Goal: Task Accomplishment & Management: Manage account settings

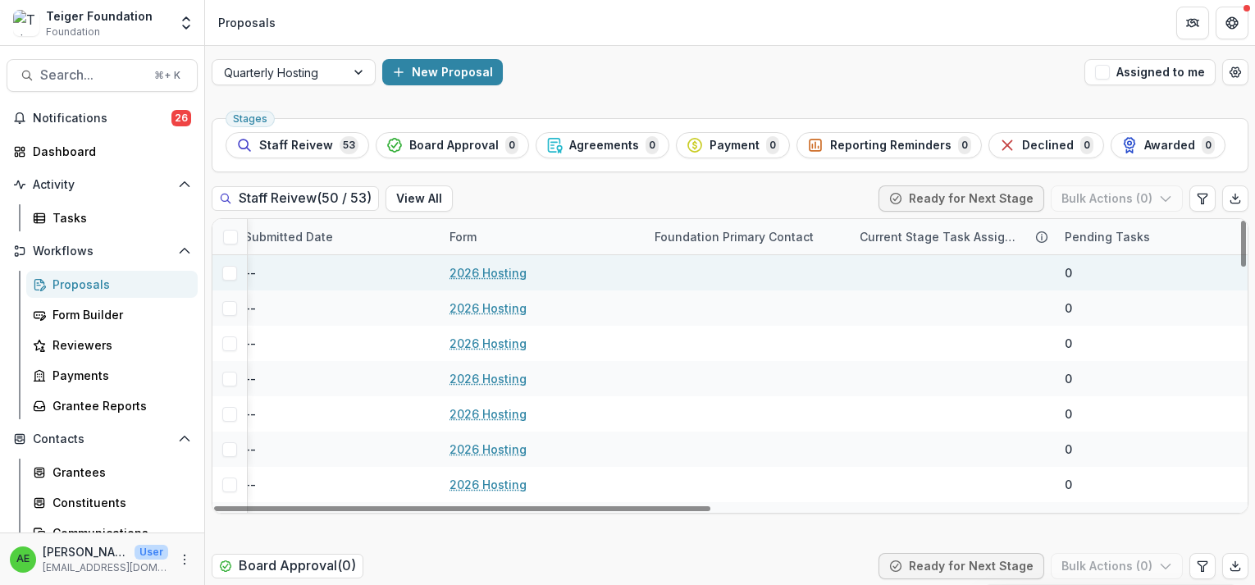
scroll to position [0, 1095]
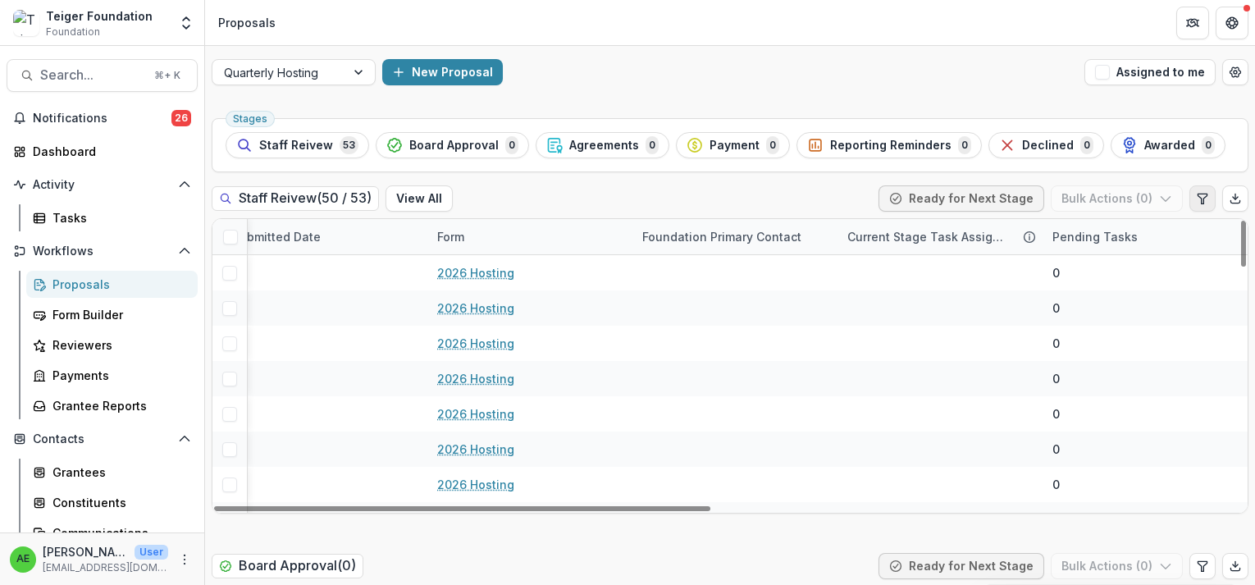
click at [1196, 199] on icon "Edit table settings" at bounding box center [1202, 198] width 13 height 13
select select "******"
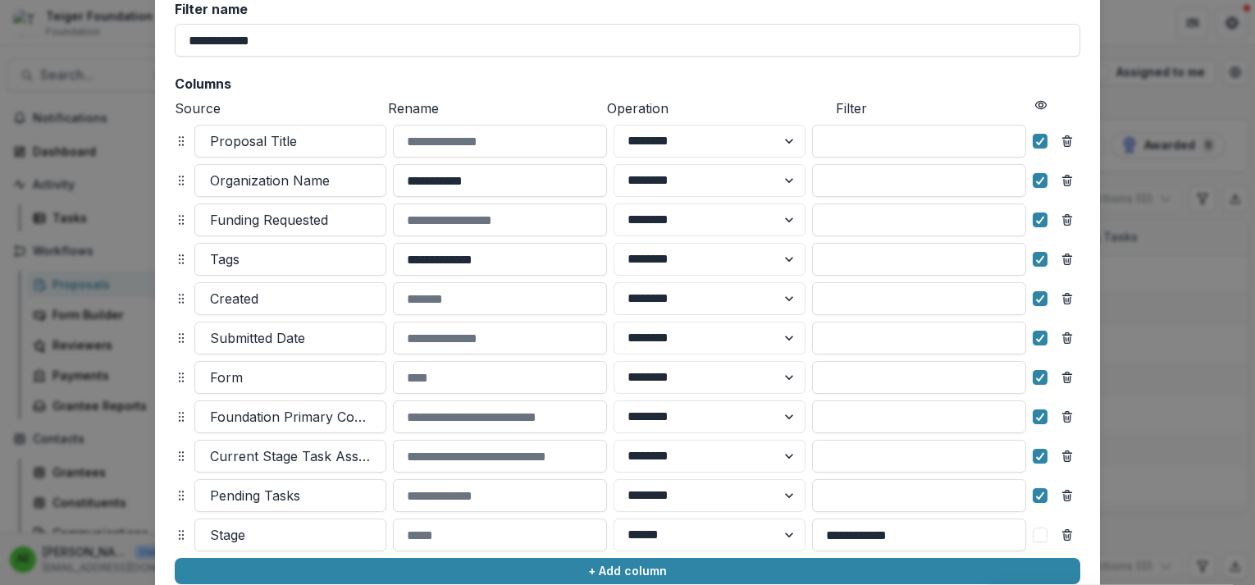
scroll to position [276, 0]
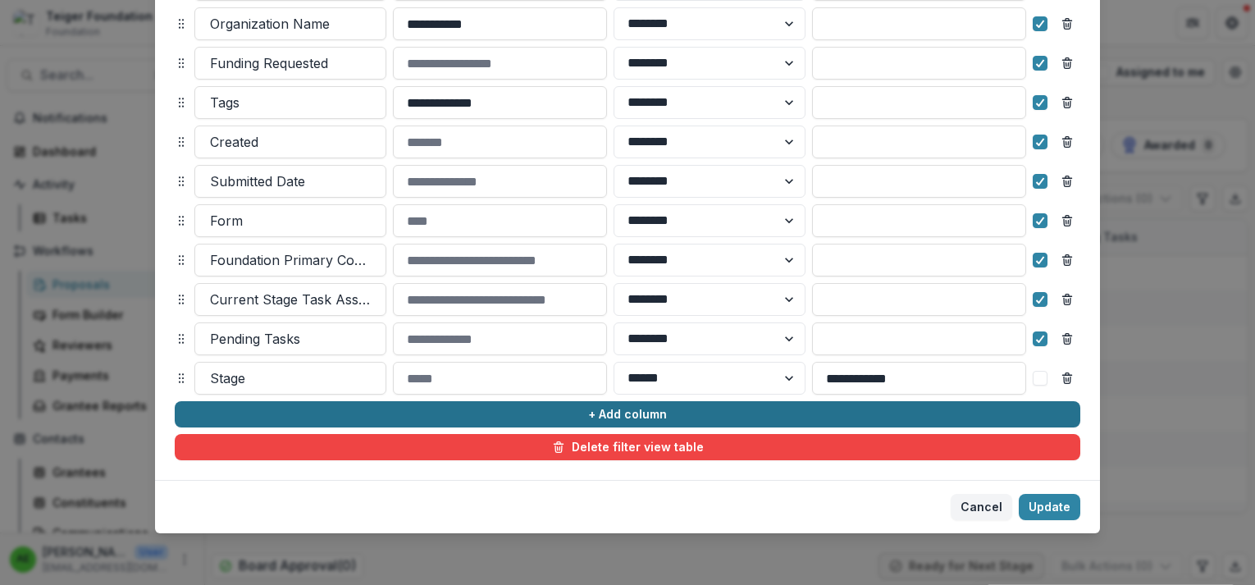
click at [568, 417] on button "+ Add column" at bounding box center [628, 414] width 906 height 26
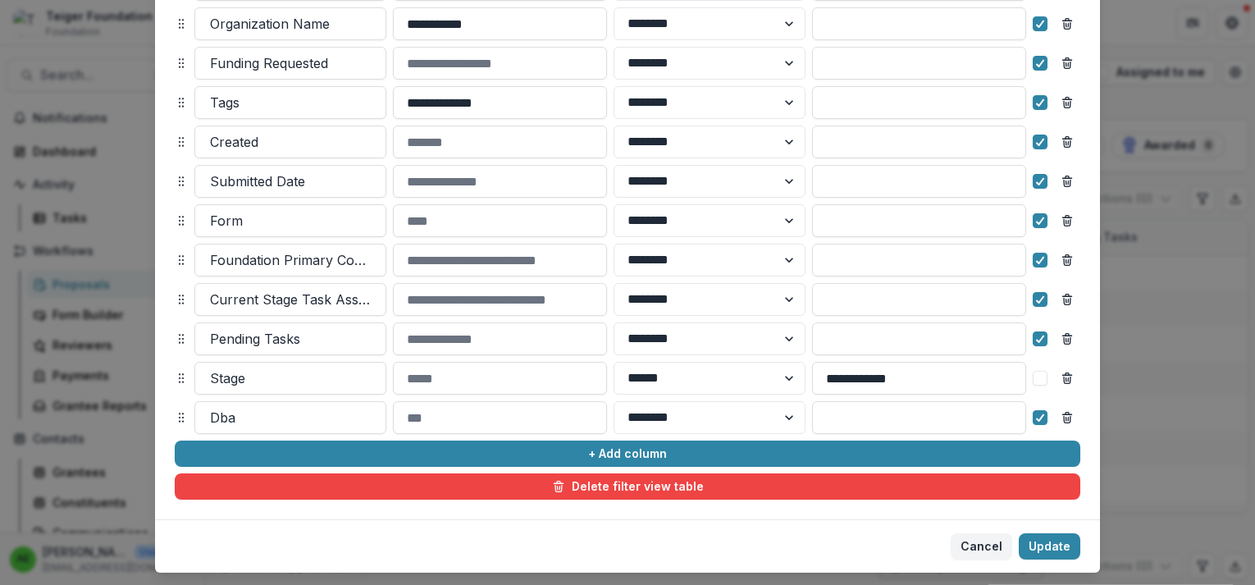
click at [363, 398] on div "**********" at bounding box center [628, 172] width 906 height 655
click at [357, 414] on div at bounding box center [290, 417] width 161 height 23
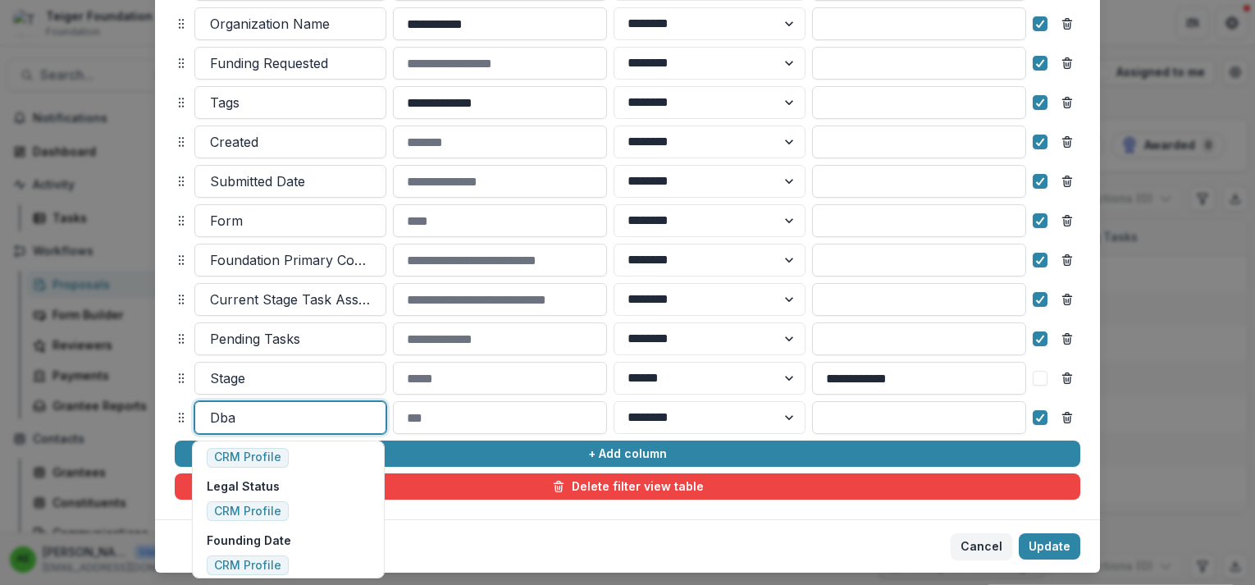
scroll to position [1944, 0]
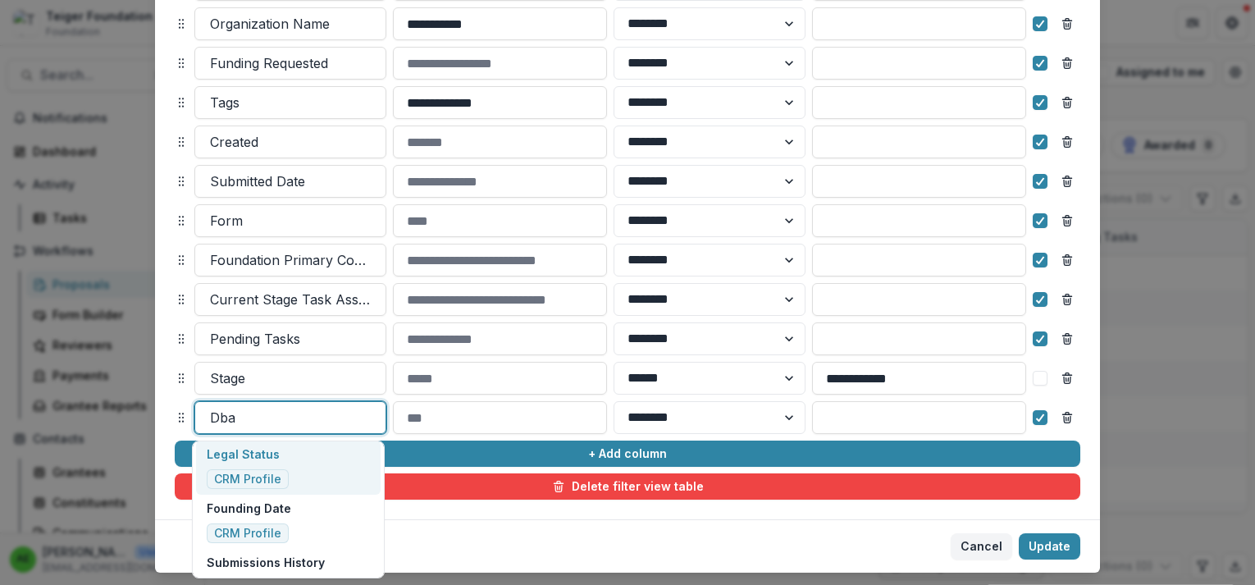
click at [1176, 285] on div "**********" at bounding box center [627, 292] width 1255 height 585
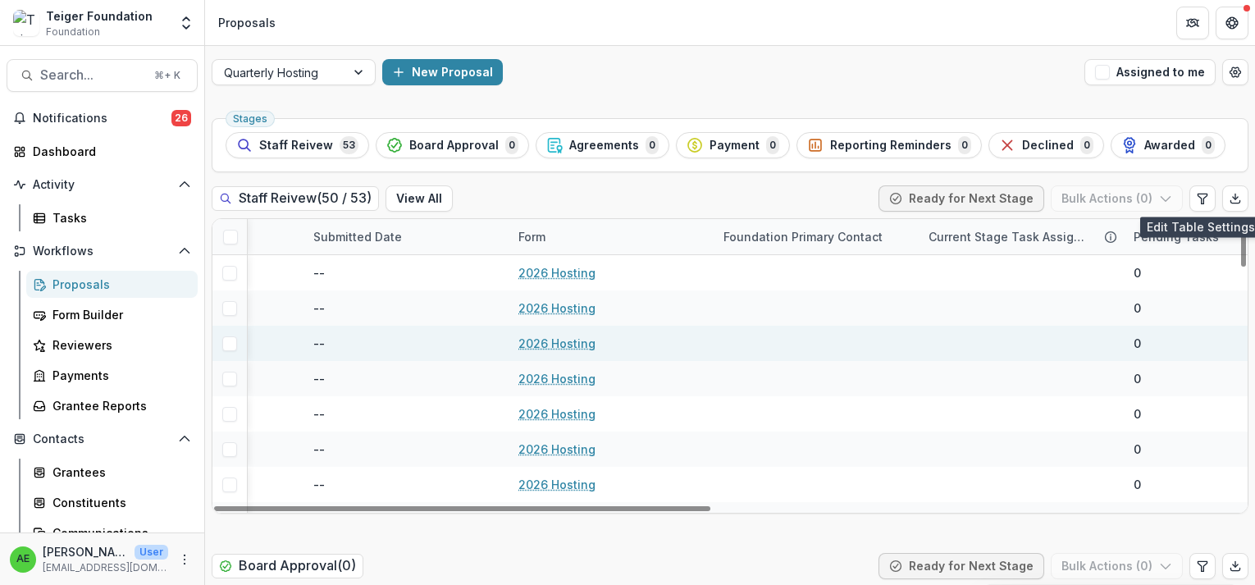
scroll to position [0, 1095]
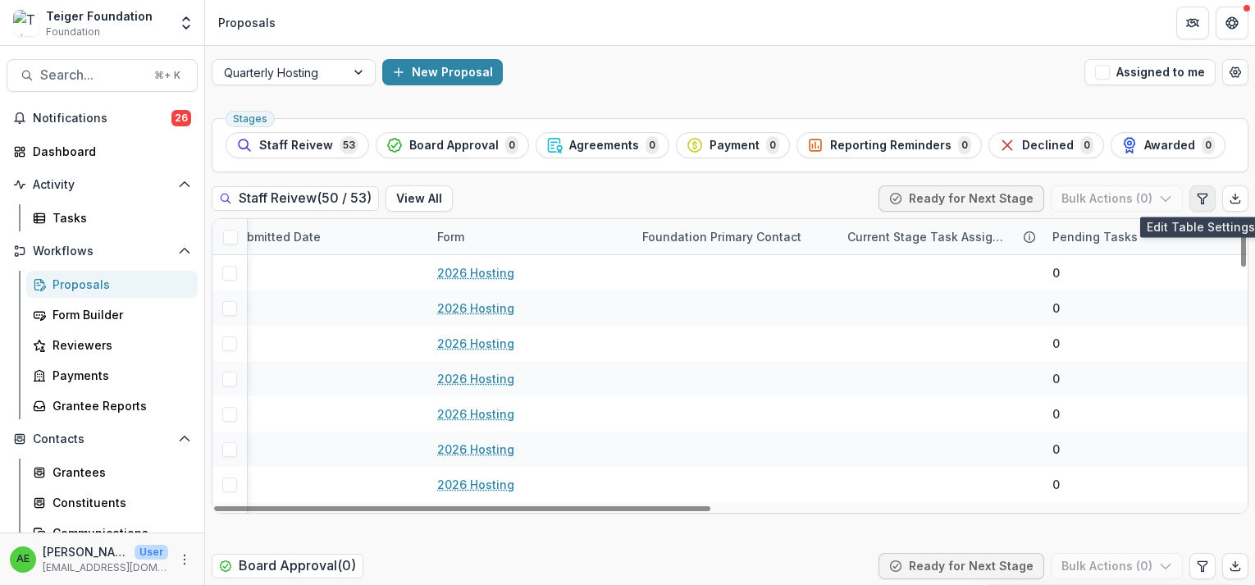
click at [1203, 204] on button "Edit table settings" at bounding box center [1202, 198] width 26 height 26
select select "******"
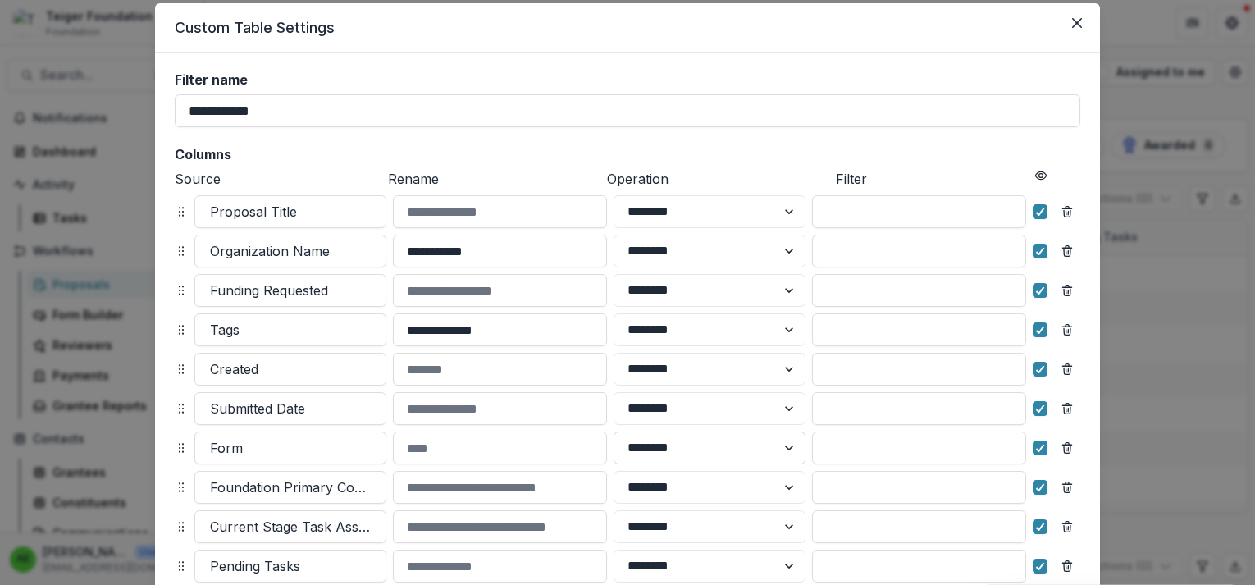
scroll to position [238, 0]
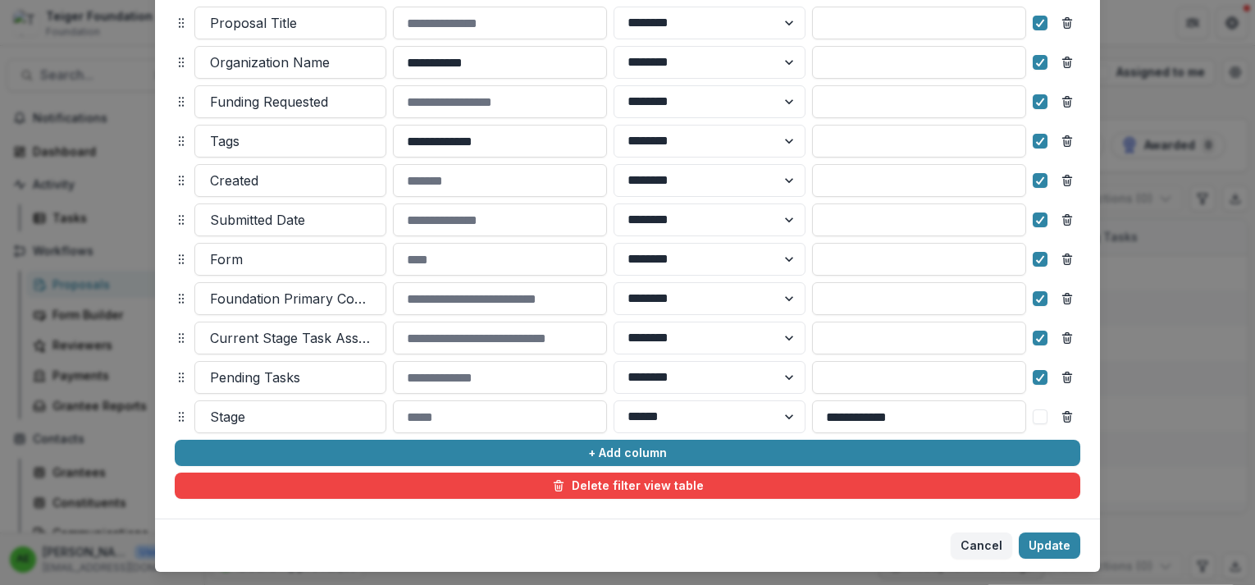
click at [1131, 34] on div "**********" at bounding box center [627, 292] width 1255 height 585
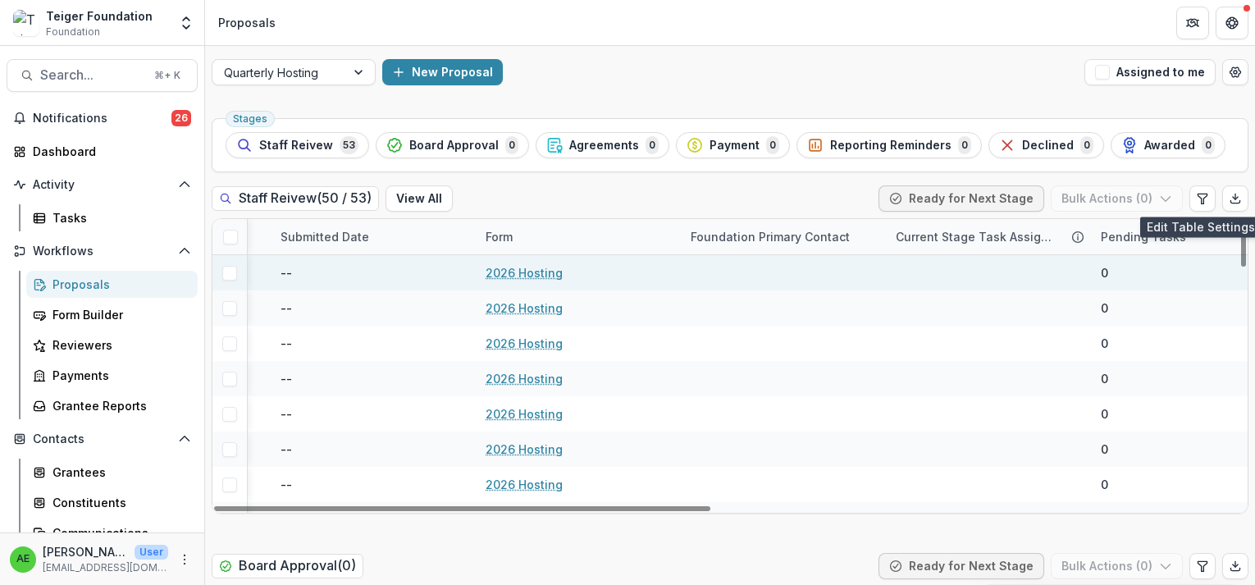
scroll to position [0, 984]
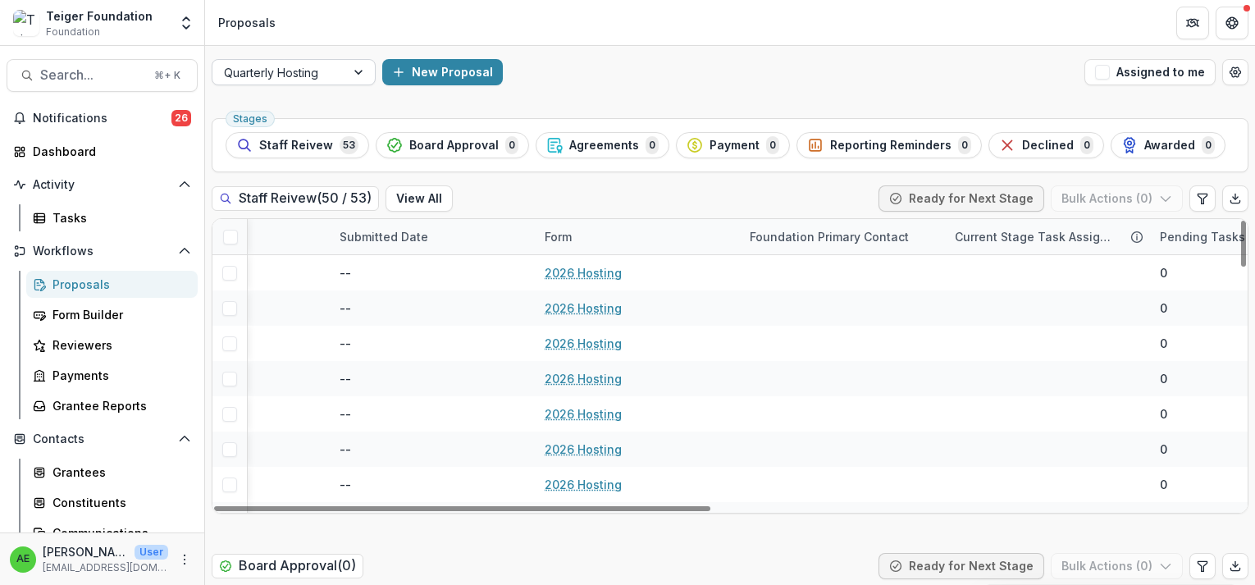
click at [285, 81] on div at bounding box center [279, 72] width 110 height 21
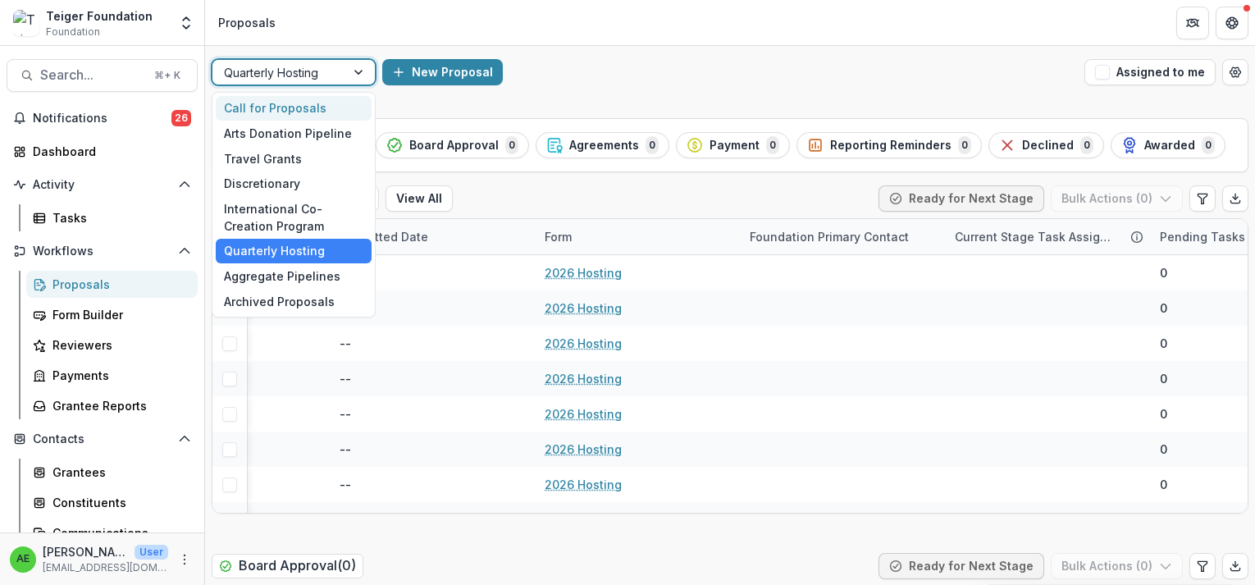
click at [285, 104] on div "Call for Proposals" at bounding box center [294, 108] width 156 height 25
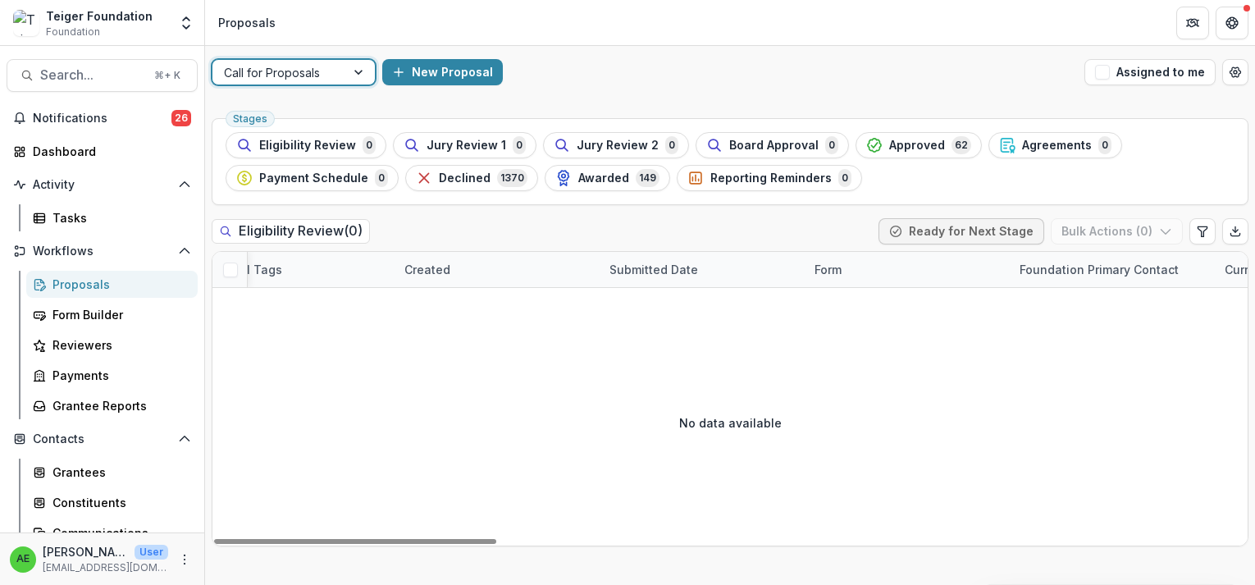
click at [344, 78] on div "Call for Proposals" at bounding box center [278, 73] width 133 height 24
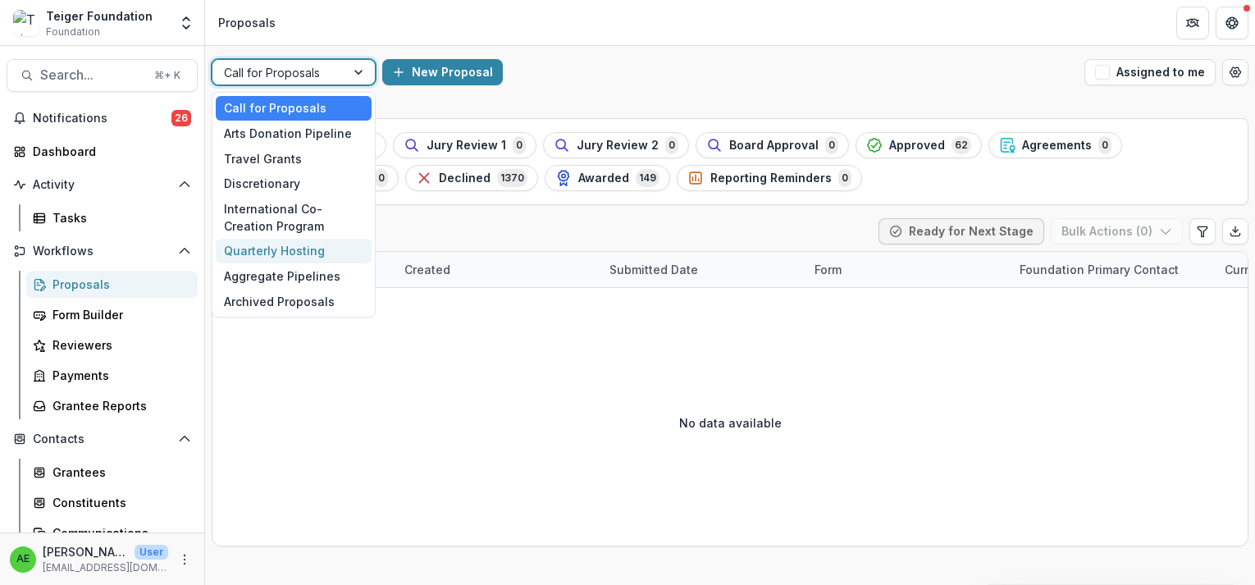
click at [330, 247] on div "Quarterly Hosting" at bounding box center [294, 251] width 156 height 25
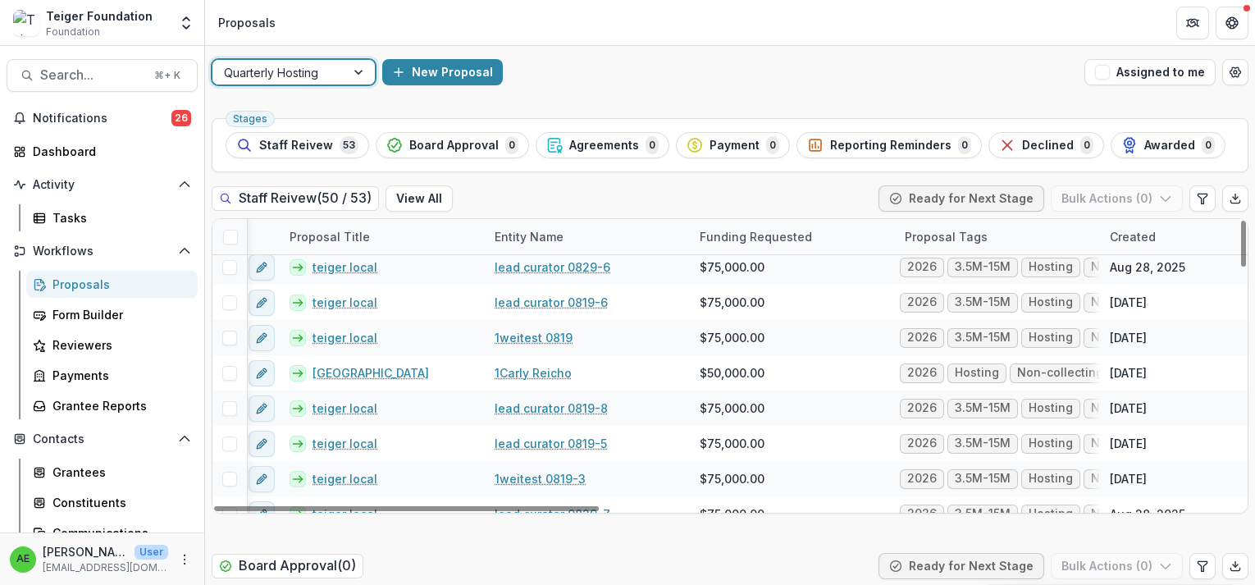
scroll to position [1239, 9]
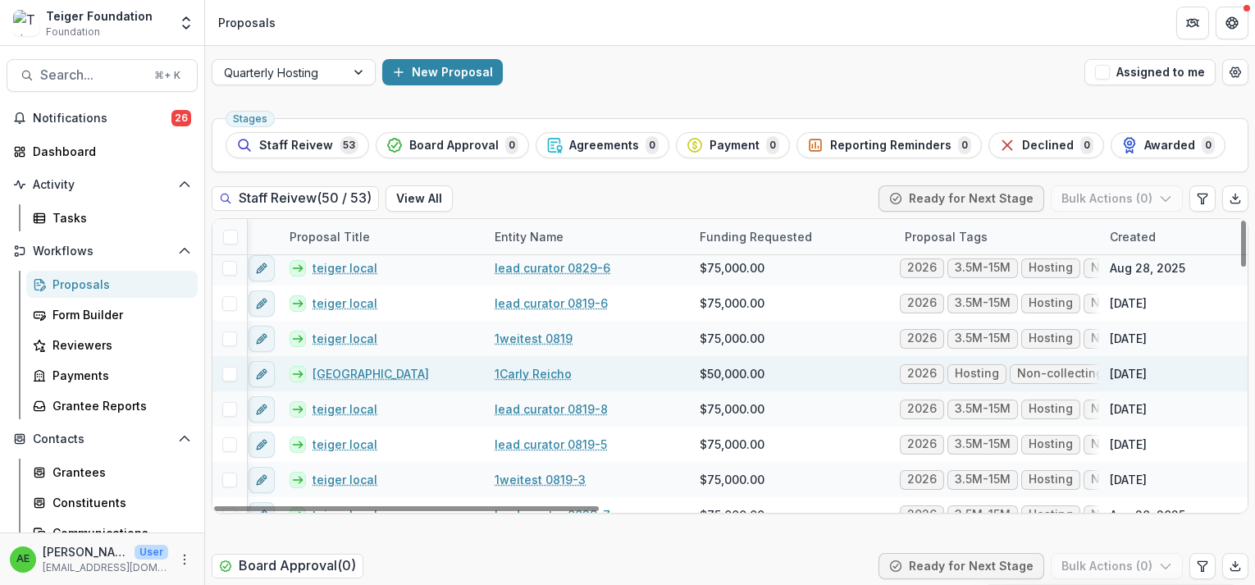
click at [518, 374] on link "1Carly Reicho" at bounding box center [533, 373] width 77 height 17
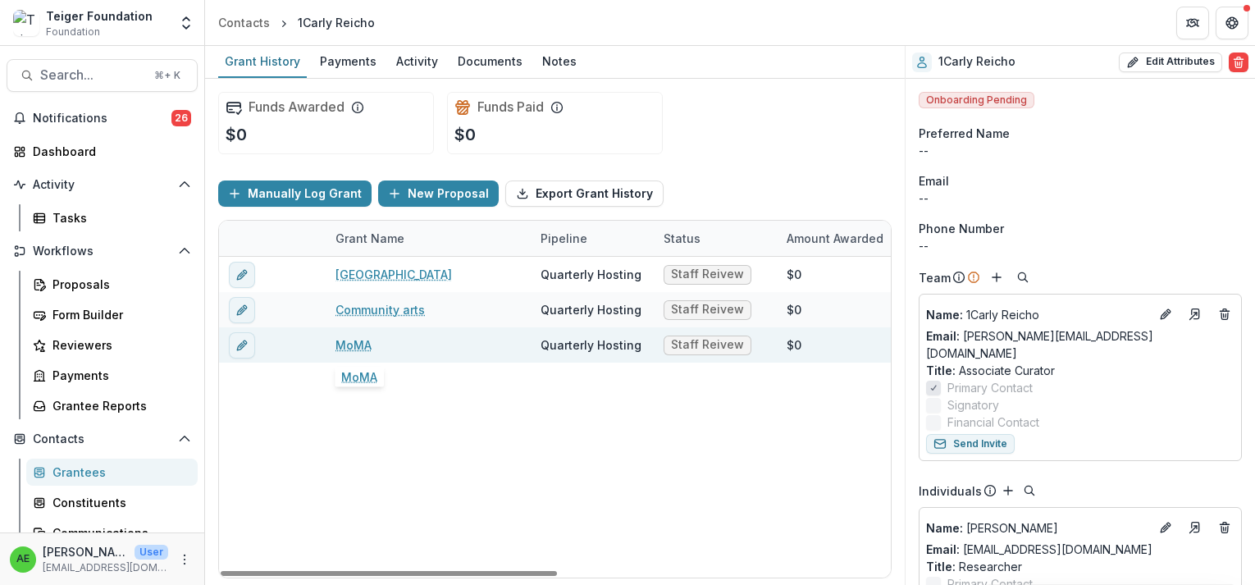
click at [364, 344] on link "MoMA" at bounding box center [353, 344] width 36 height 17
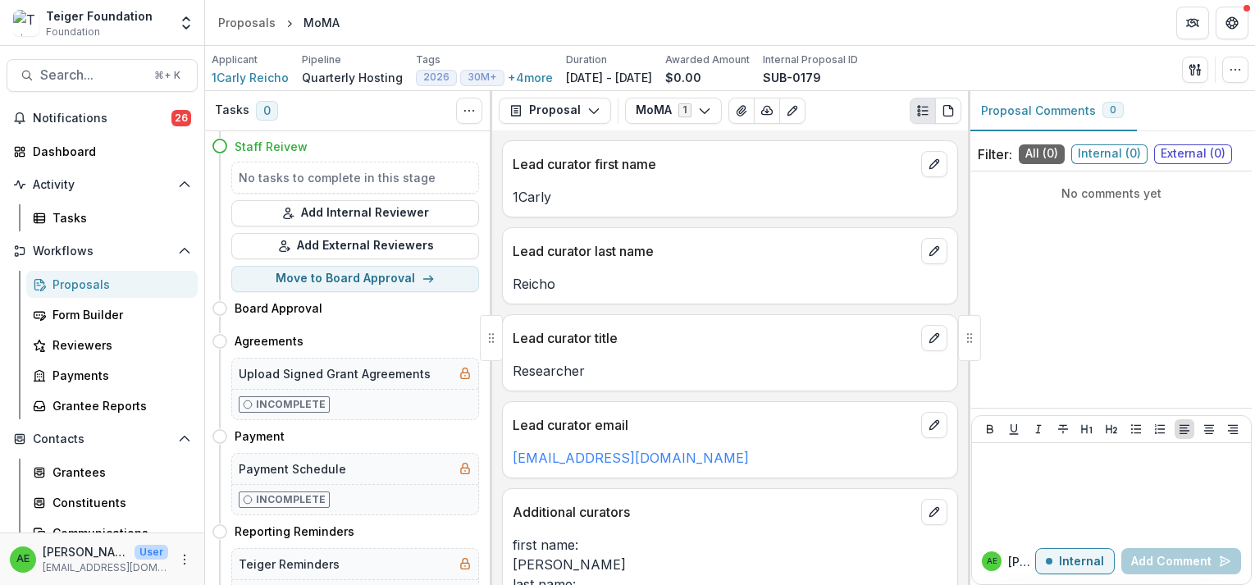
click at [139, 281] on div "Proposals" at bounding box center [118, 284] width 132 height 17
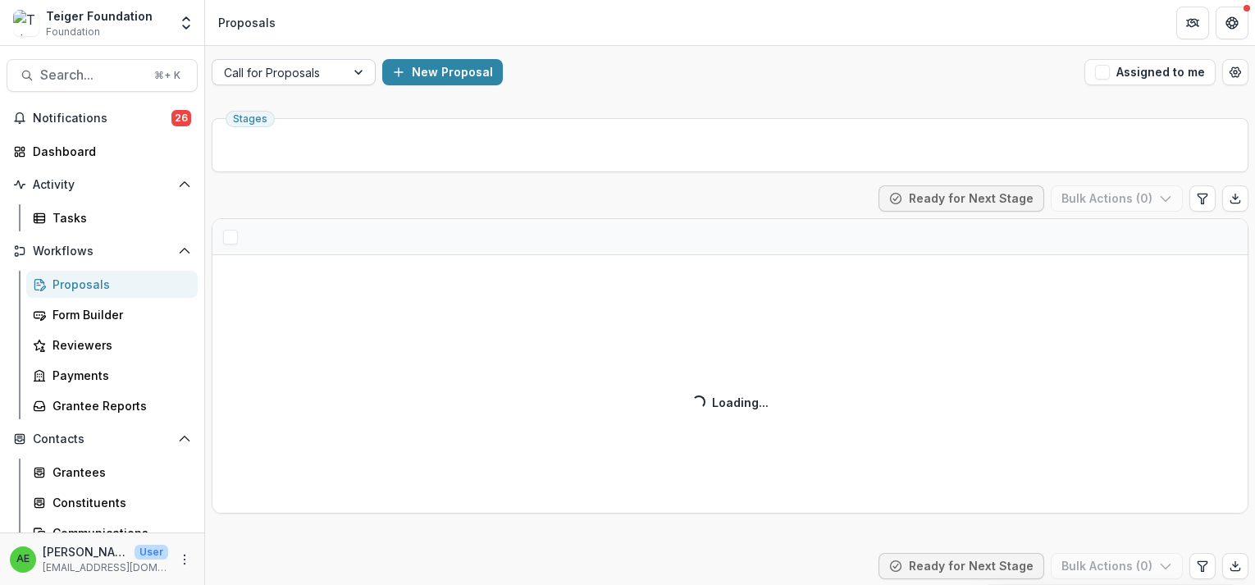
click at [322, 64] on div at bounding box center [279, 72] width 110 height 21
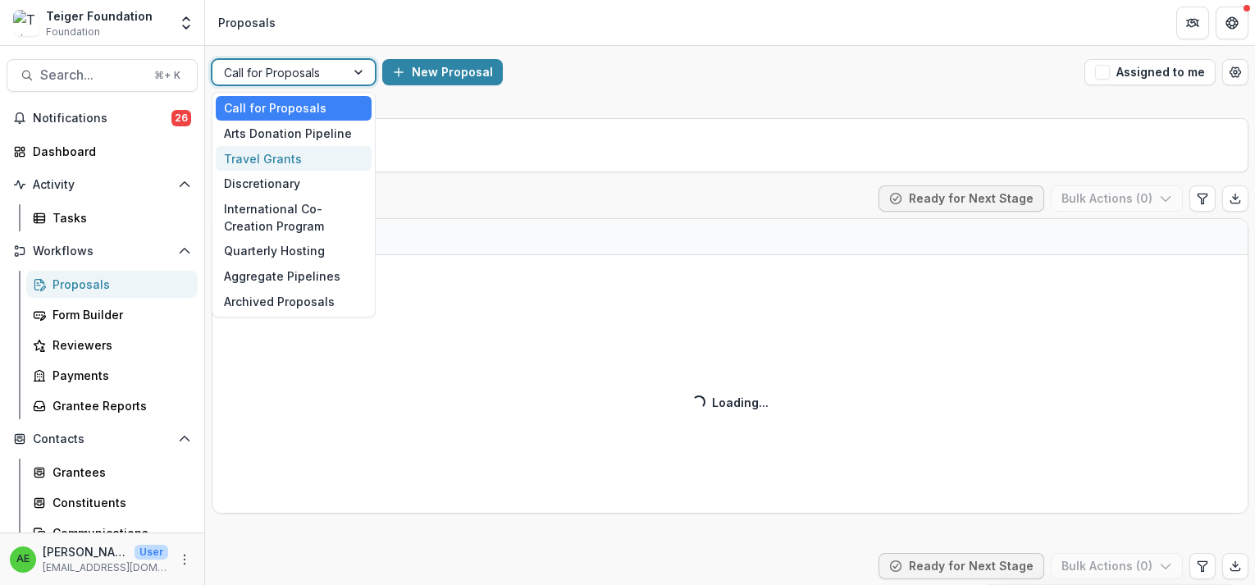
click at [333, 156] on div "Travel Grants" at bounding box center [294, 158] width 156 height 25
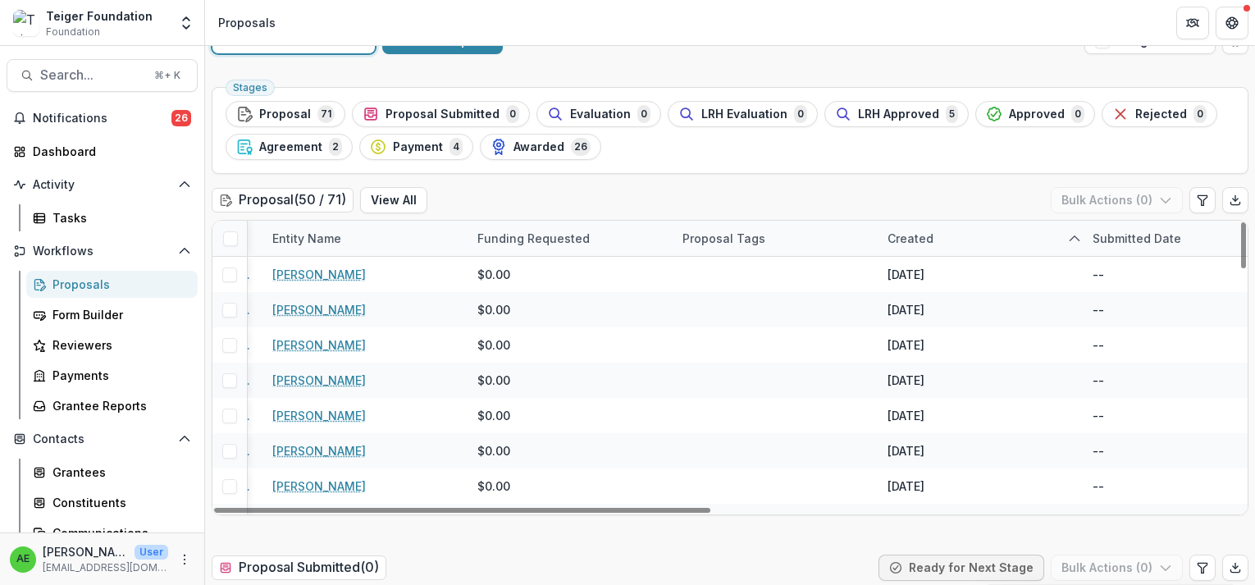
scroll to position [0, 233]
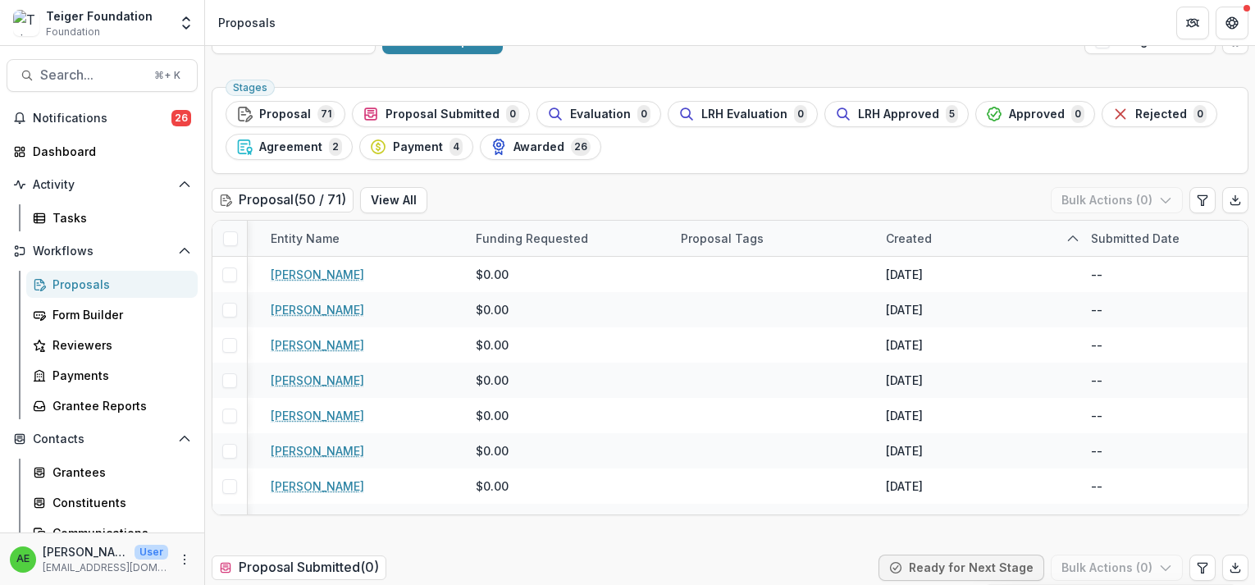
drag, startPoint x: 1191, startPoint y: 194, endPoint x: 1035, endPoint y: 179, distance: 156.6
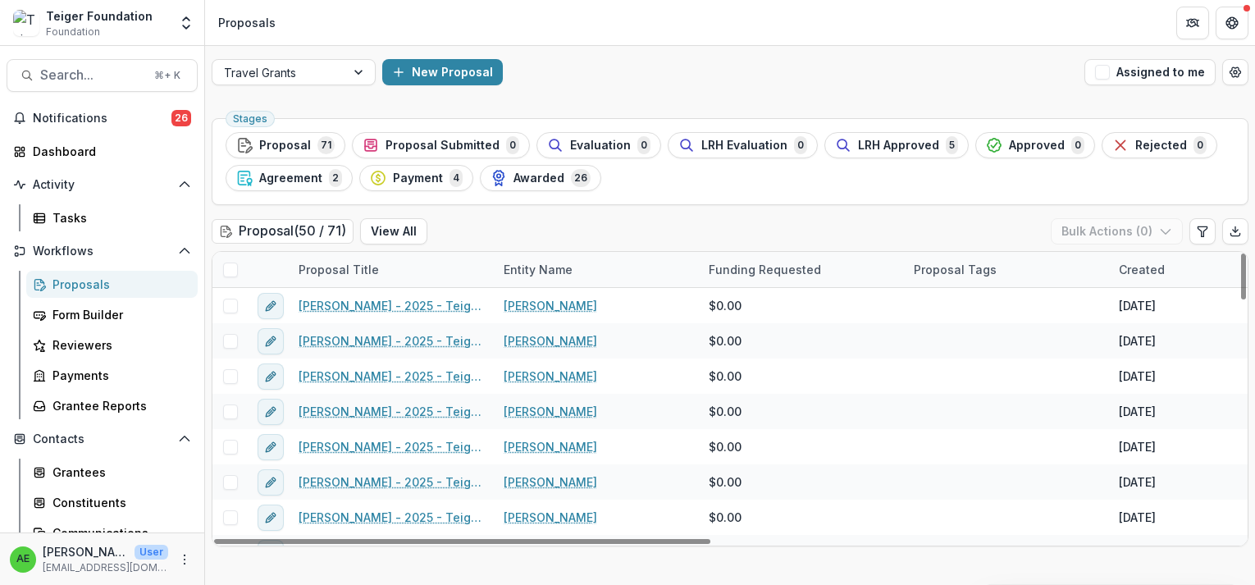
scroll to position [0, 4]
click at [358, 78] on div at bounding box center [360, 72] width 30 height 25
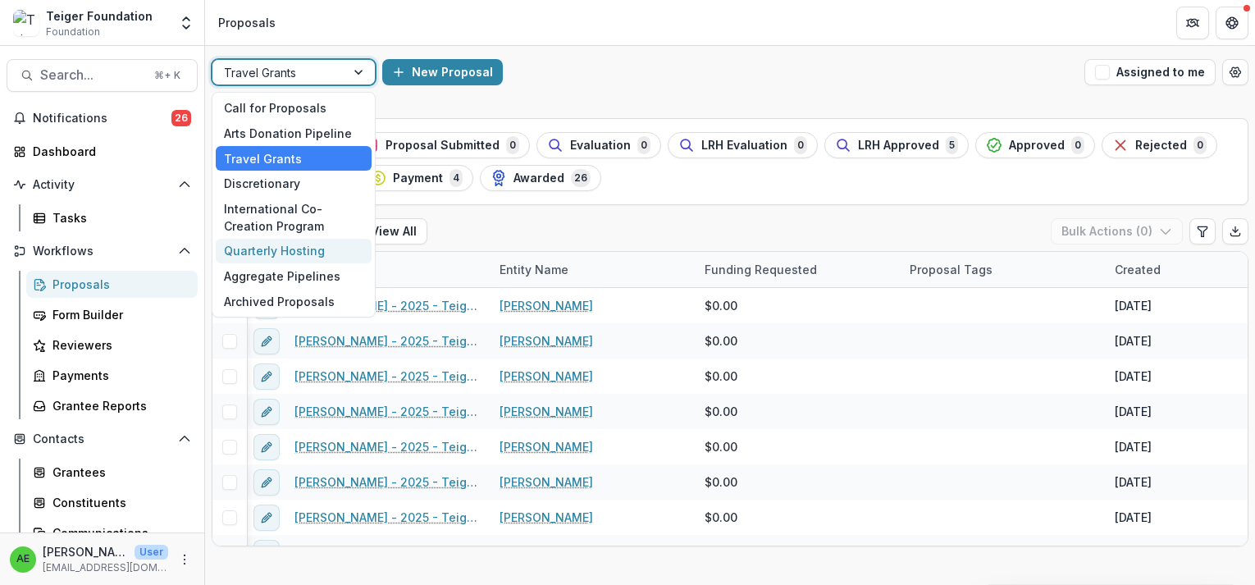
click at [337, 254] on div "Quarterly Hosting" at bounding box center [294, 251] width 156 height 25
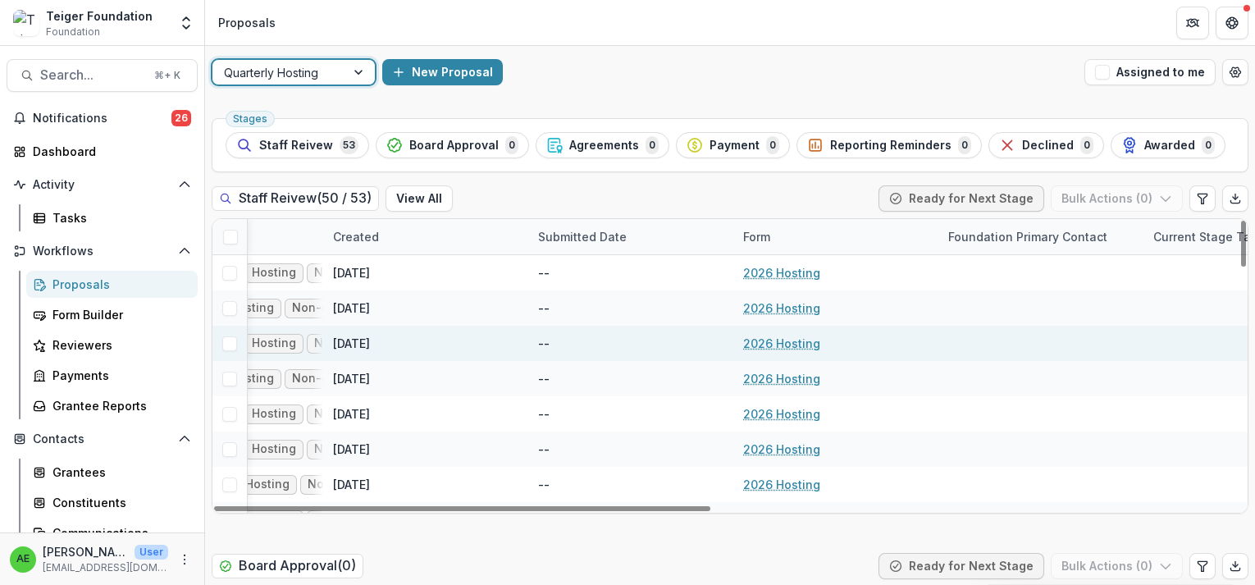
scroll to position [0, 787]
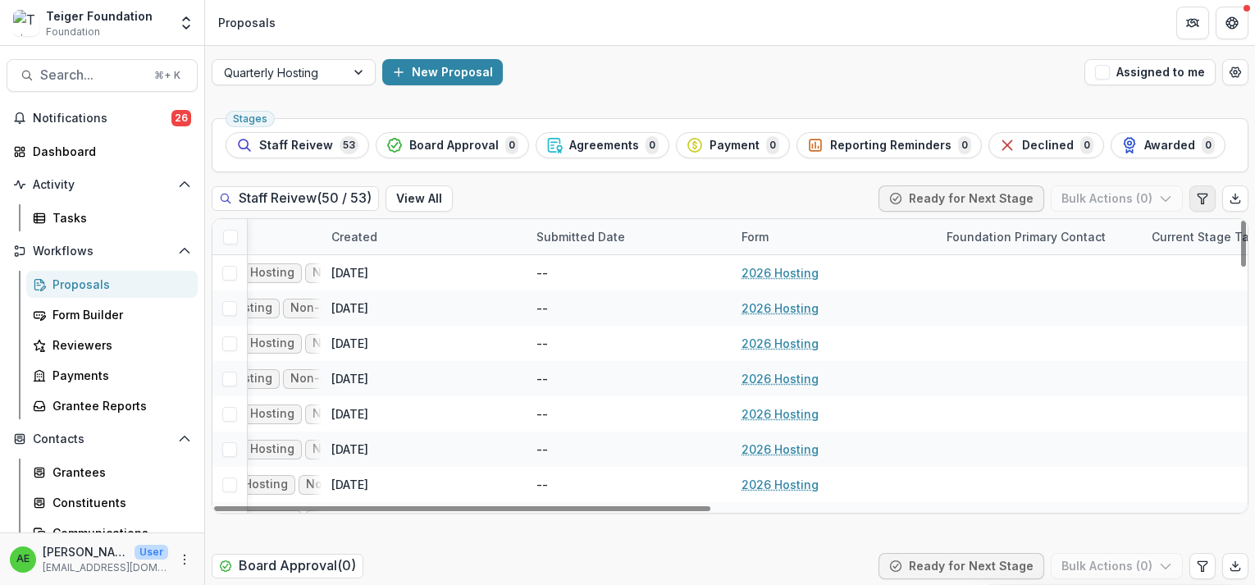
click at [1203, 195] on icon "Edit table settings" at bounding box center [1202, 198] width 13 height 13
select select "******"
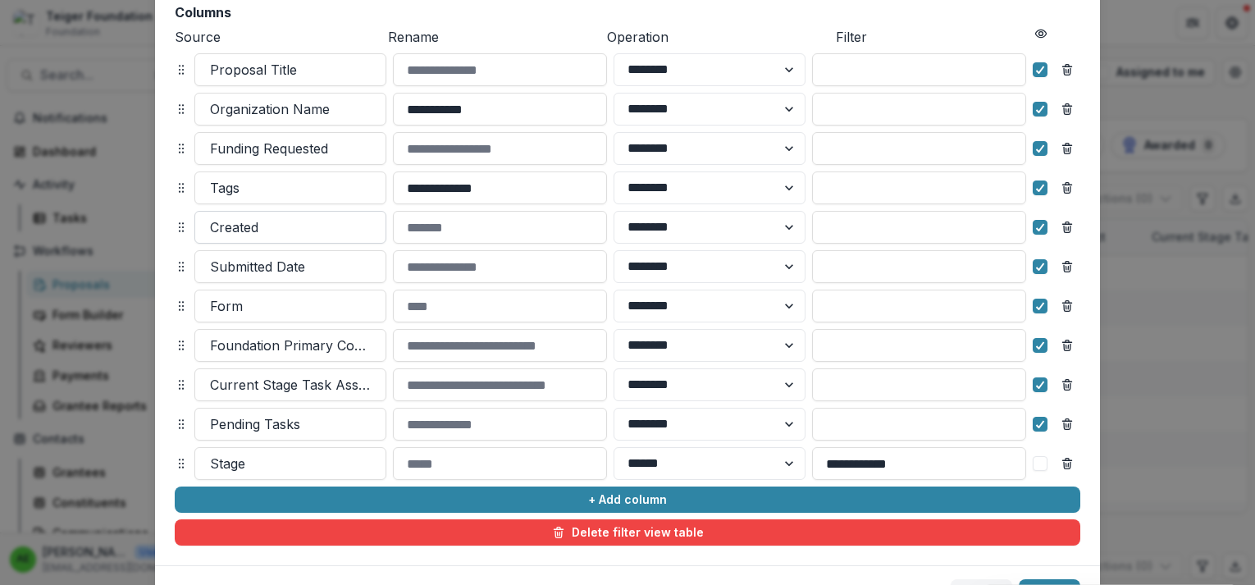
scroll to position [193, 0]
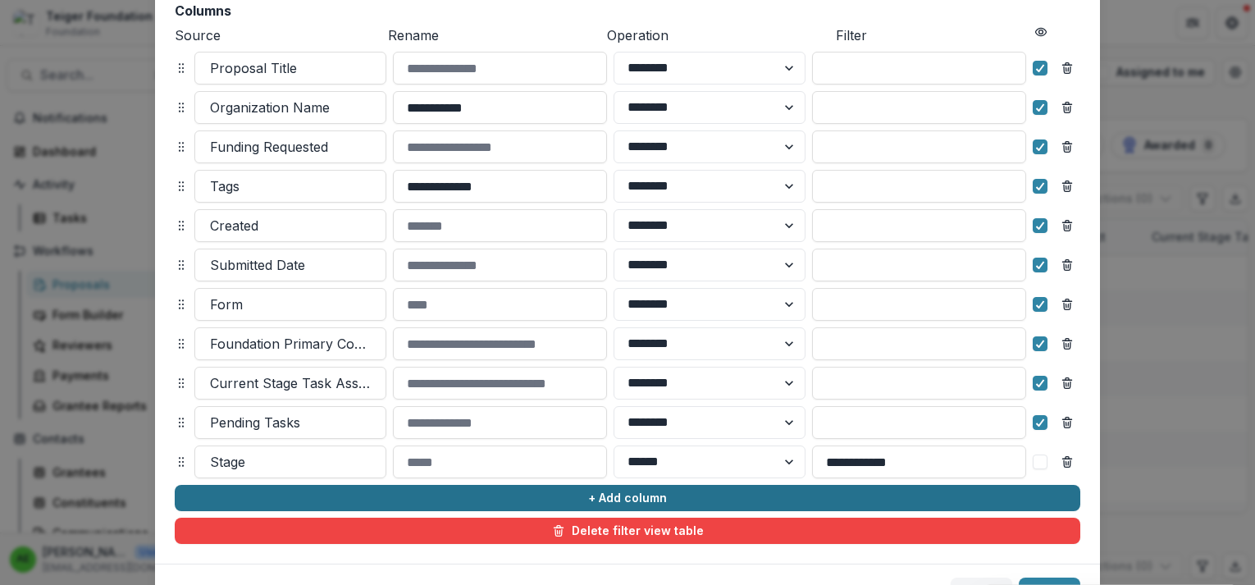
click at [344, 501] on button "+ Add column" at bounding box center [628, 498] width 906 height 26
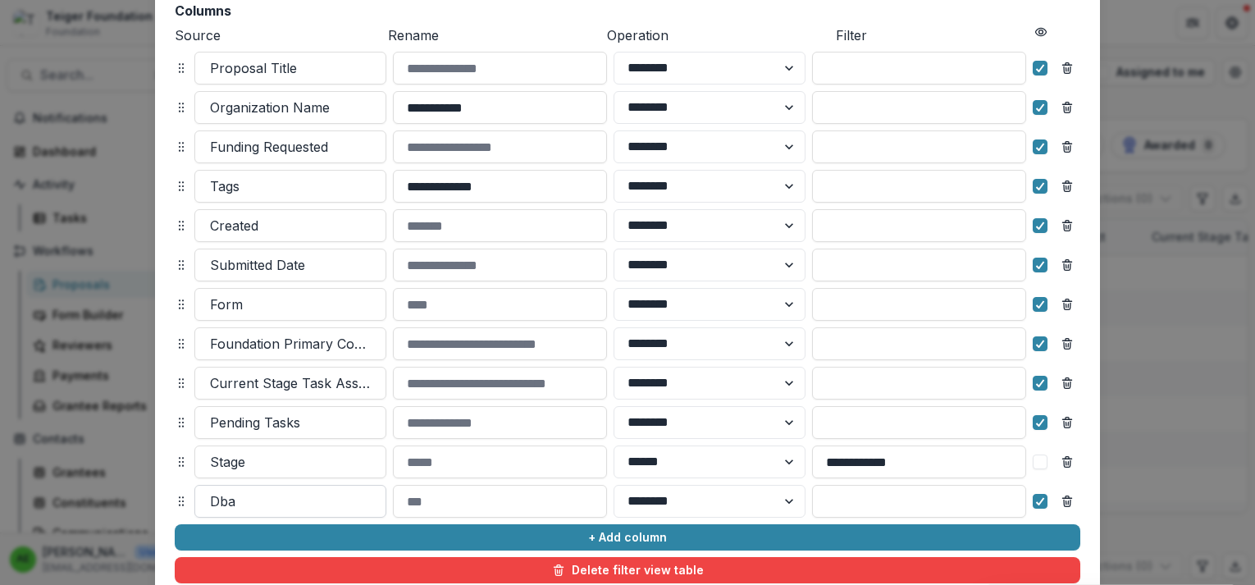
click at [319, 500] on div at bounding box center [290, 501] width 161 height 23
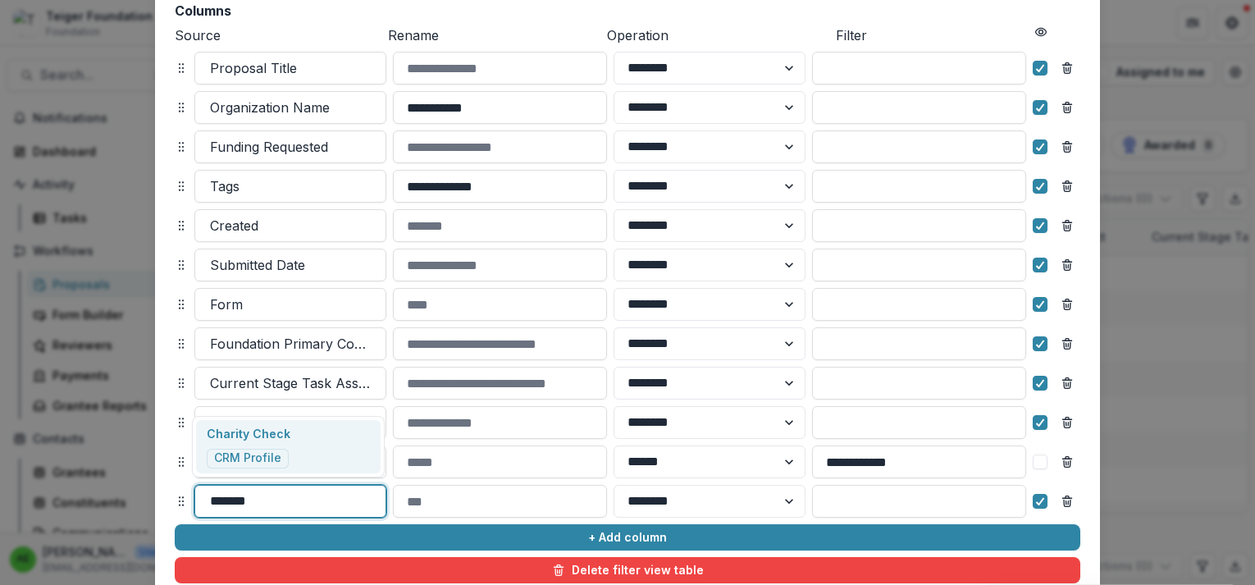
type input "******"
click at [294, 447] on div "Charity Check CRM Profile" at bounding box center [288, 447] width 184 height 54
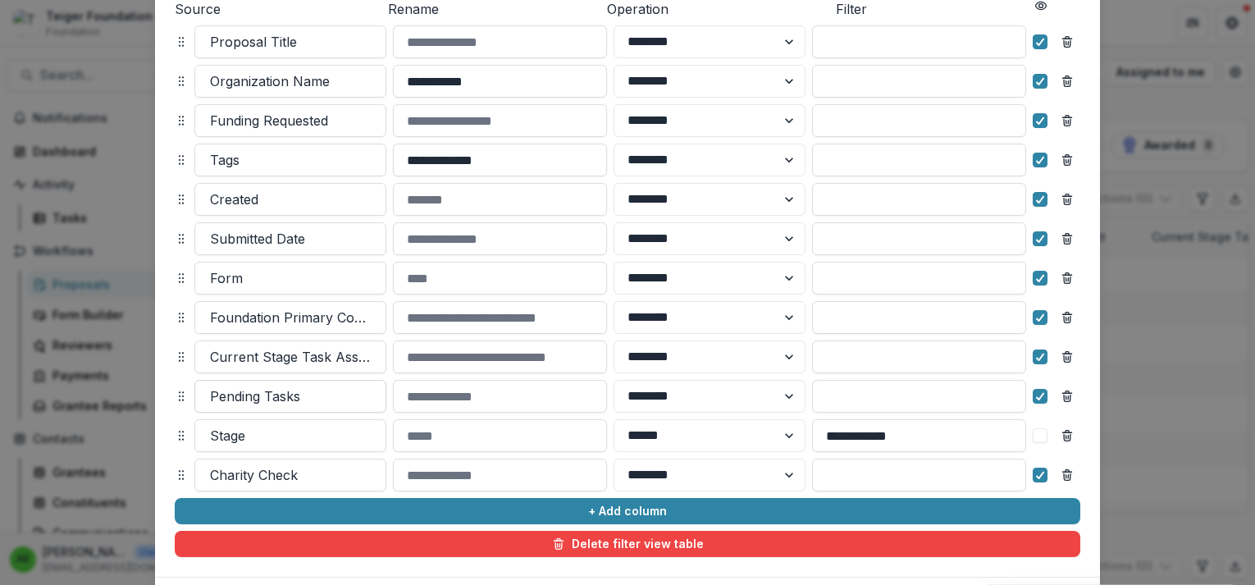
scroll to position [231, 0]
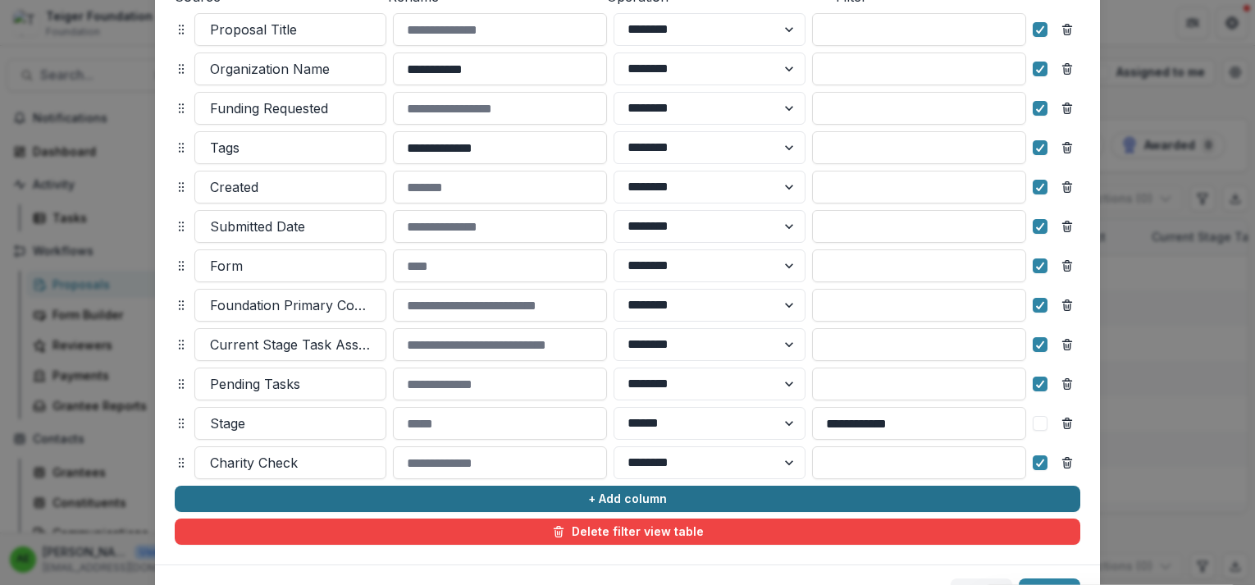
click at [338, 492] on button "+ Add column" at bounding box center [628, 499] width 906 height 26
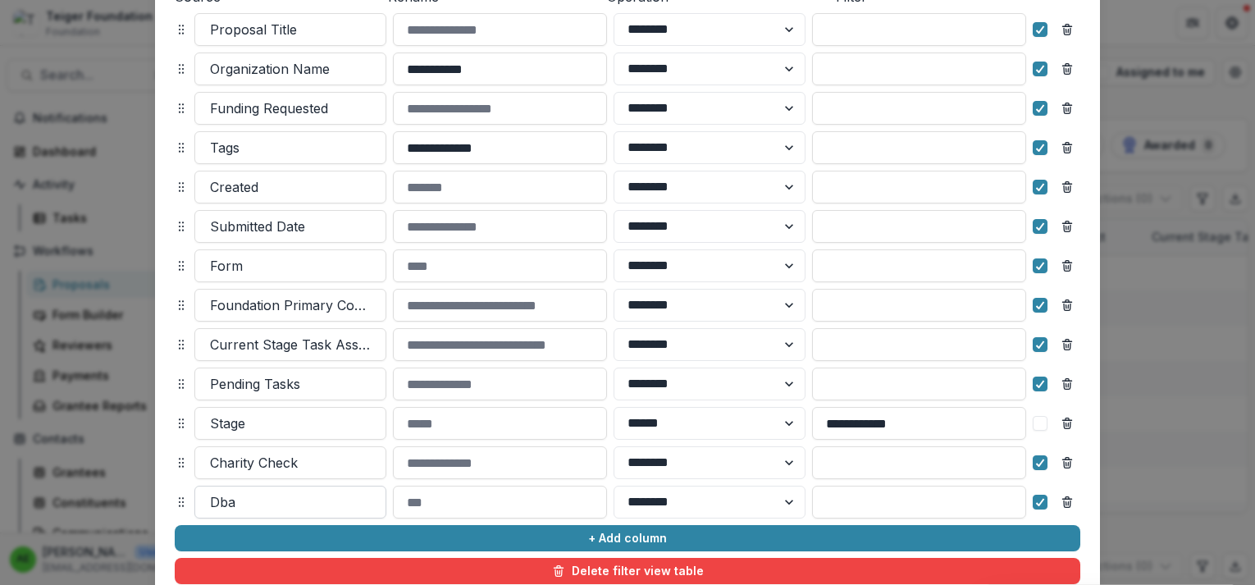
click at [316, 504] on div at bounding box center [290, 502] width 161 height 23
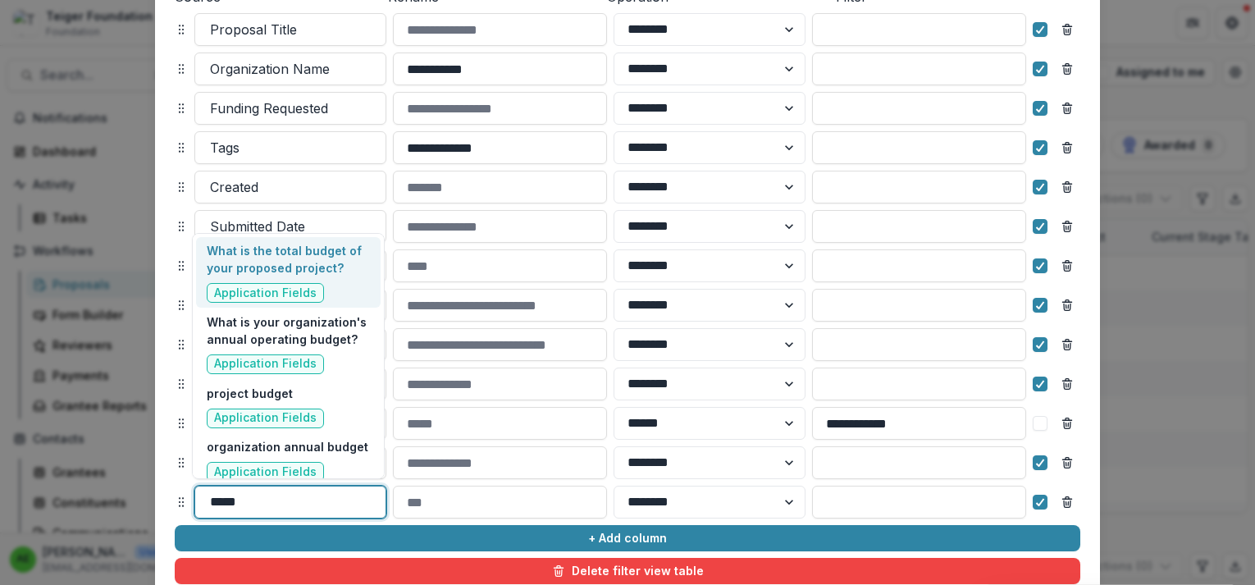
type input "******"
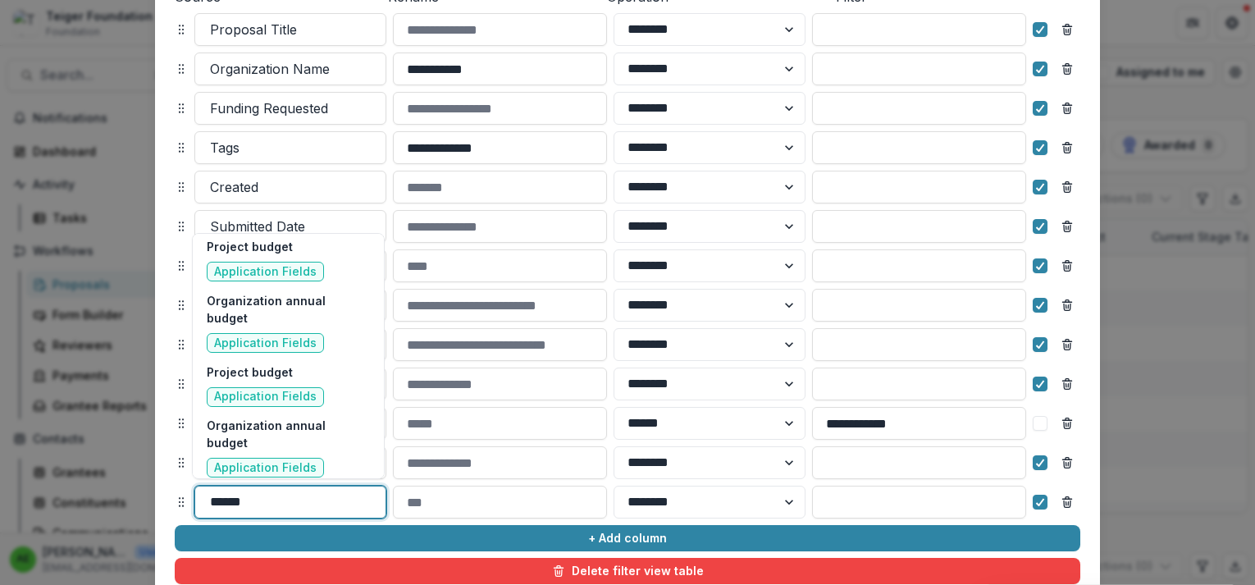
scroll to position [249, 0]
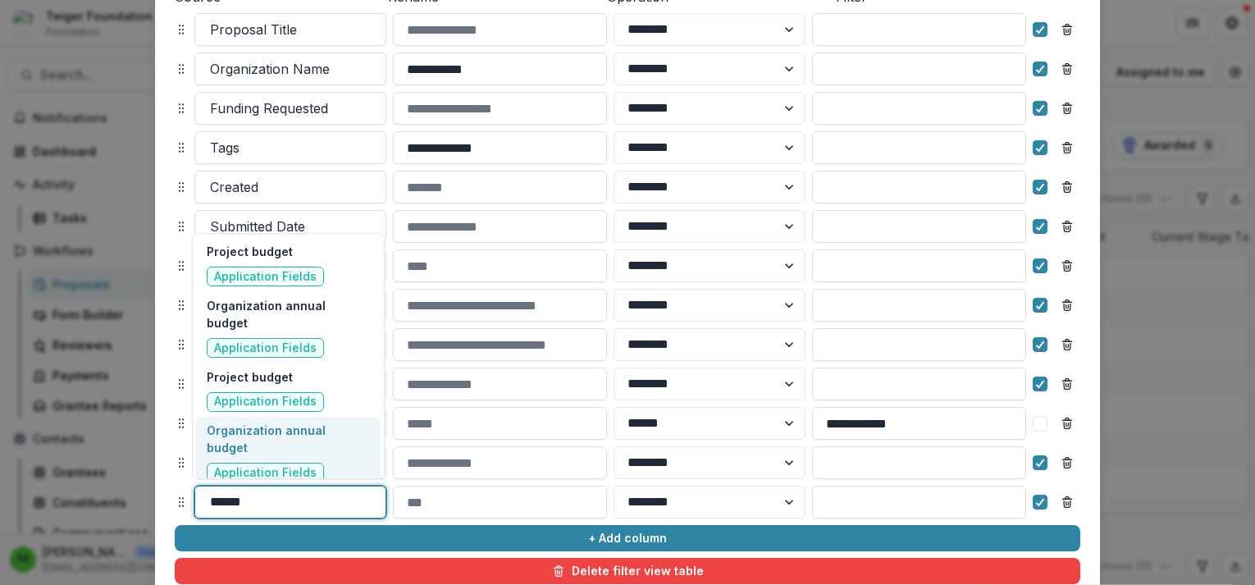
click at [337, 431] on div "Organization annual budget Application Fields" at bounding box center [288, 452] width 163 height 61
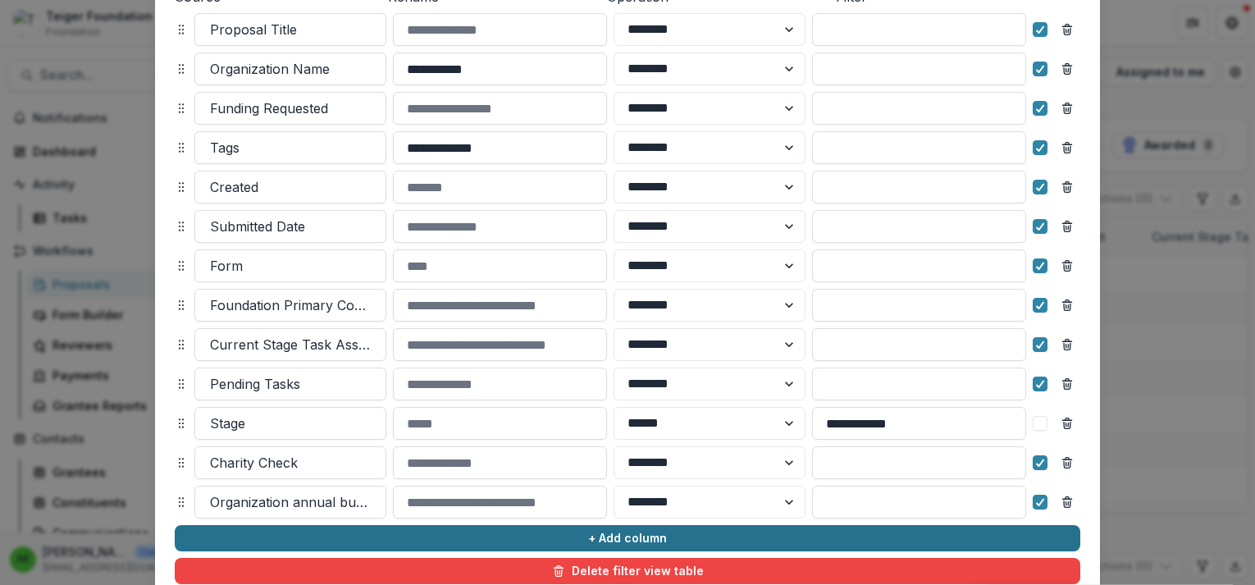
click at [221, 531] on button "+ Add column" at bounding box center [628, 538] width 906 height 26
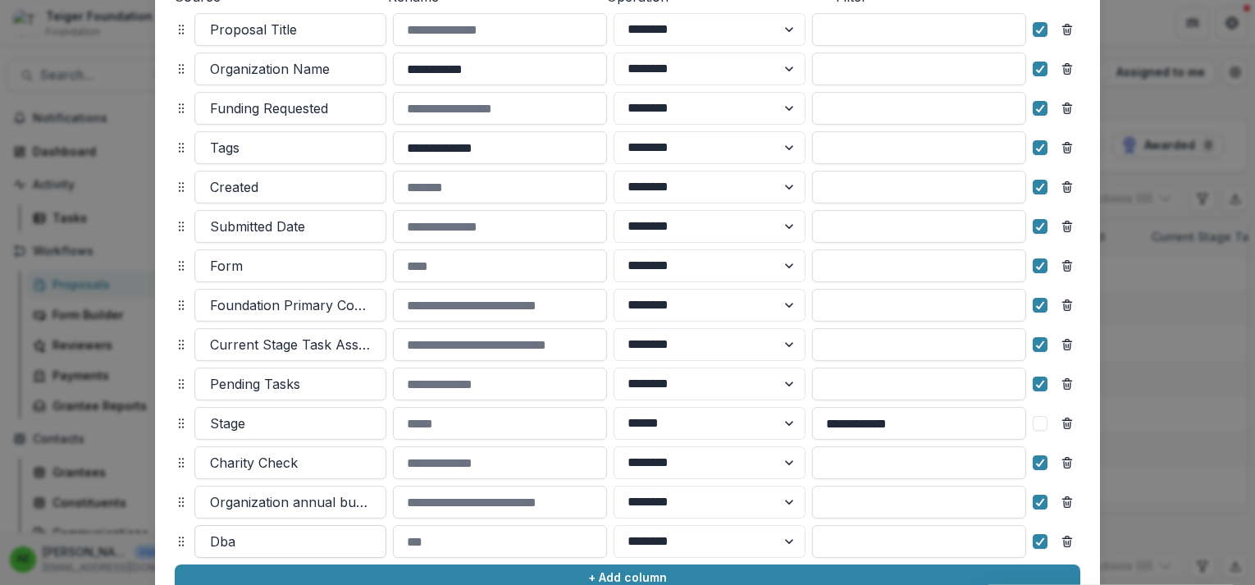
click at [235, 538] on div at bounding box center [290, 541] width 161 height 23
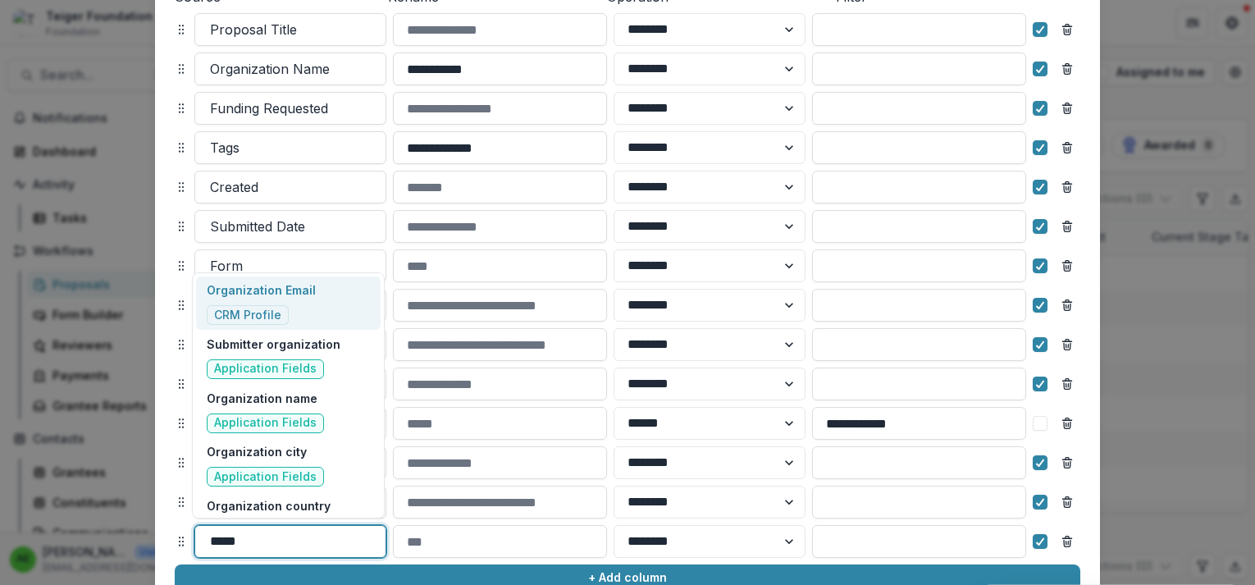
type input "******"
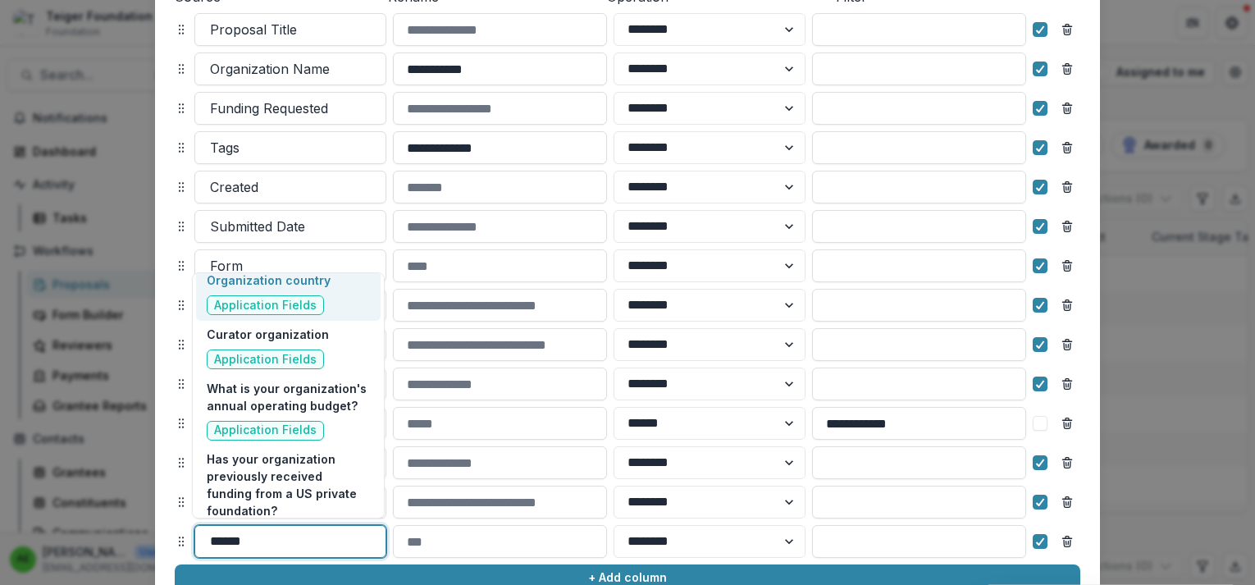
scroll to position [312, 0]
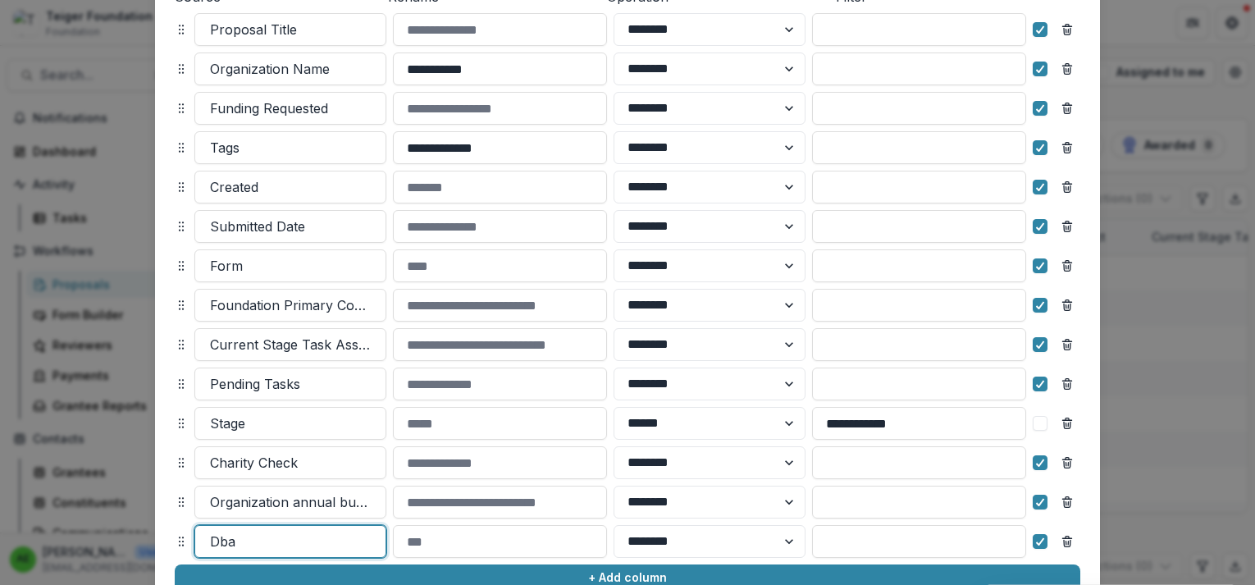
drag, startPoint x: 253, startPoint y: 542, endPoint x: 184, endPoint y: 541, distance: 69.7
click at [184, 541] on div "Dba ******** ******" at bounding box center [628, 541] width 906 height 33
click at [212, 541] on div at bounding box center [290, 541] width 161 height 23
click at [226, 542] on div at bounding box center [290, 541] width 161 height 23
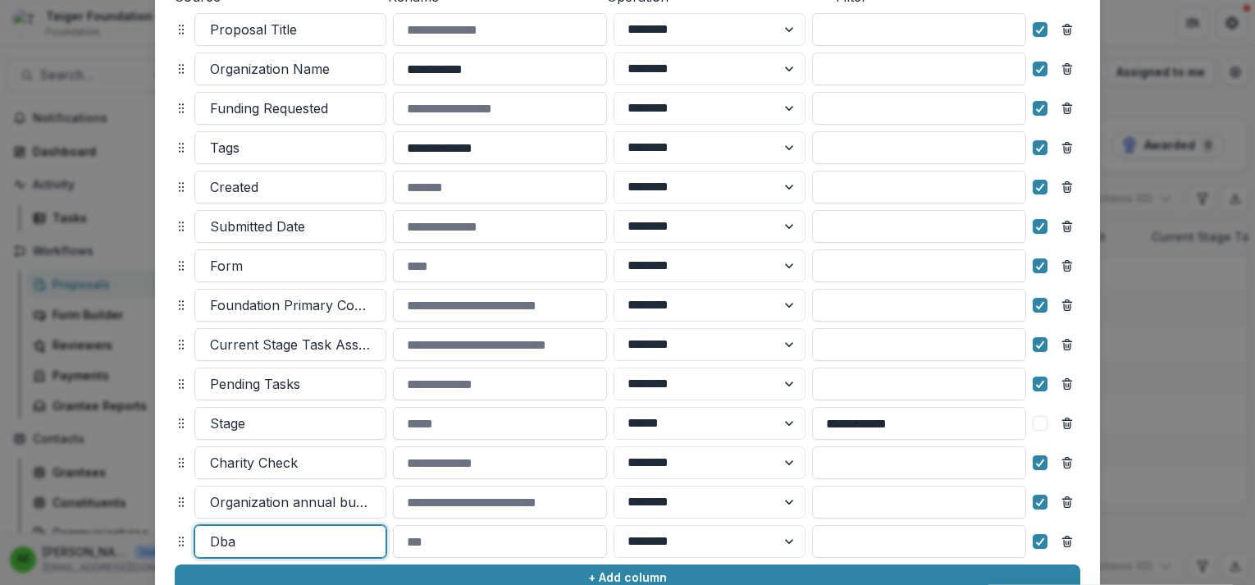
click at [226, 542] on div at bounding box center [290, 541] width 161 height 23
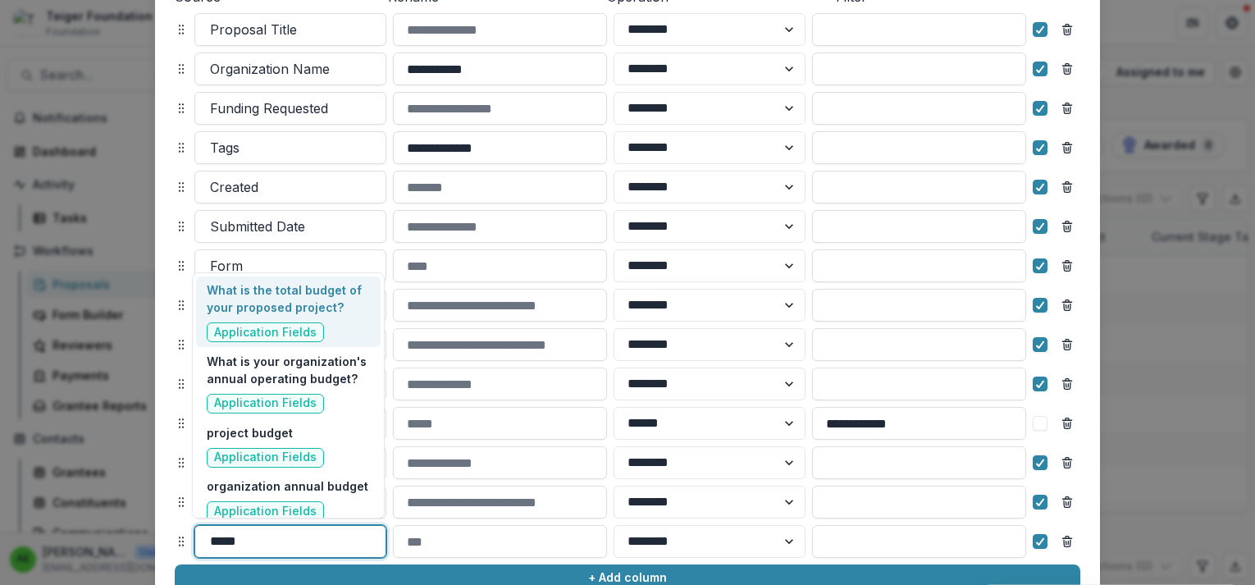
type input "******"
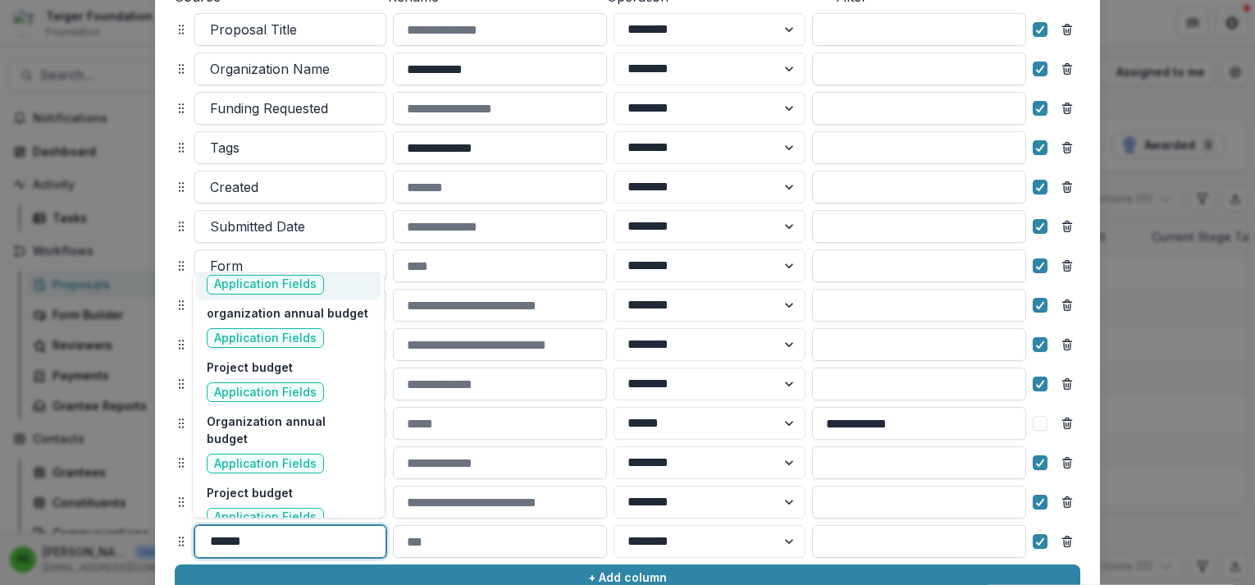
scroll to position [158, 0]
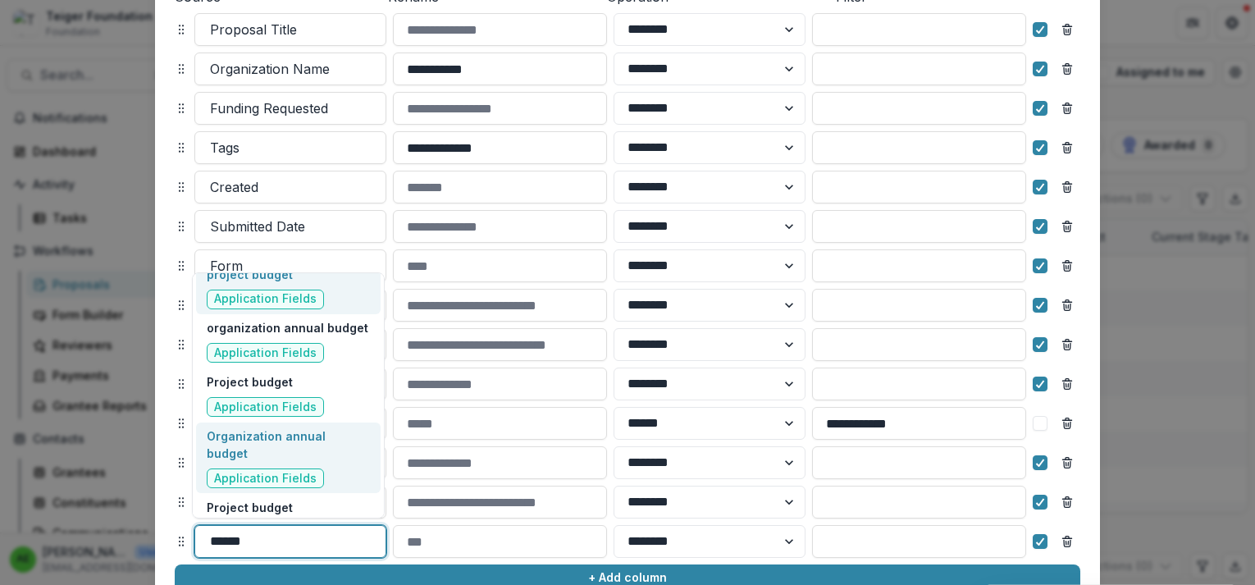
click at [290, 440] on p "Organization annual budget" at bounding box center [288, 444] width 163 height 34
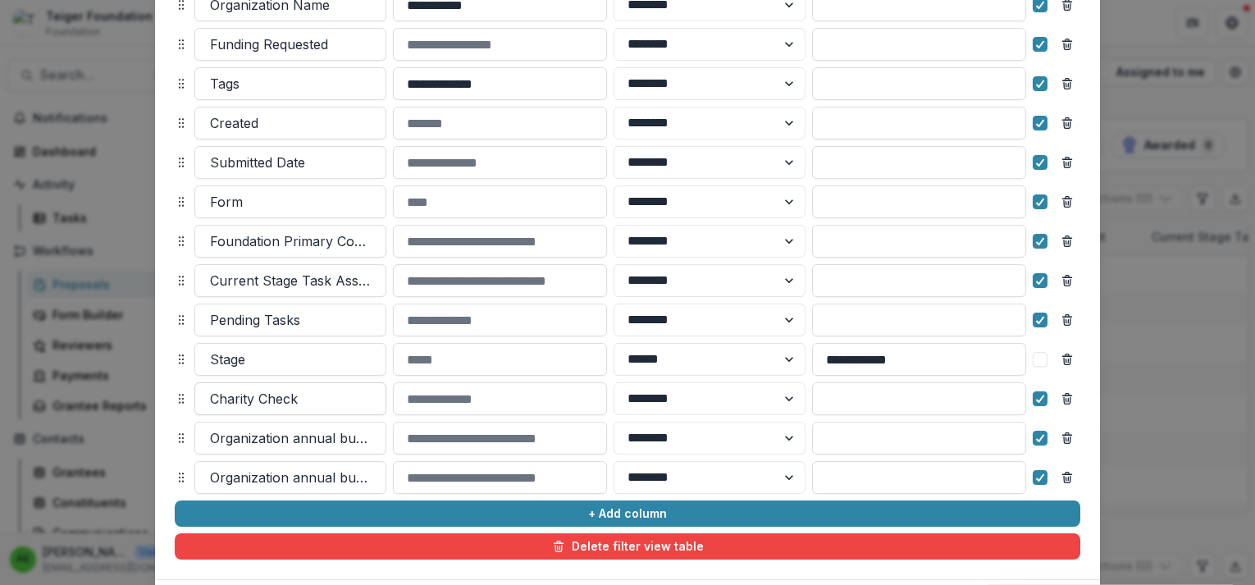
scroll to position [313, 0]
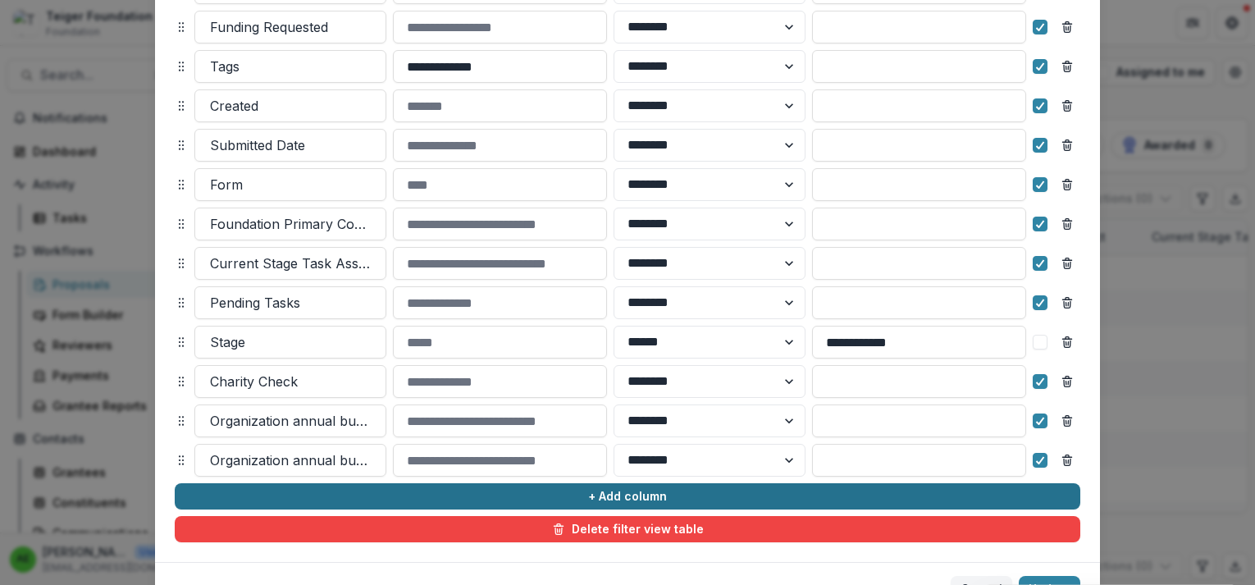
click at [288, 489] on button "+ Add column" at bounding box center [628, 496] width 906 height 26
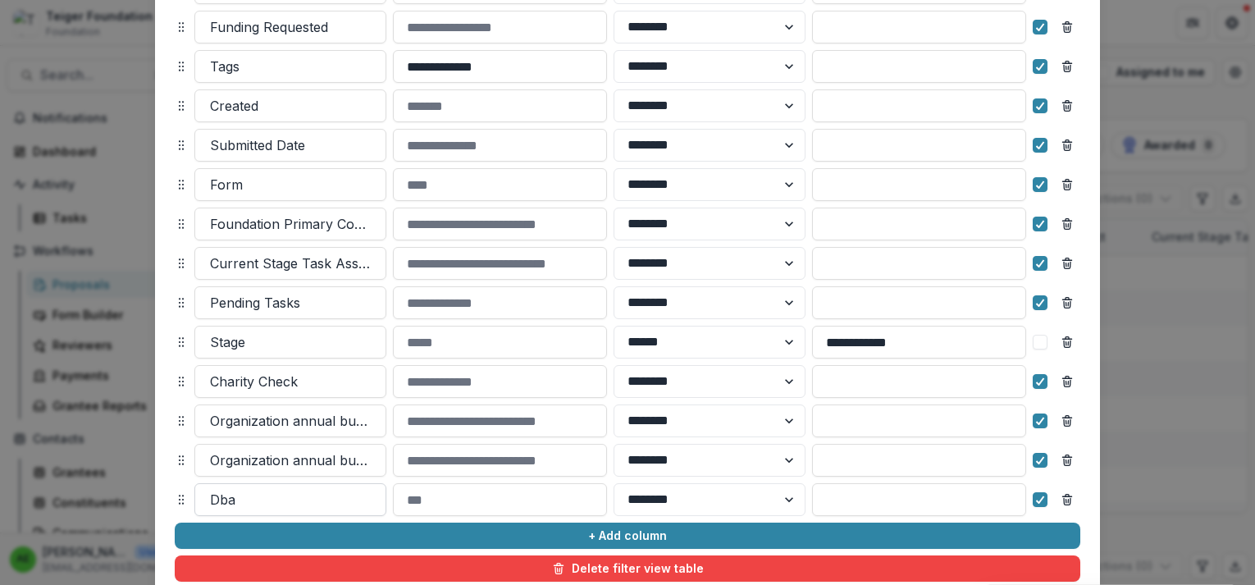
click at [292, 509] on div at bounding box center [290, 499] width 161 height 23
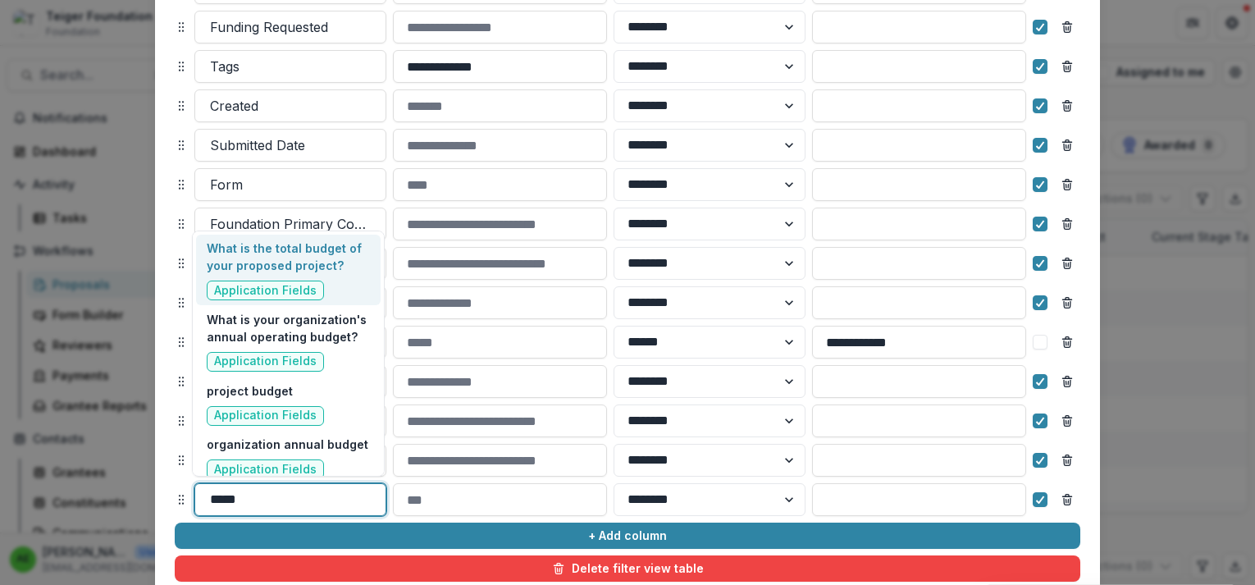
type input "******"
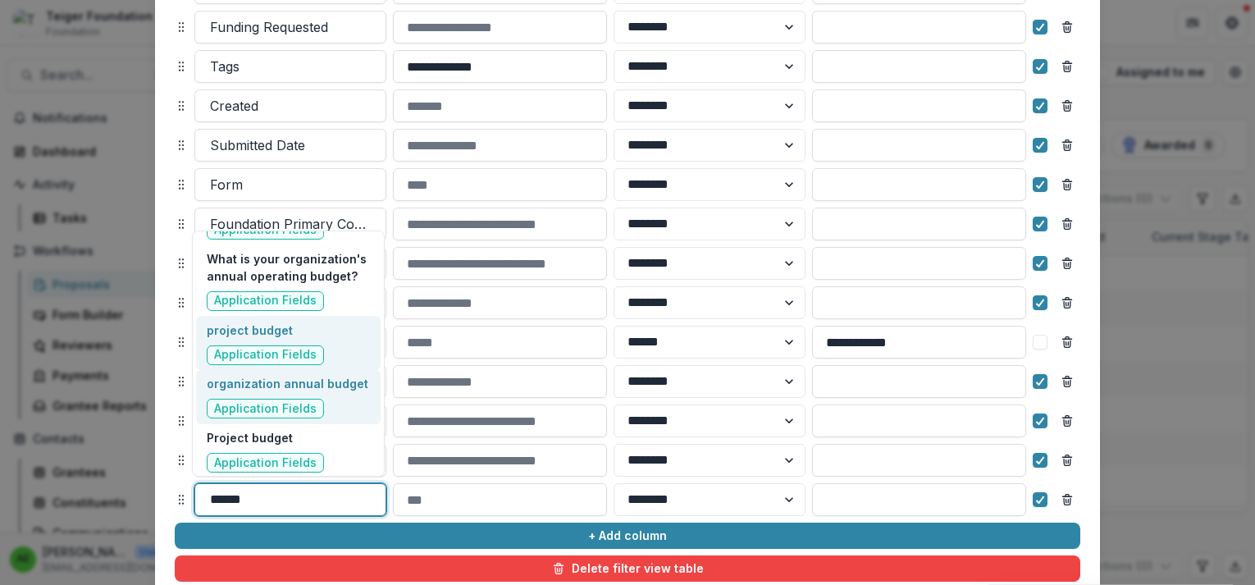
scroll to position [63, 0]
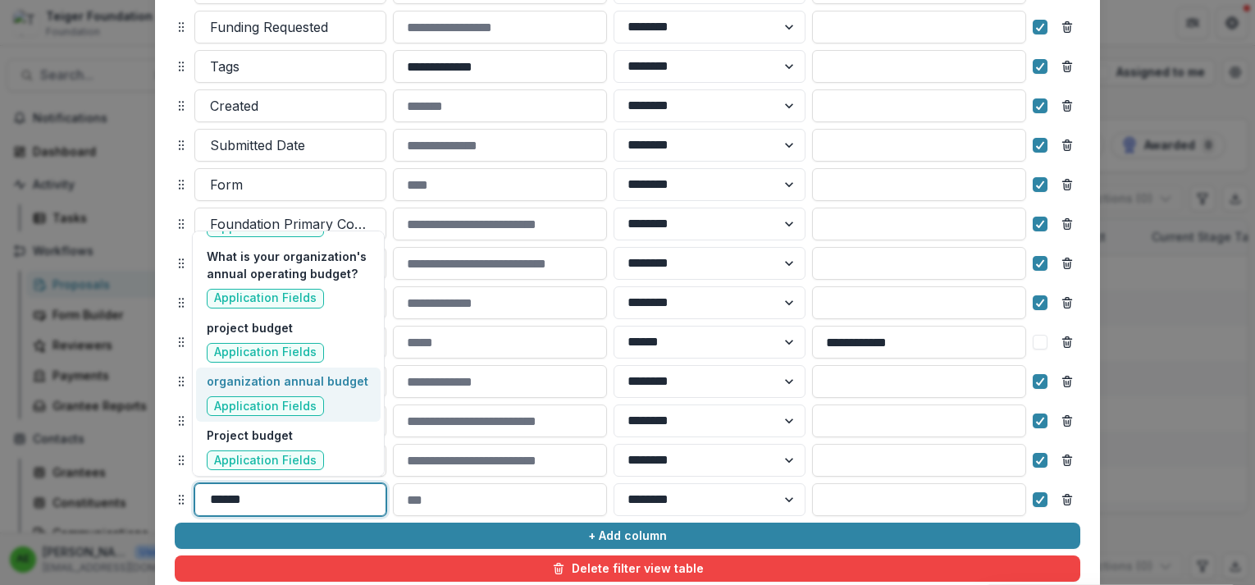
click at [318, 386] on p "organization annual budget" at bounding box center [288, 380] width 162 height 17
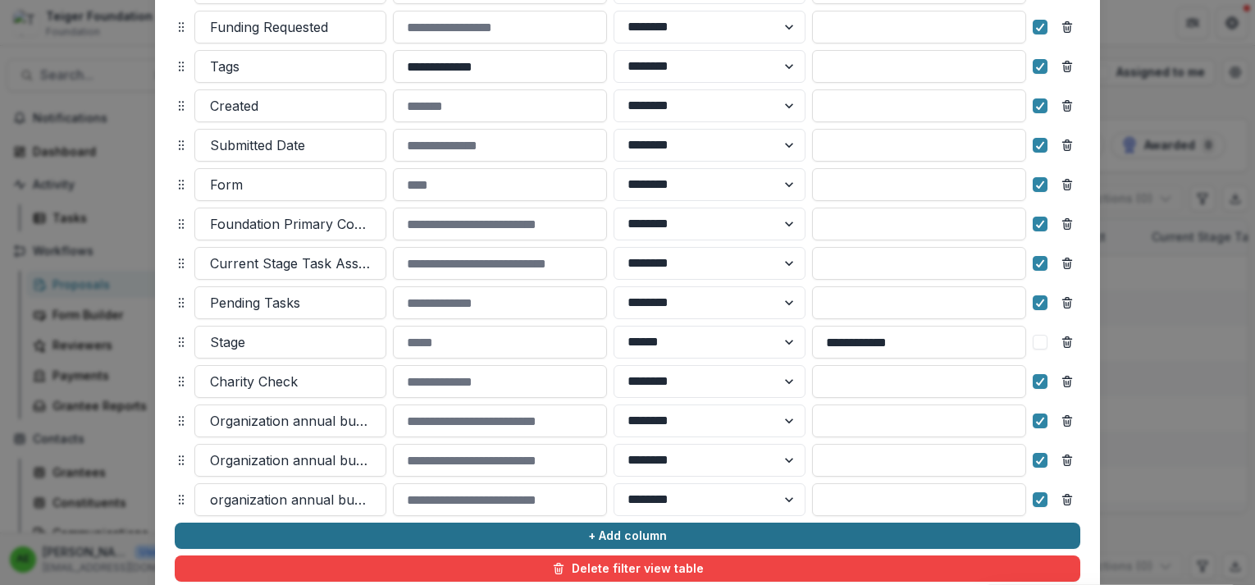
click at [304, 536] on button "+ Add column" at bounding box center [628, 536] width 906 height 26
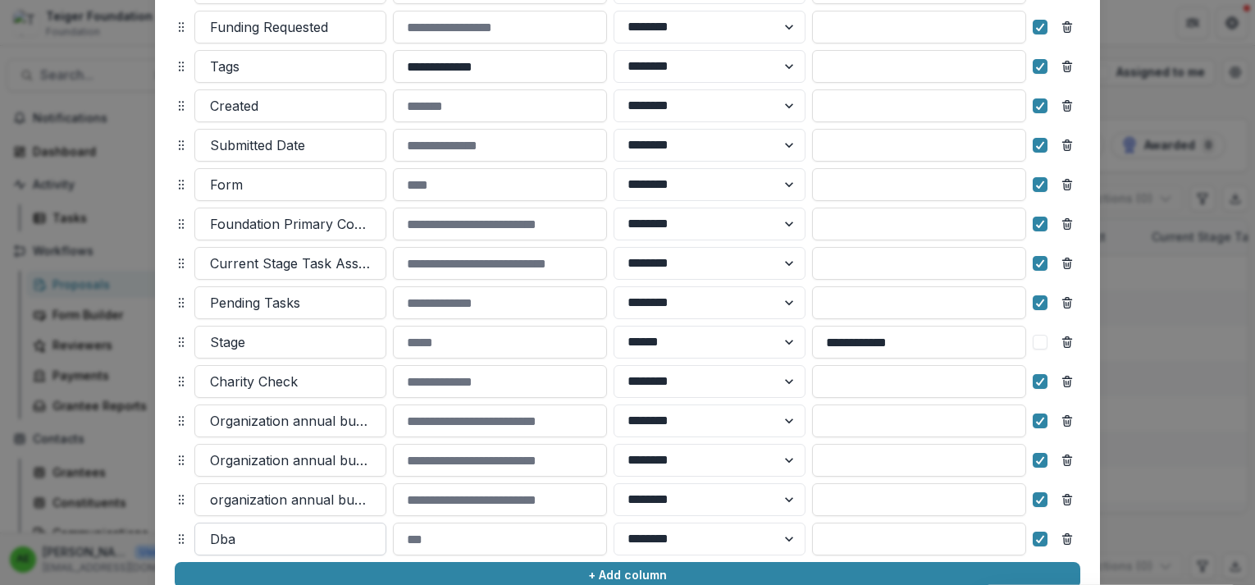
click at [300, 539] on div at bounding box center [290, 538] width 161 height 23
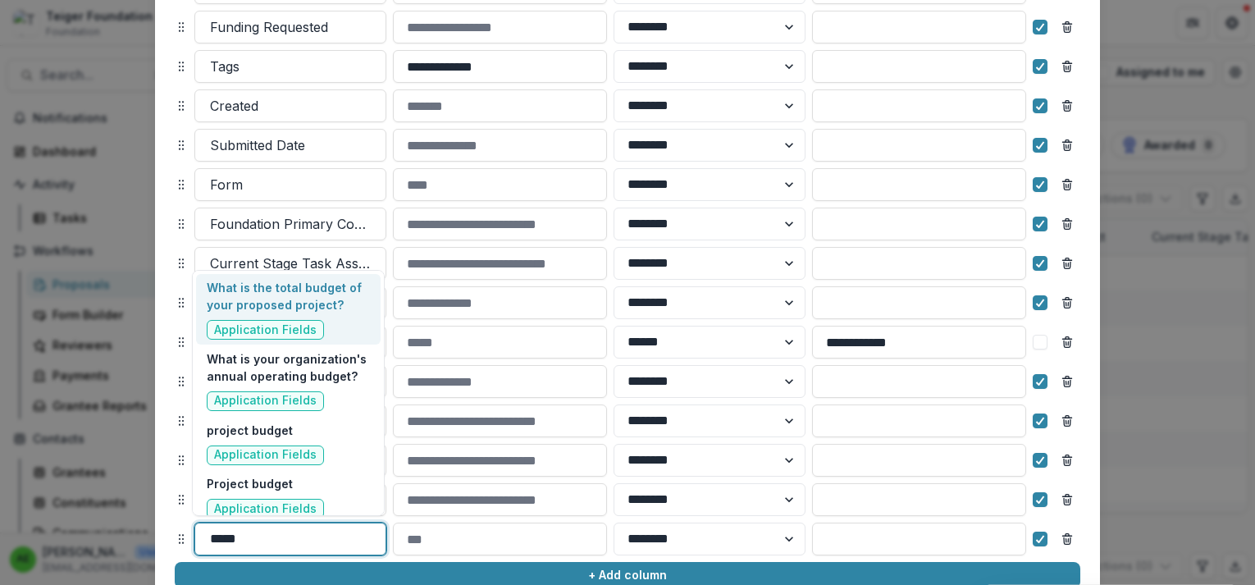
type input "******"
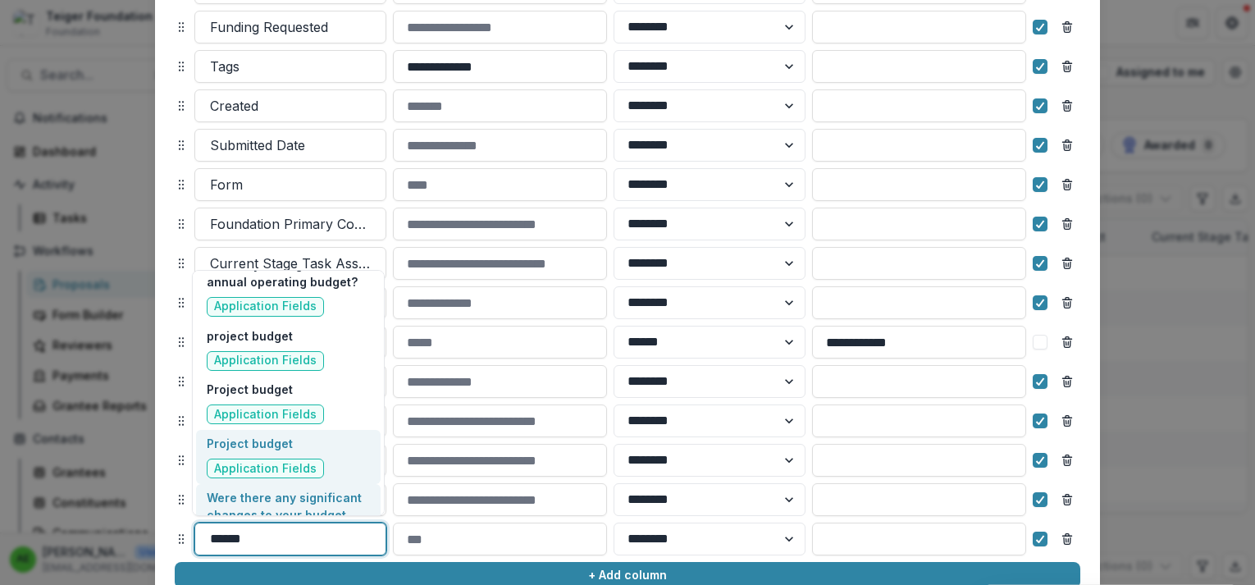
scroll to position [85, 0]
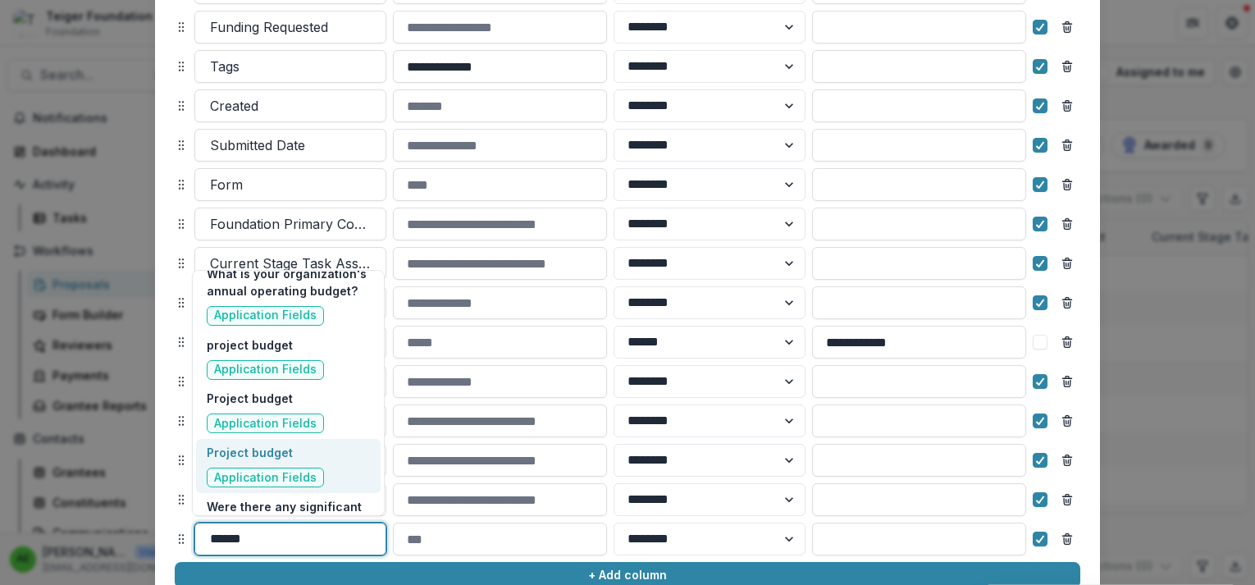
click at [338, 482] on div "Project budget Application Fields" at bounding box center [288, 466] width 184 height 54
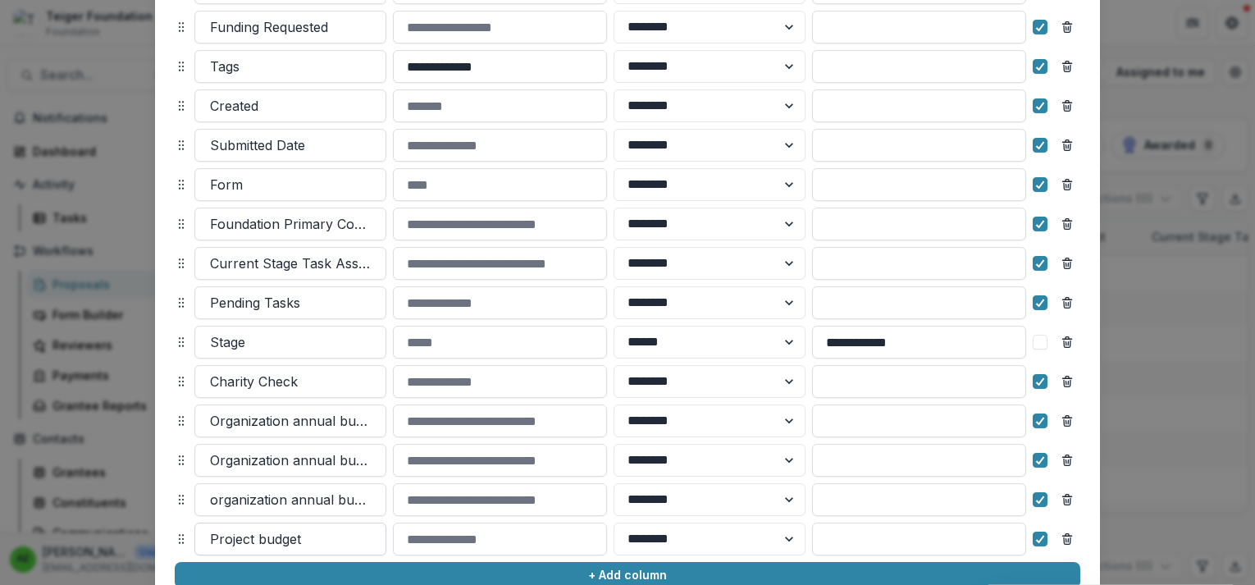
scroll to position [418, 0]
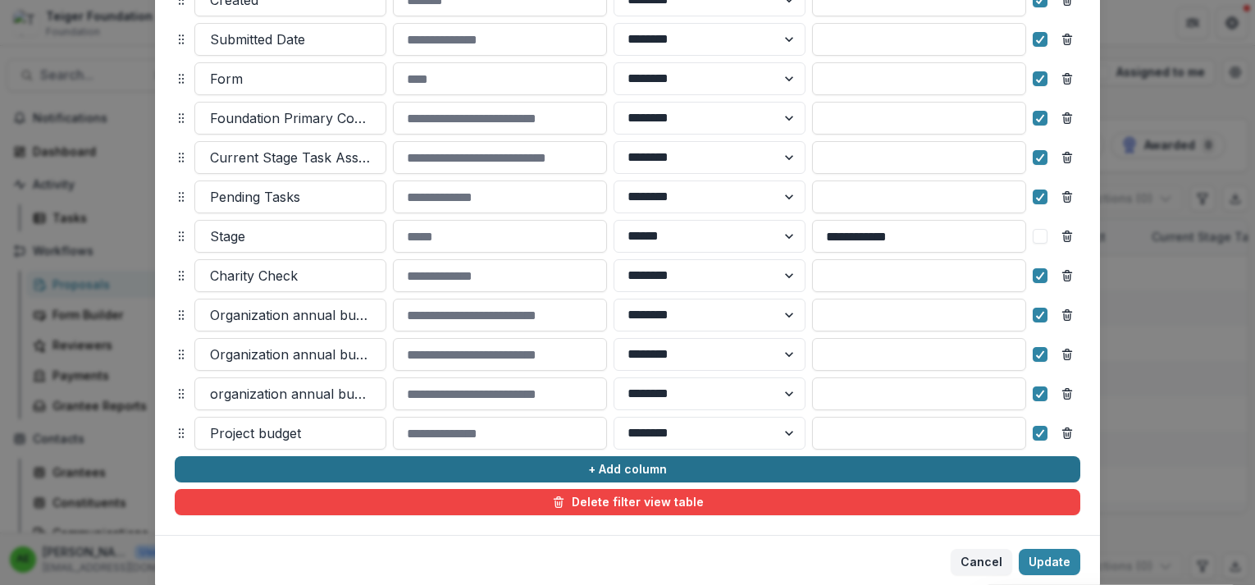
click at [343, 459] on button "+ Add column" at bounding box center [628, 469] width 906 height 26
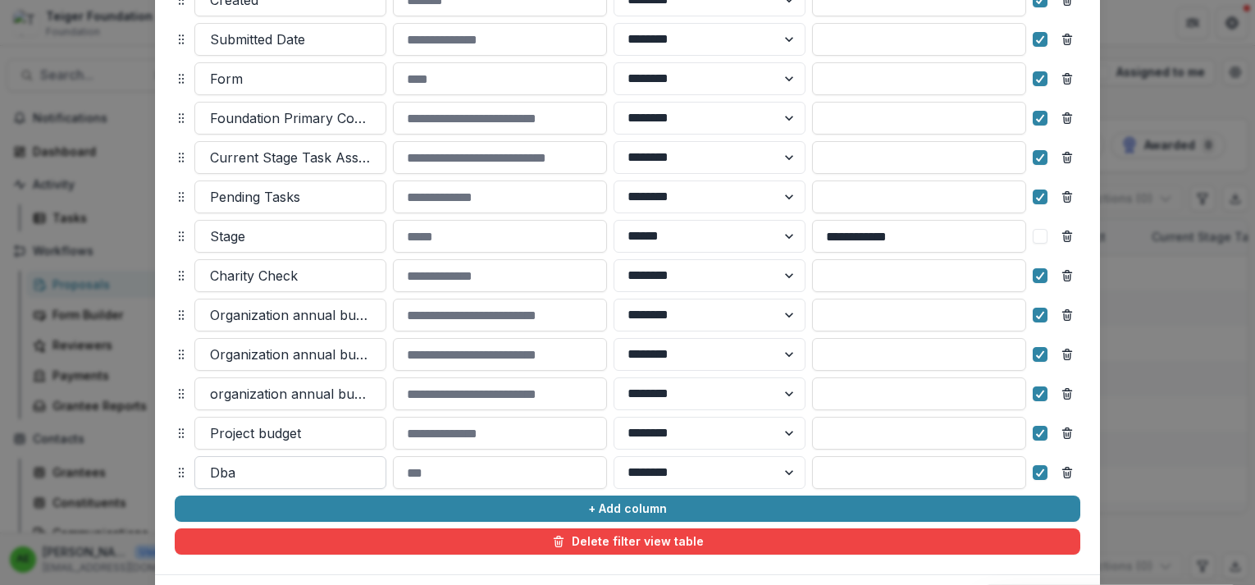
click at [327, 477] on div at bounding box center [290, 472] width 161 height 23
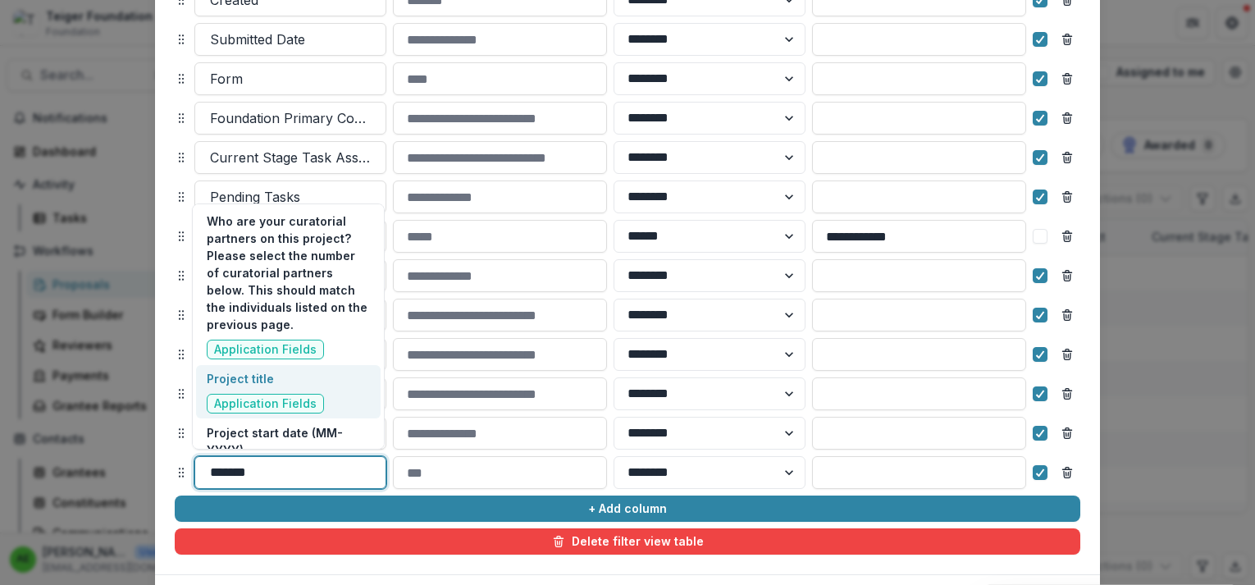
scroll to position [112, 0]
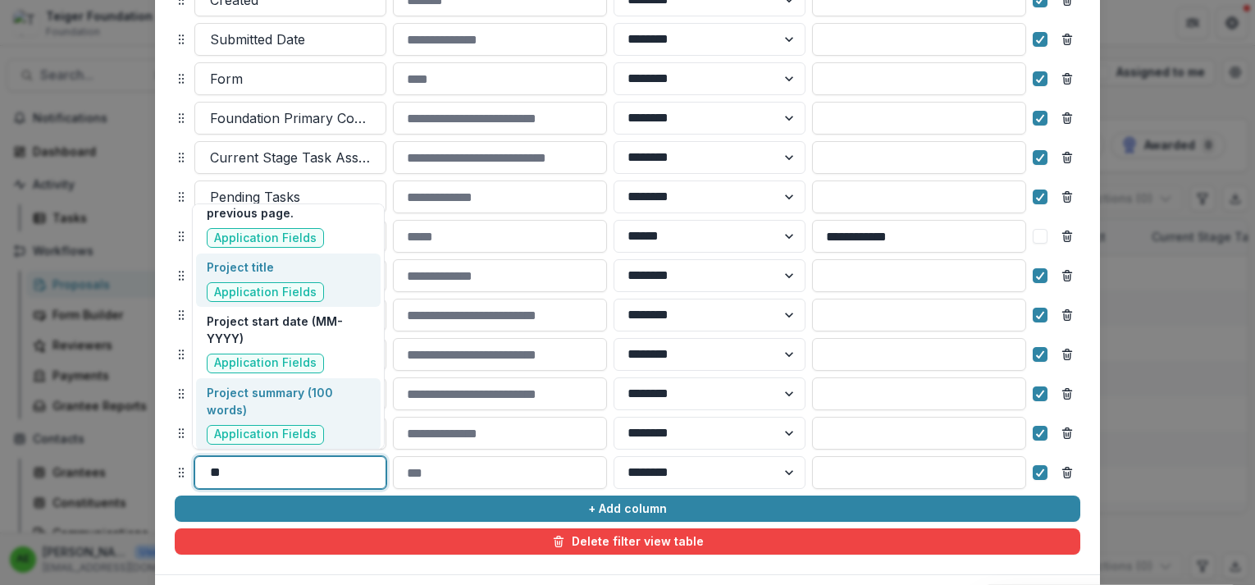
type input "*"
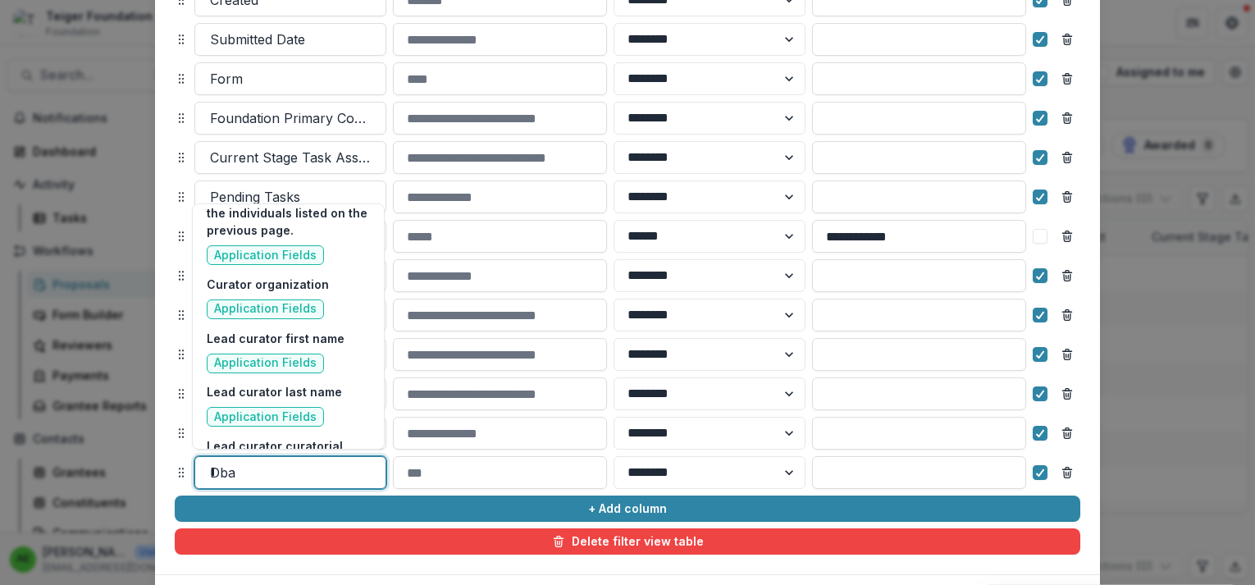
scroll to position [0, 0]
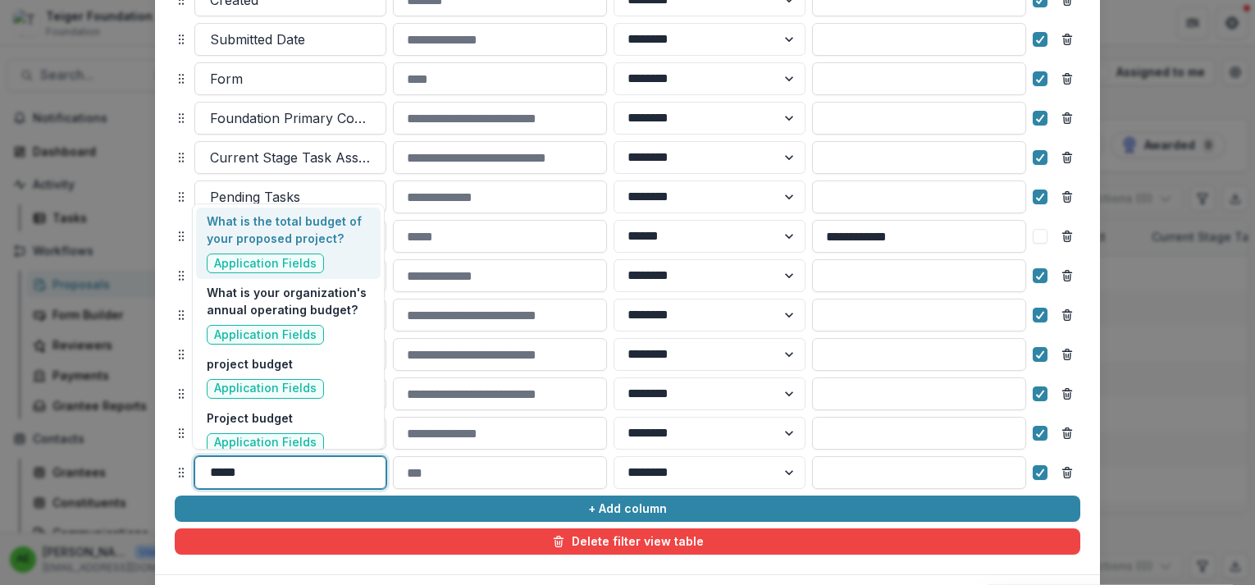
type input "******"
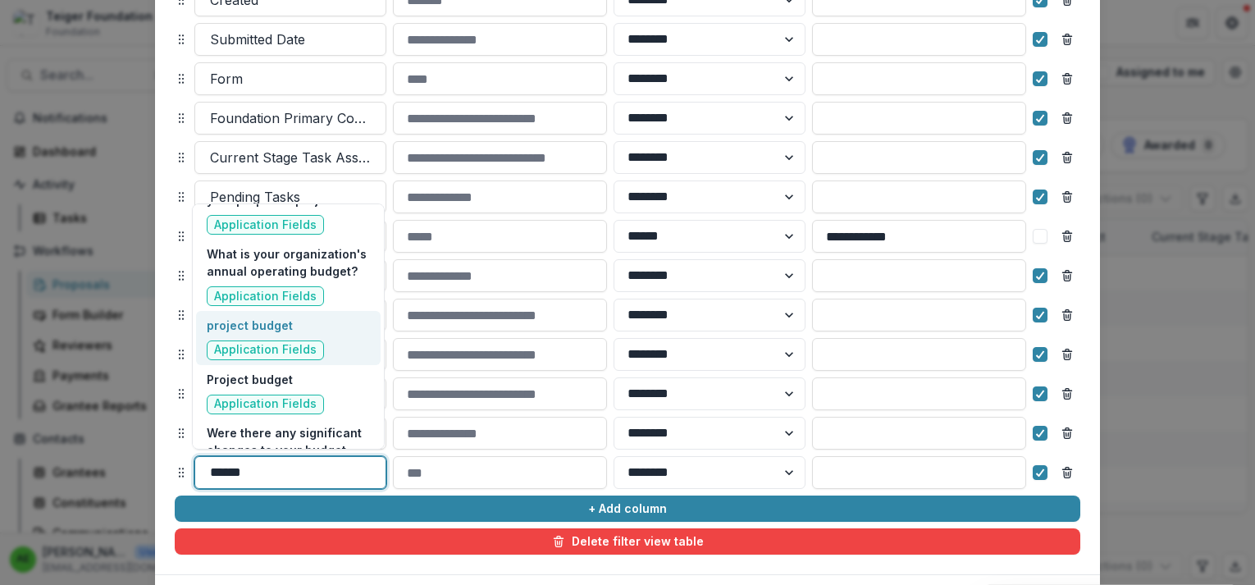
scroll to position [43, 0]
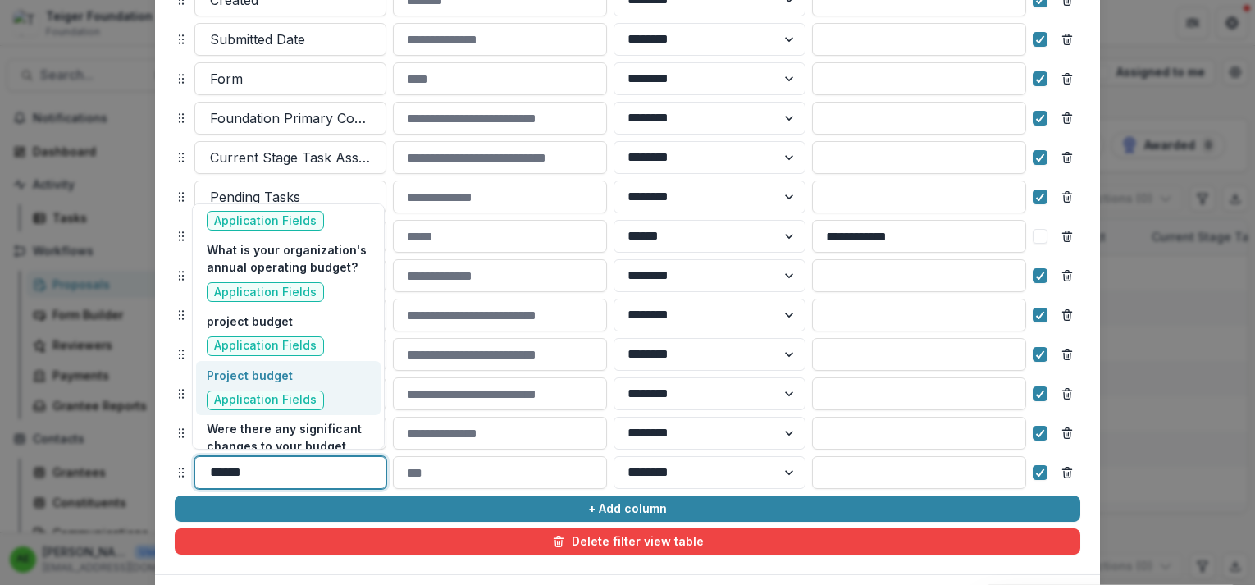
click at [358, 387] on div "Project budget Application Fields" at bounding box center [288, 388] width 184 height 54
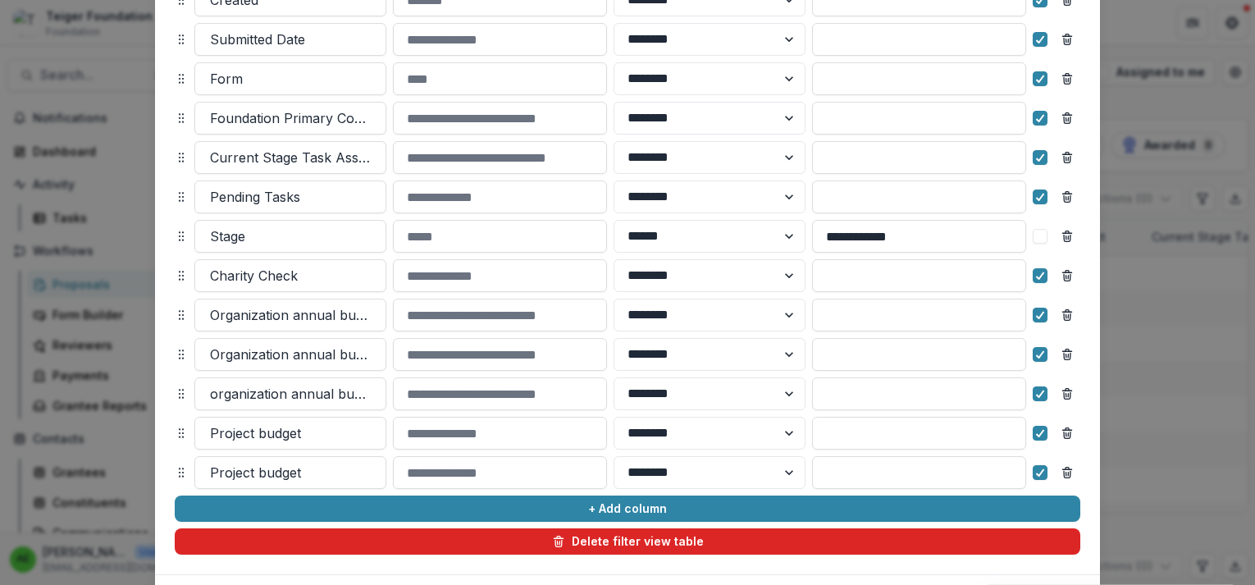
scroll to position [513, 0]
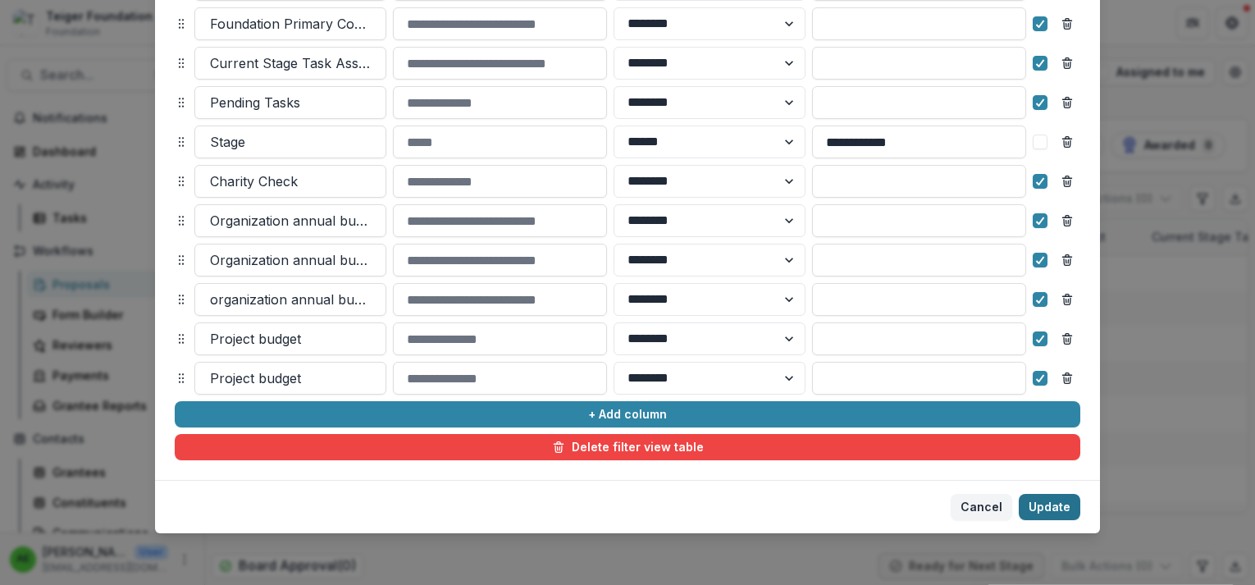
click at [1056, 499] on button "Update" at bounding box center [1050, 507] width 62 height 26
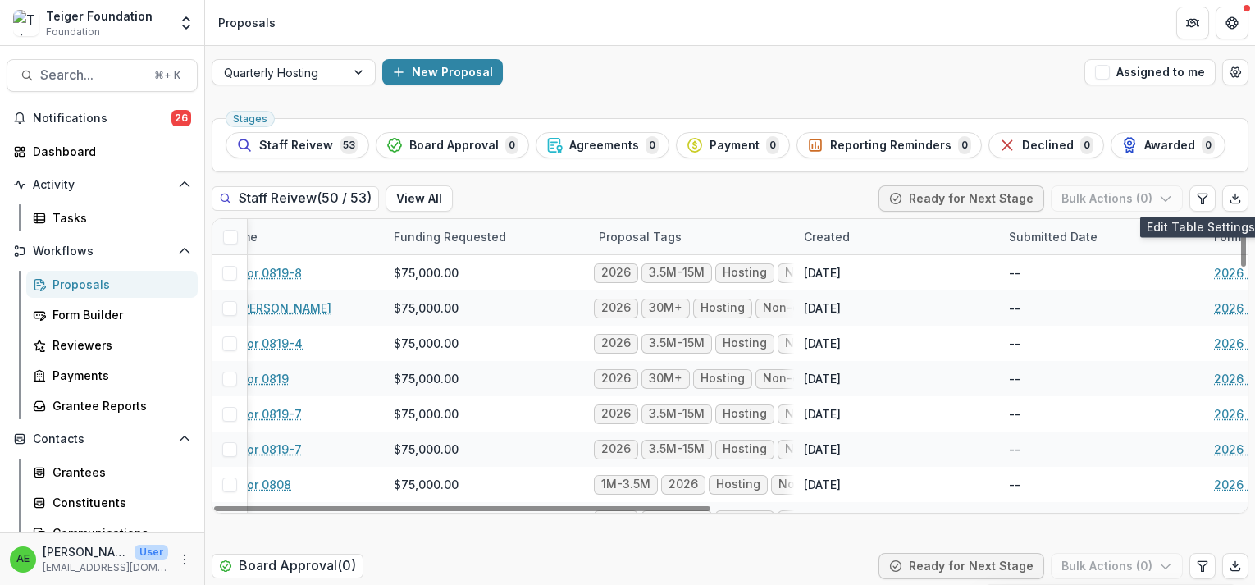
scroll to position [0, 0]
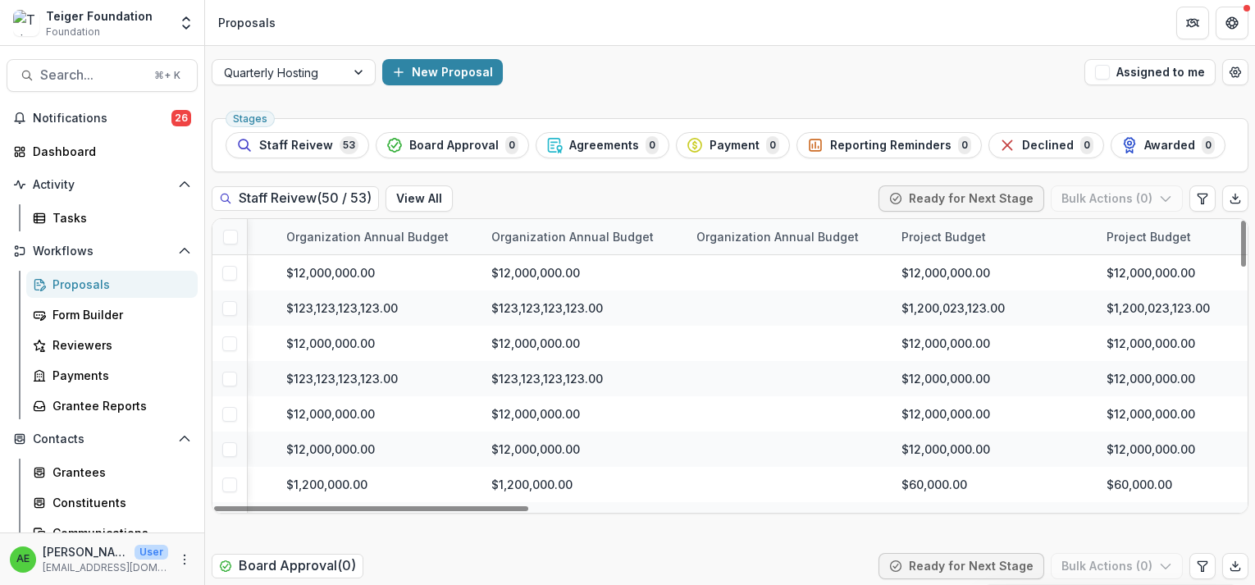
scroll to position [0, 2326]
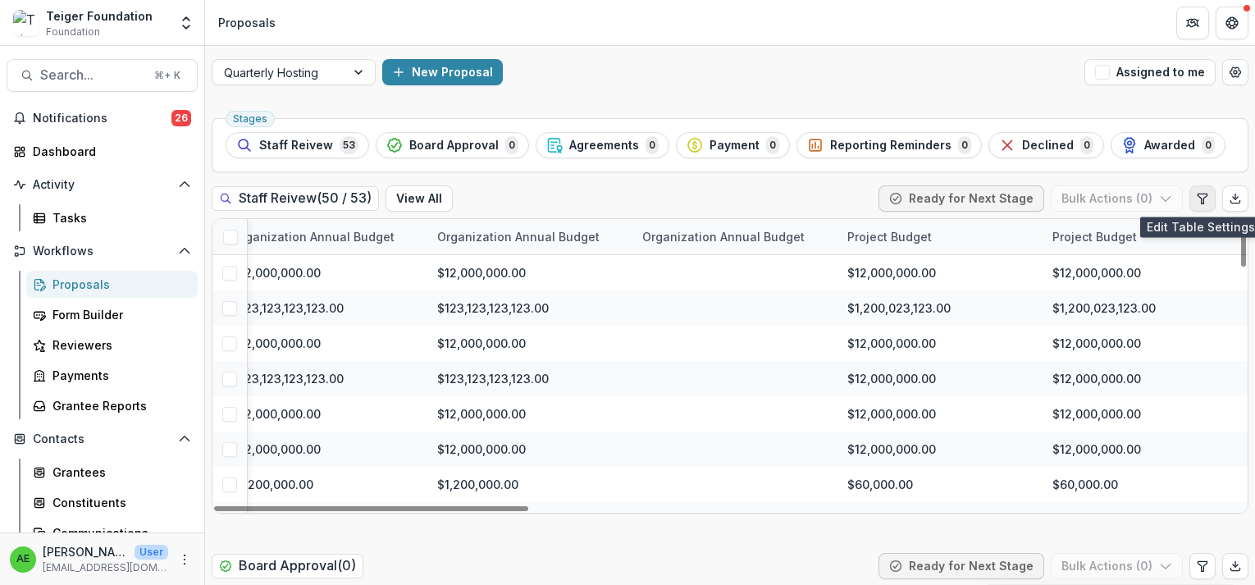
click at [1198, 202] on icon "Edit table settings" at bounding box center [1202, 199] width 9 height 10
select select "******"
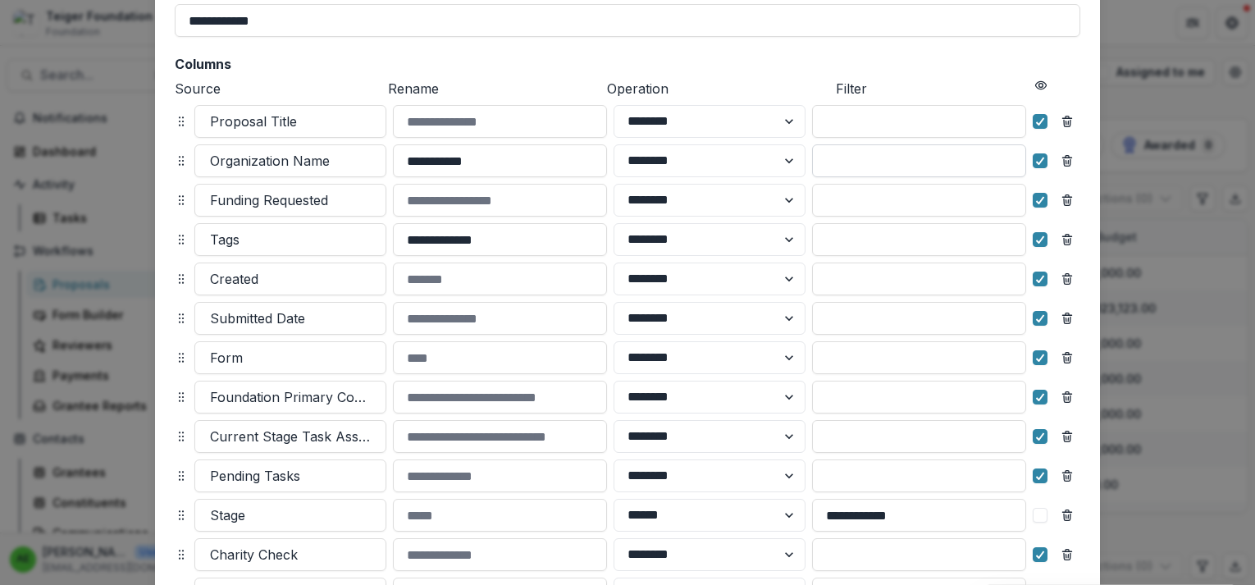
scroll to position [513, 0]
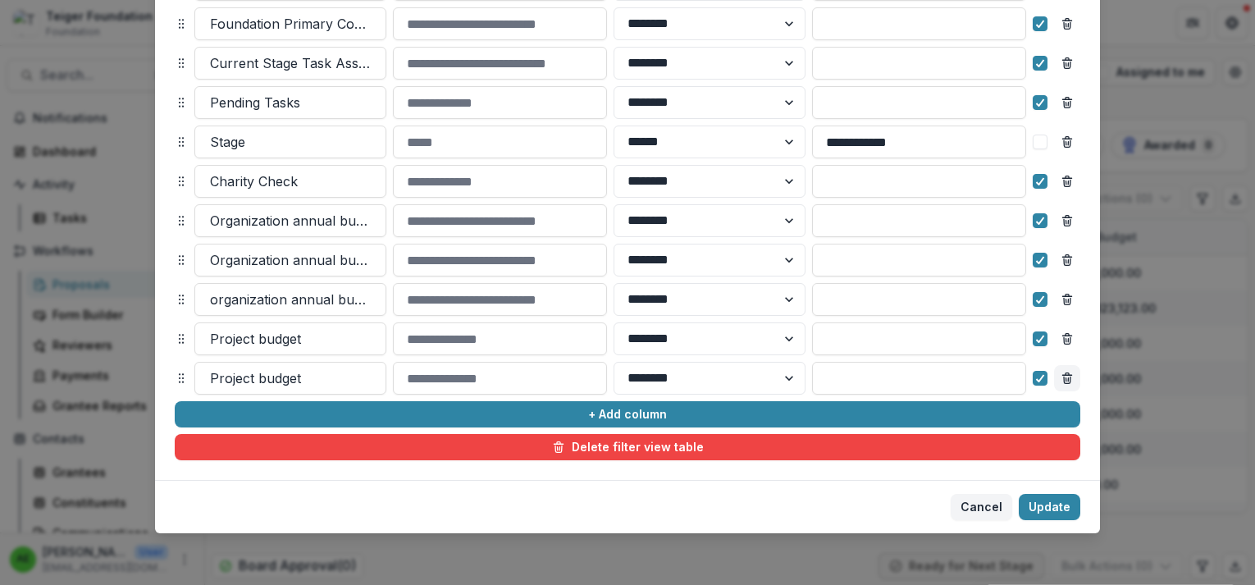
click at [1064, 377] on icon "Remove column" at bounding box center [1067, 378] width 13 height 13
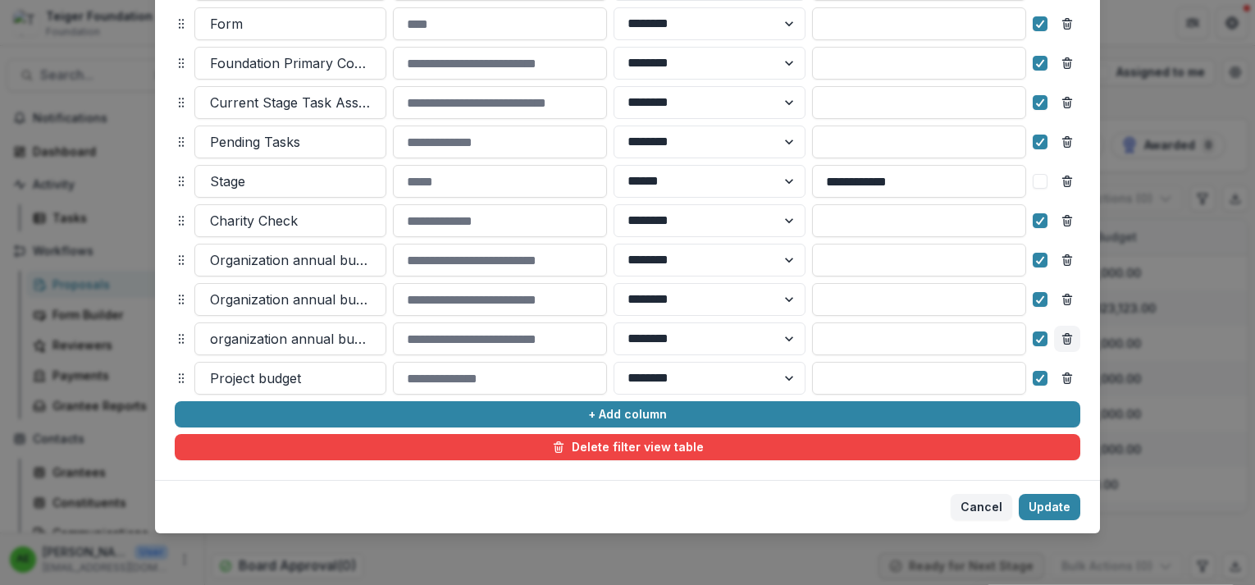
click at [1068, 343] on icon "Remove column" at bounding box center [1067, 341] width 7 height 7
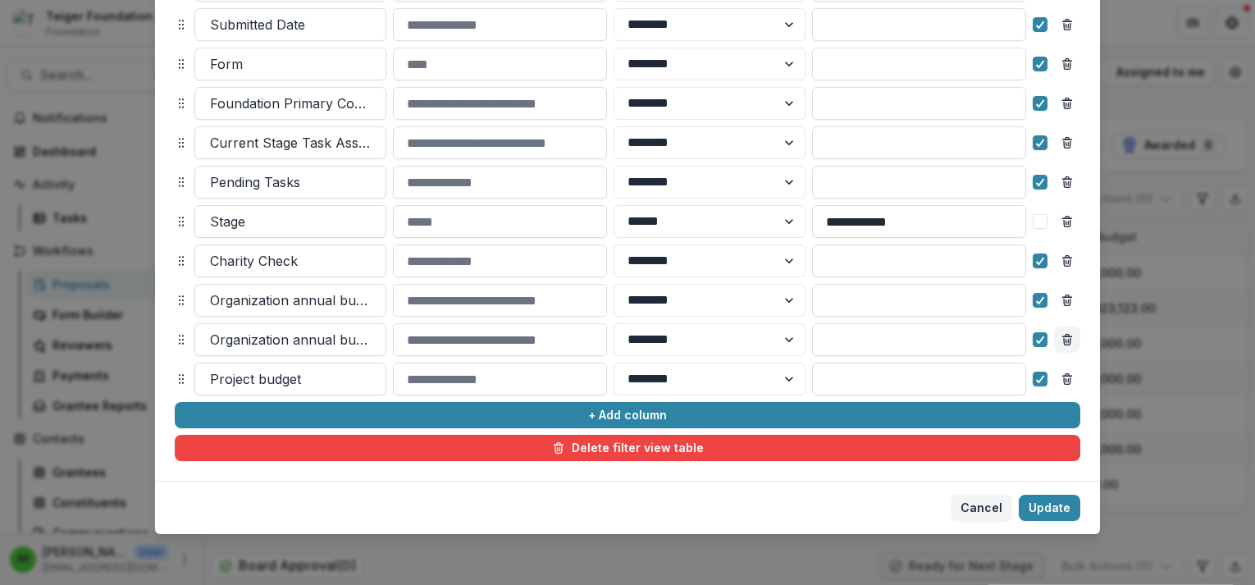
click at [1068, 341] on icon "Remove column" at bounding box center [1067, 342] width 7 height 7
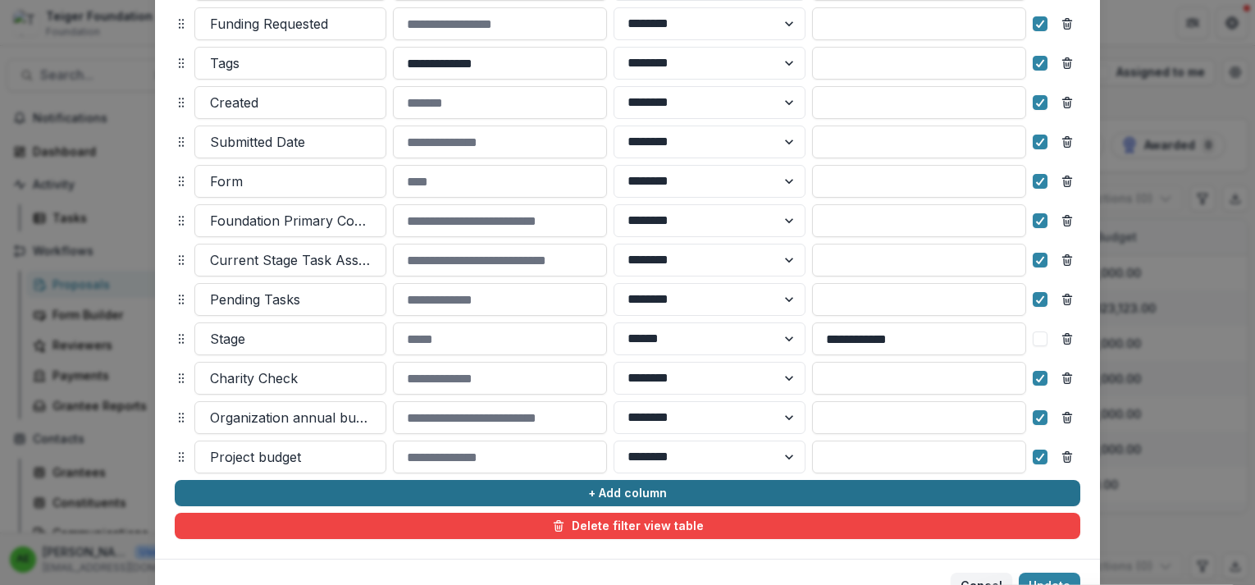
scroll to position [284, 0]
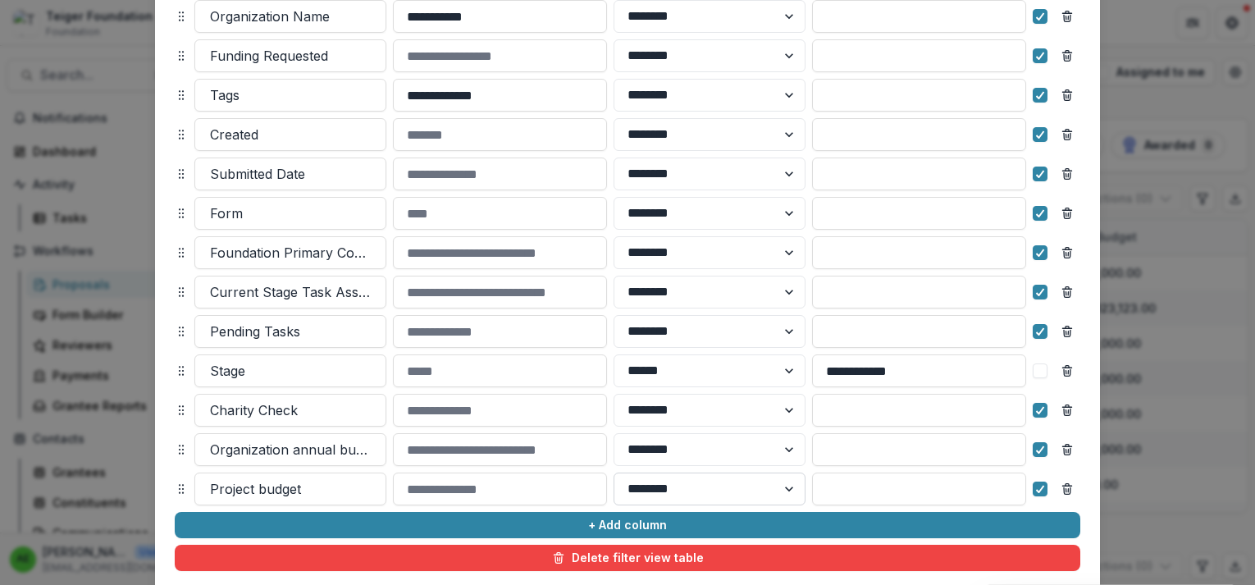
click at [746, 484] on select "******** ******" at bounding box center [710, 488] width 192 height 33
click at [746, 458] on select "******** ******" at bounding box center [710, 449] width 192 height 33
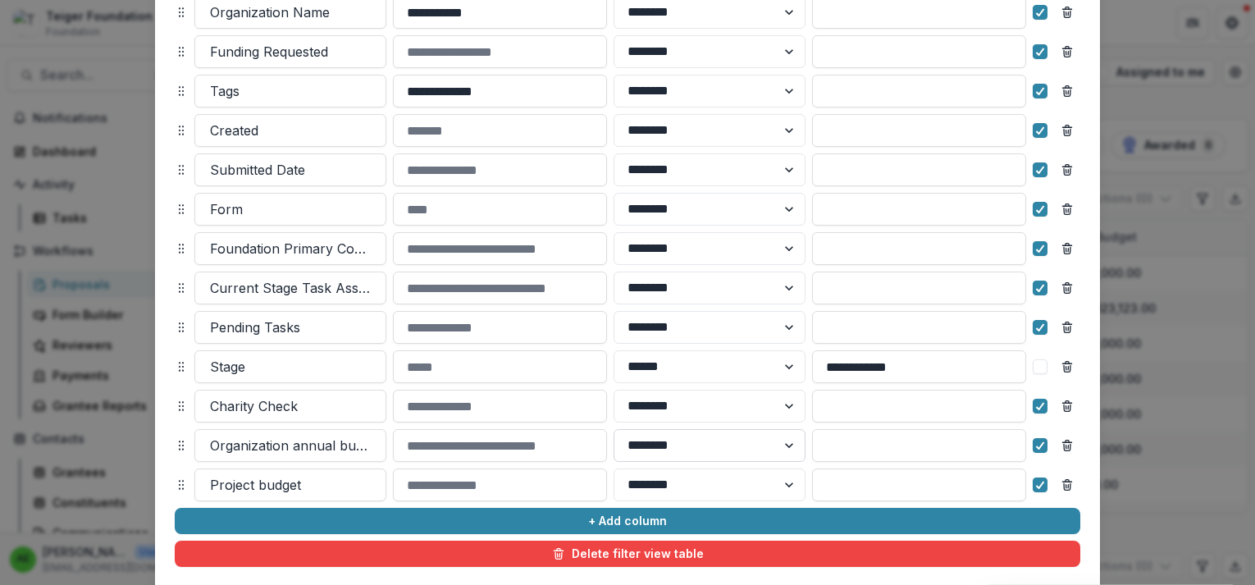
scroll to position [395, 0]
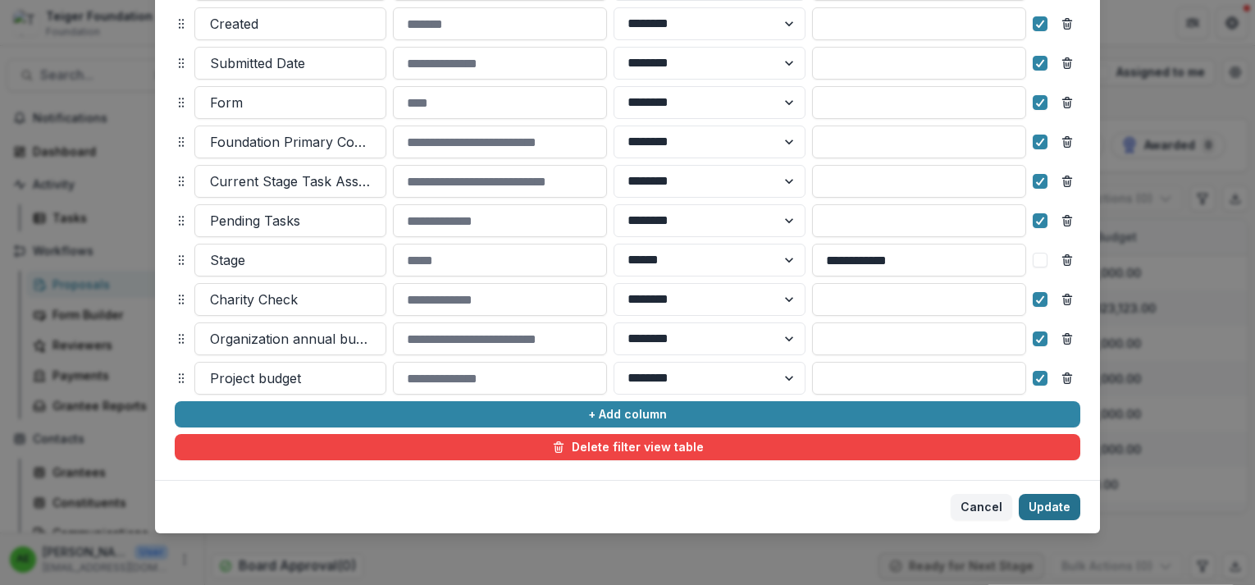
click at [1048, 507] on button "Update" at bounding box center [1050, 507] width 62 height 26
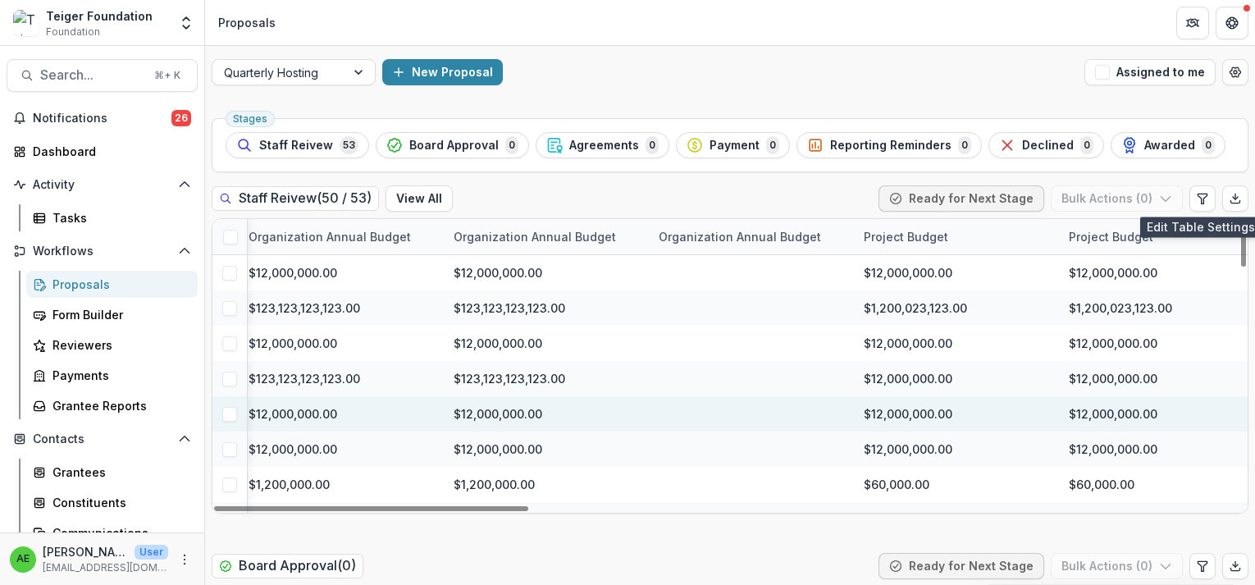
scroll to position [0, 2301]
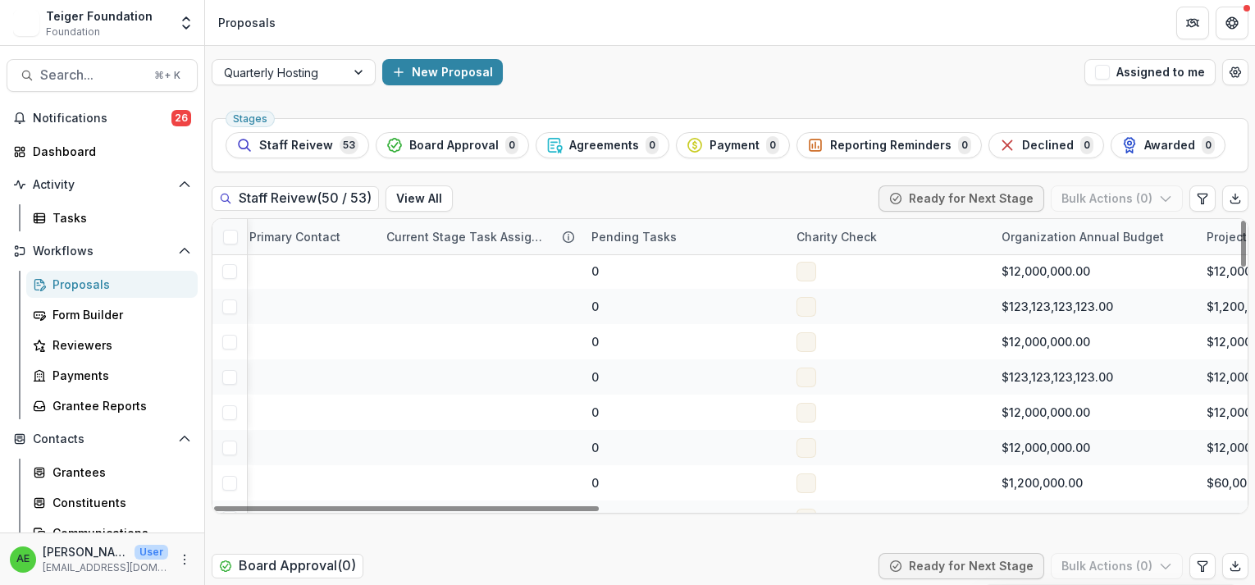
scroll to position [2, 1609]
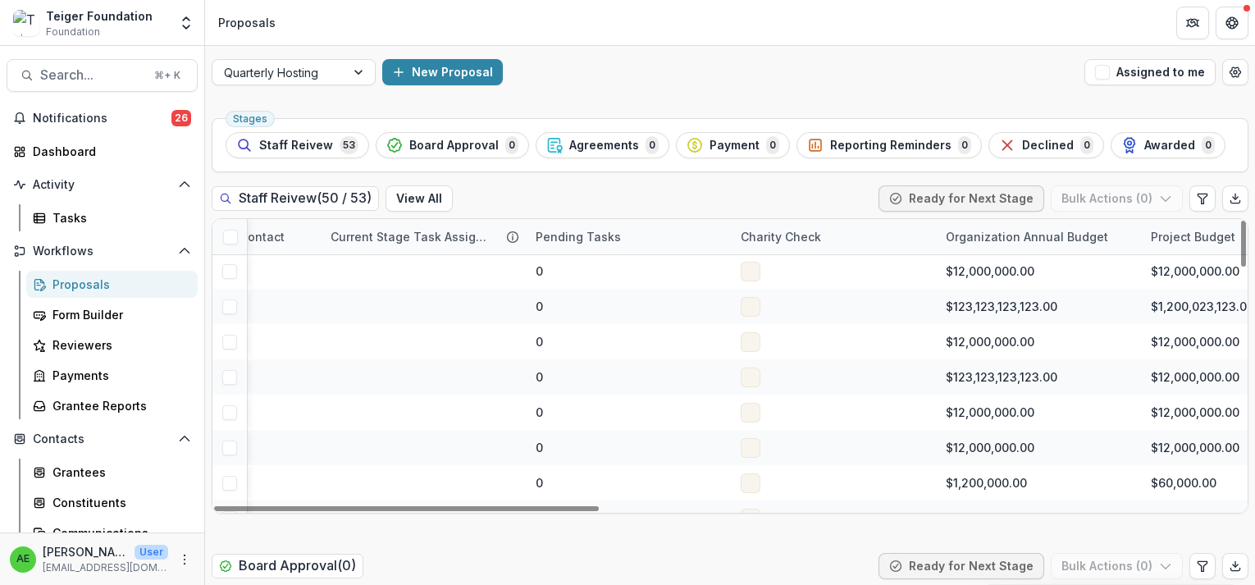
click at [761, 228] on div "Charity Check" at bounding box center [781, 236] width 100 height 17
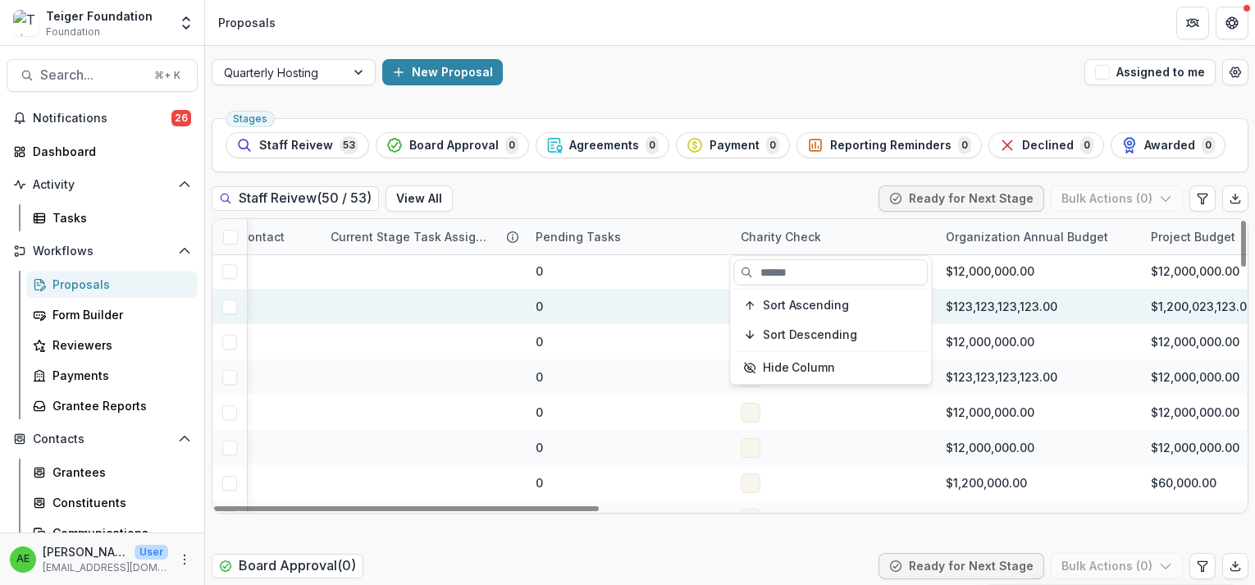
click at [691, 290] on div "0" at bounding box center [628, 306] width 205 height 35
click at [746, 317] on div at bounding box center [833, 306] width 205 height 35
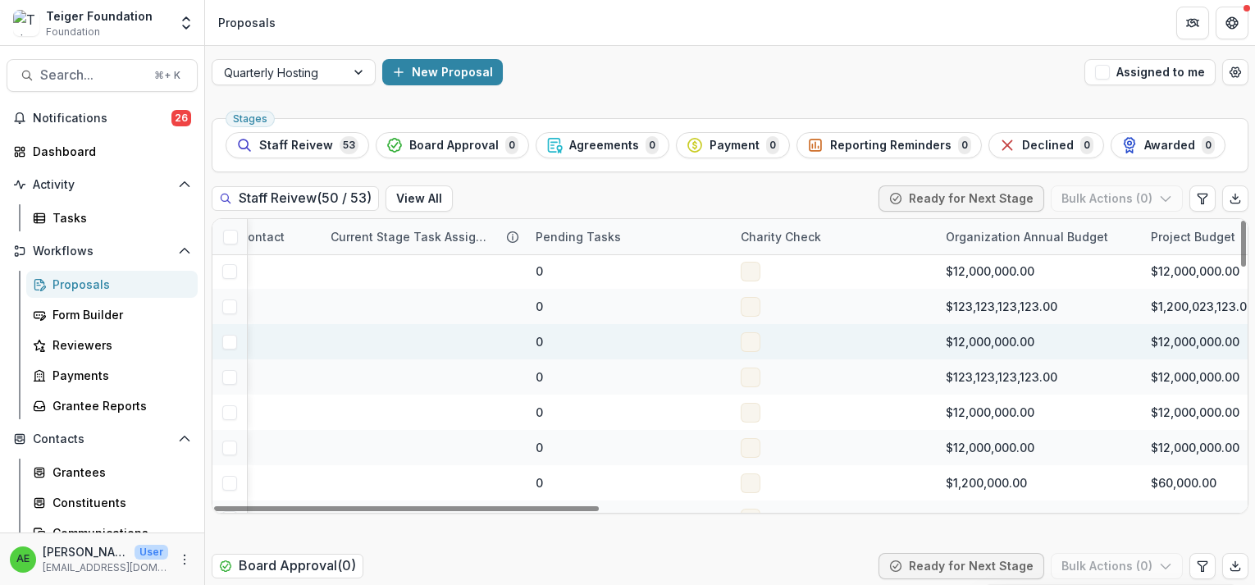
click at [746, 341] on span at bounding box center [751, 342] width 20 height 20
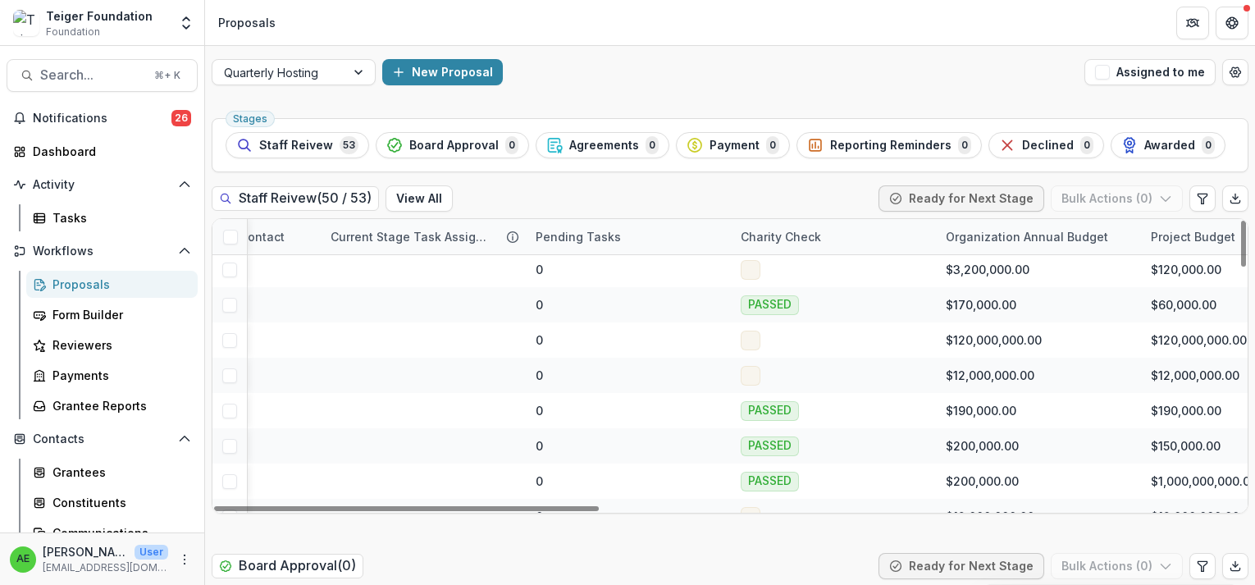
scroll to position [806, 1609]
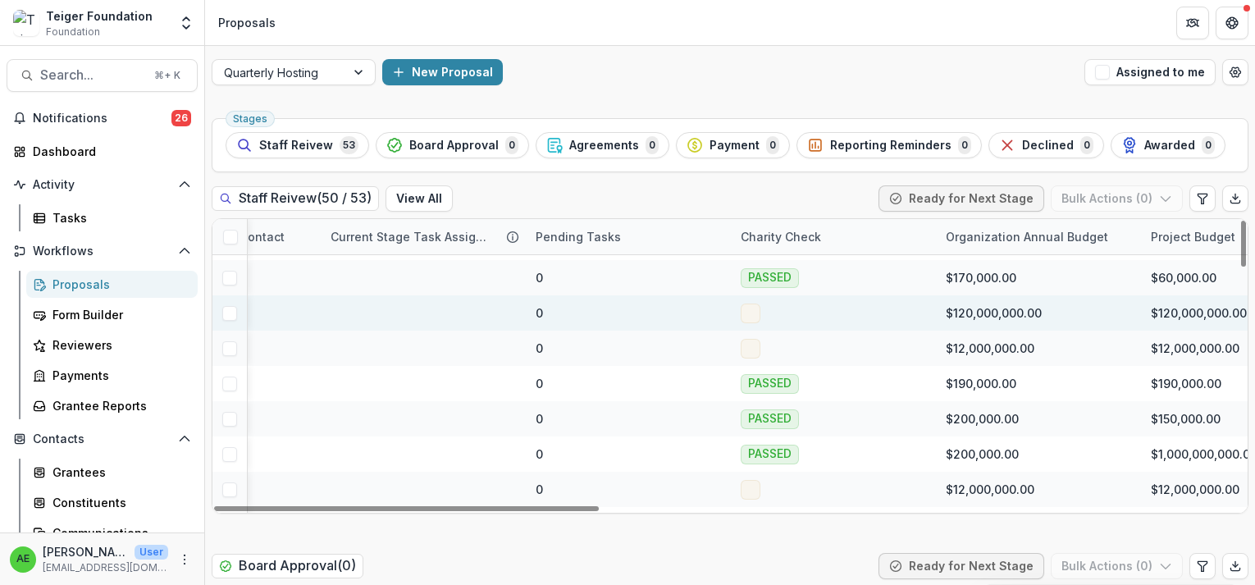
click at [746, 310] on span at bounding box center [751, 314] width 20 height 20
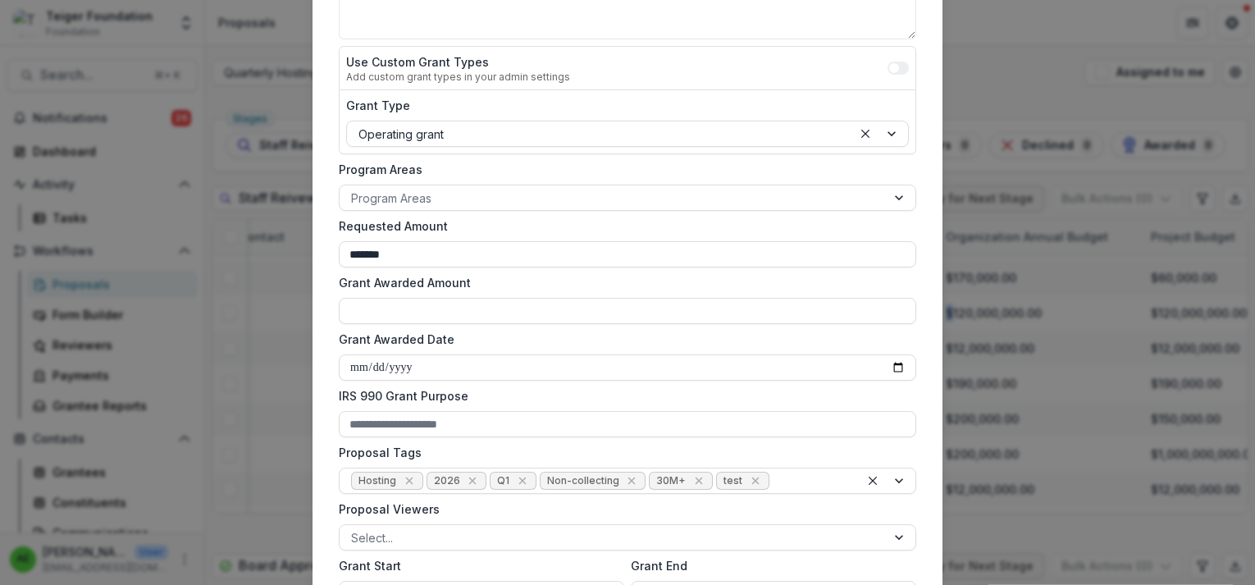
scroll to position [0, 0]
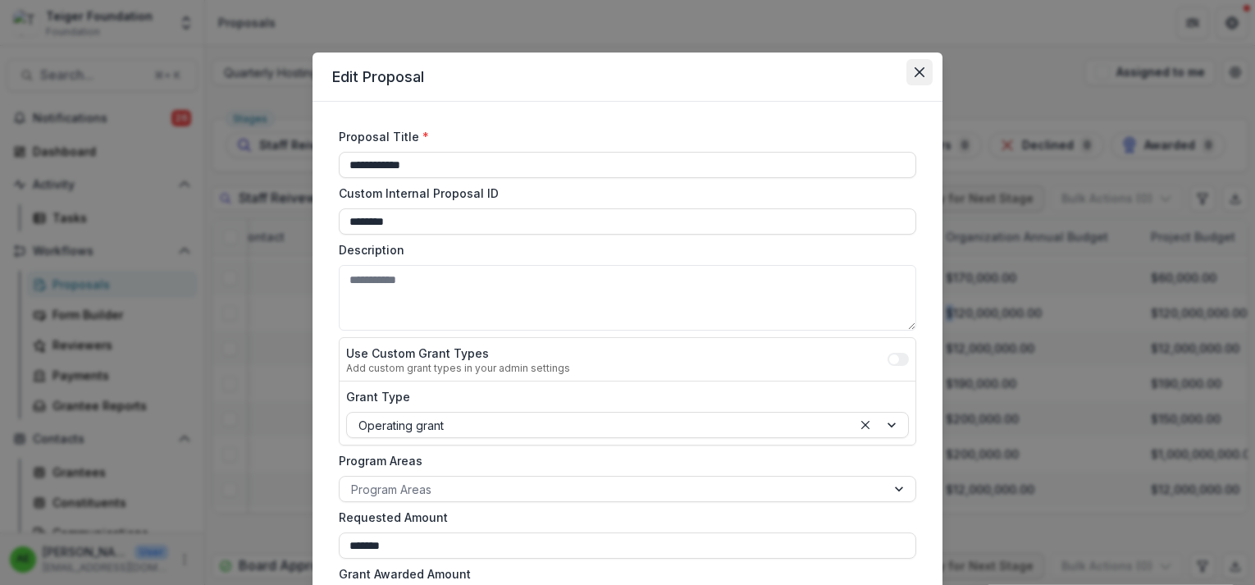
click at [915, 72] on icon "Close" at bounding box center [920, 72] width 10 height 10
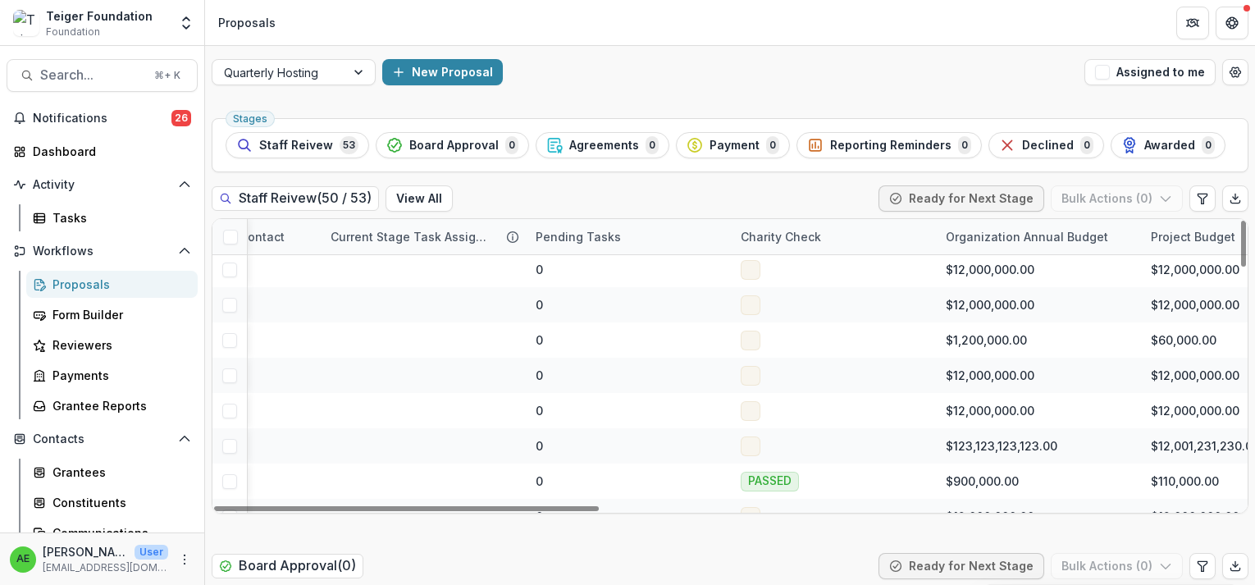
scroll to position [0, 1609]
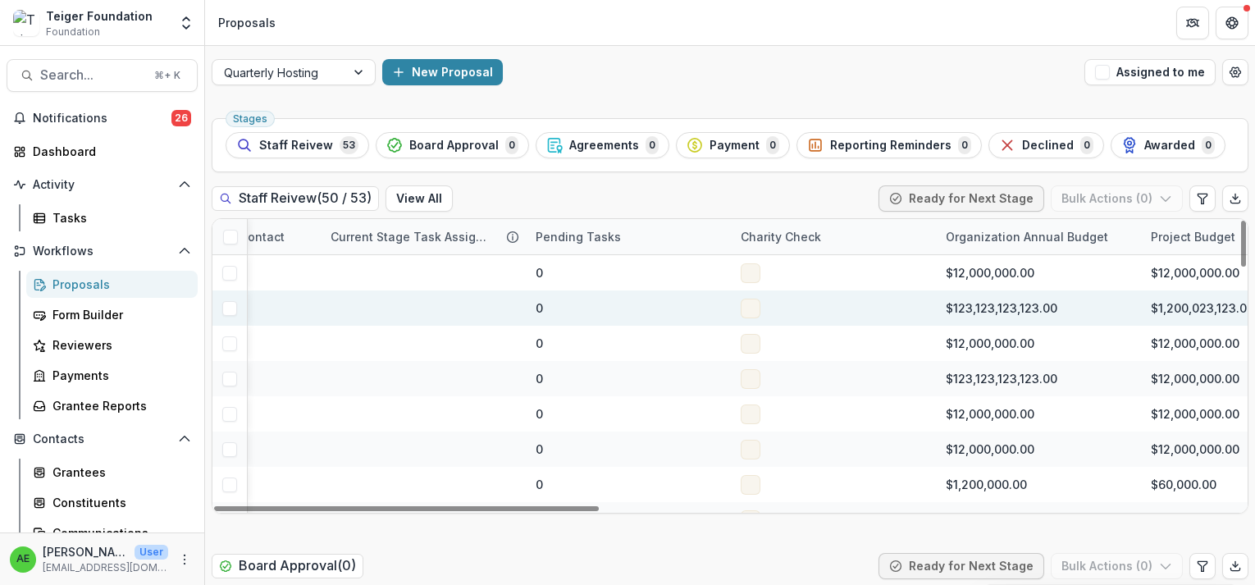
click at [748, 306] on span at bounding box center [751, 309] width 20 height 20
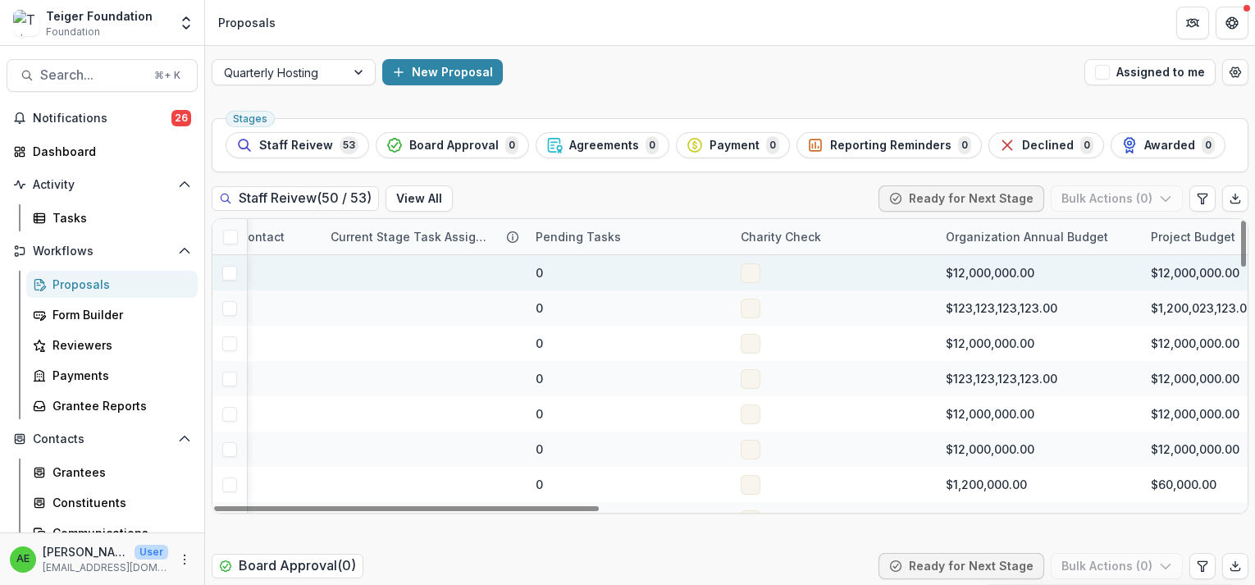
click at [755, 273] on span at bounding box center [751, 273] width 20 height 20
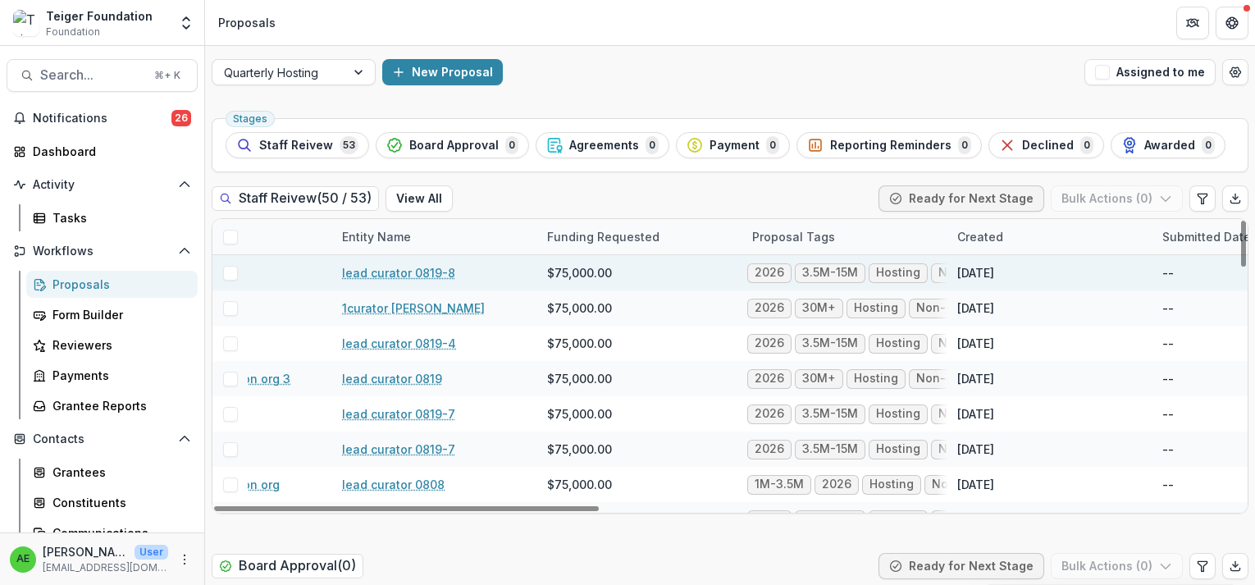
scroll to position [0, 0]
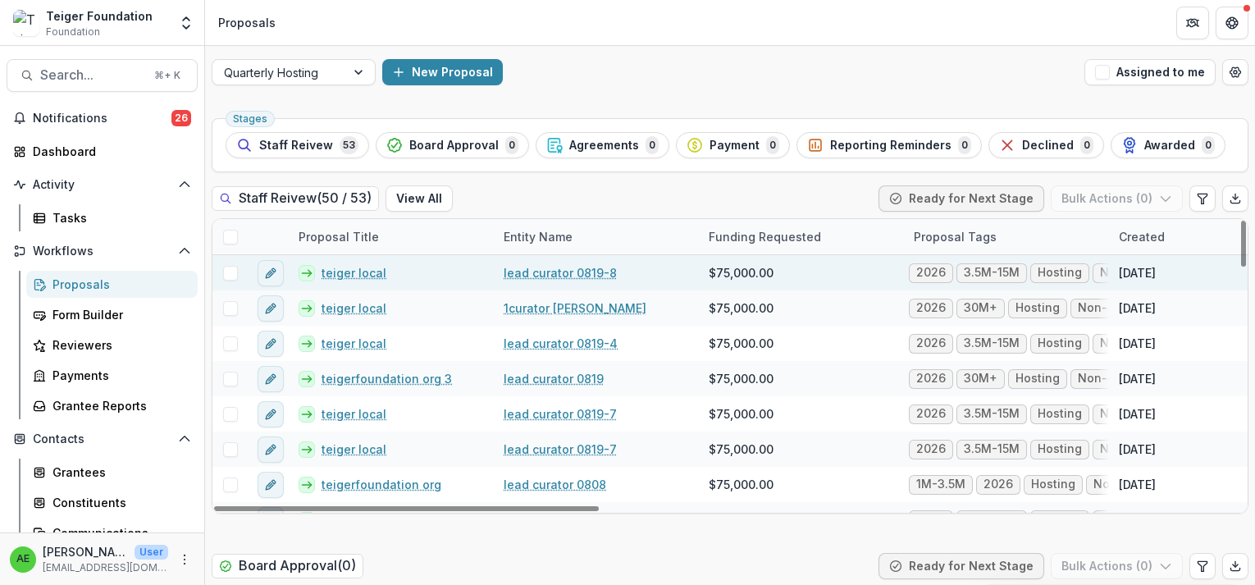
click at [367, 271] on link "teiger local" at bounding box center [354, 272] width 65 height 17
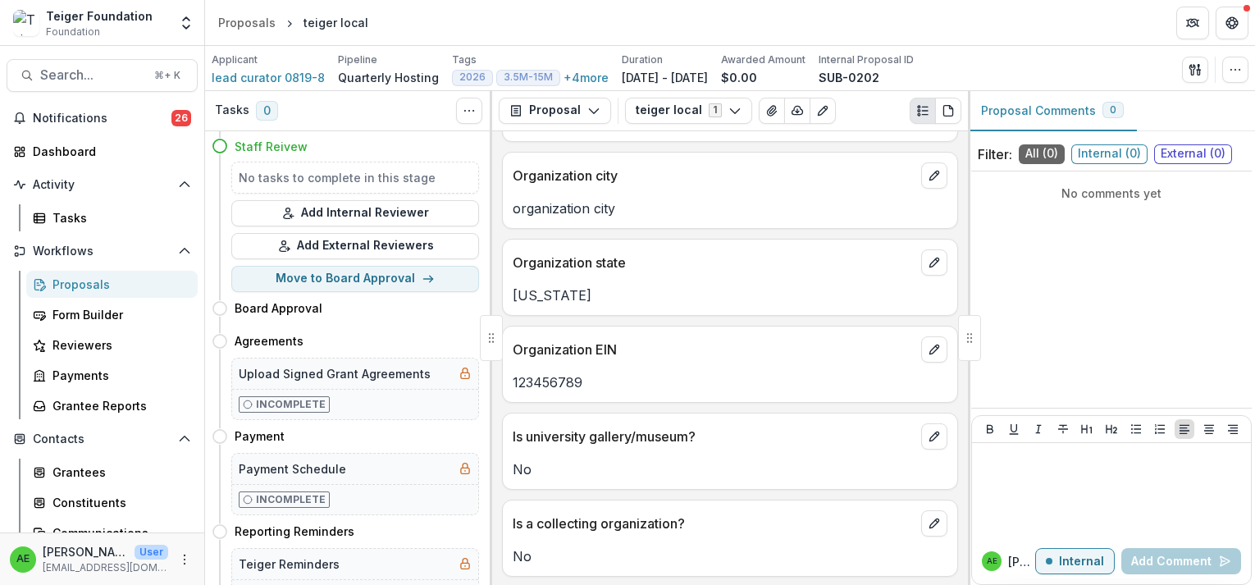
scroll to position [783, 0]
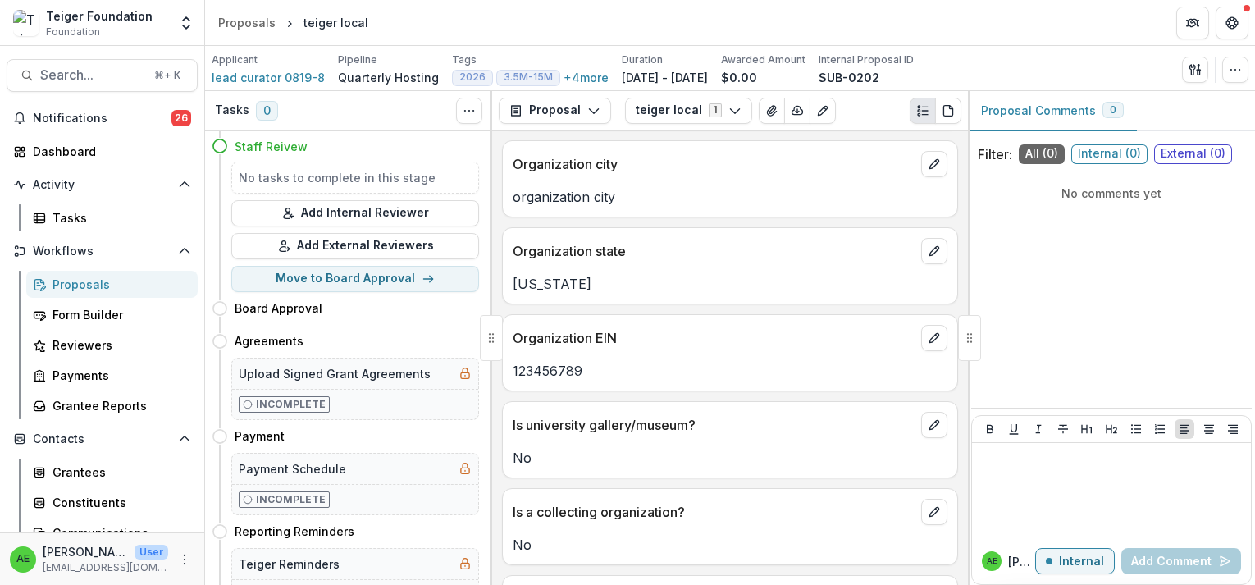
click at [595, 361] on p "123456789" at bounding box center [730, 371] width 435 height 20
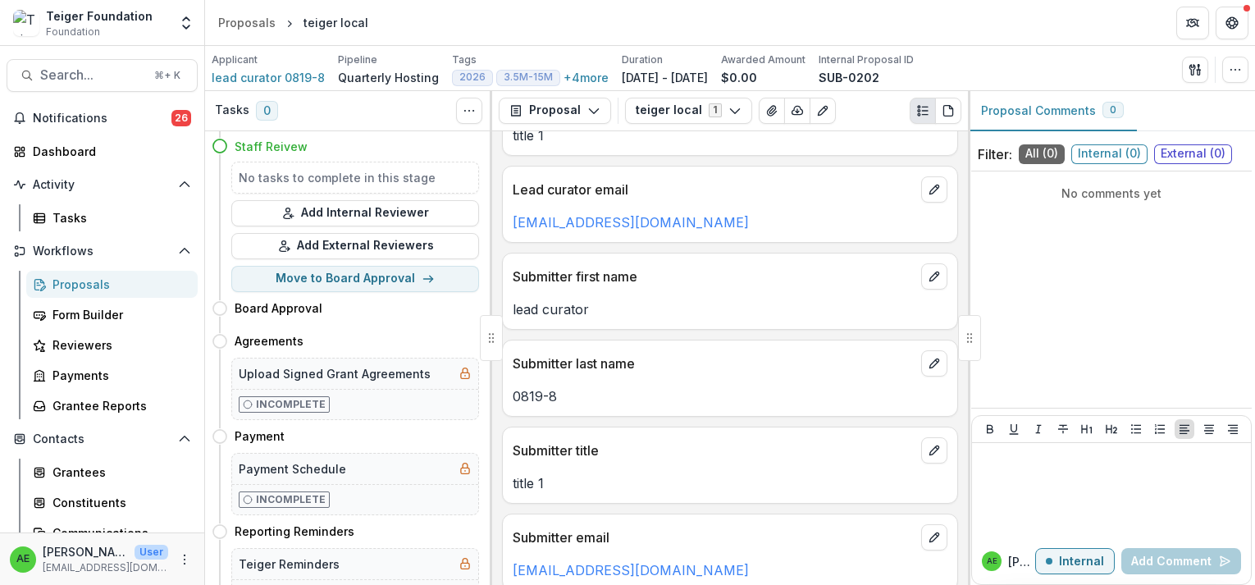
scroll to position [0, 0]
